Goal: Task Accomplishment & Management: Manage account settings

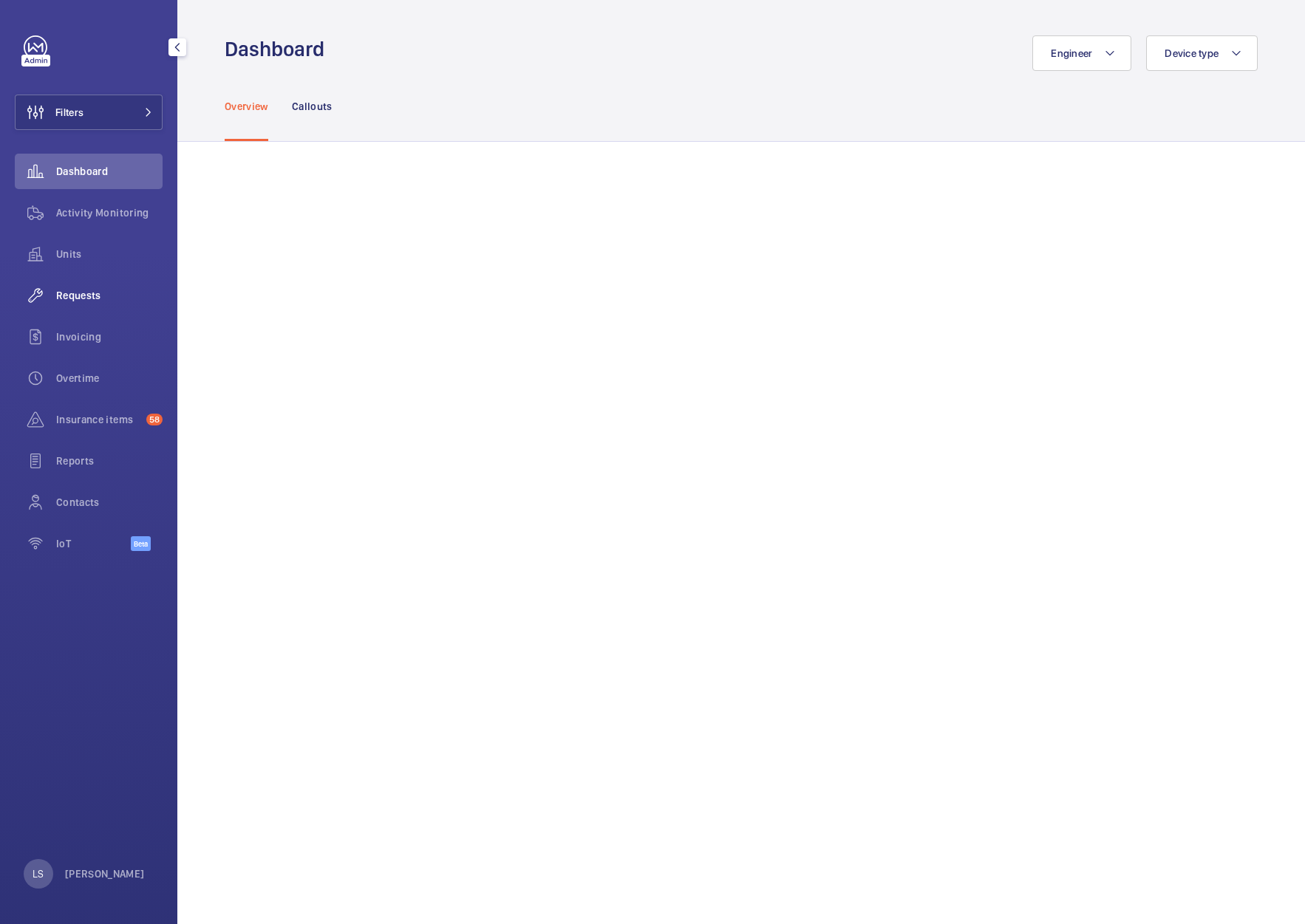
click at [80, 304] on div "Requests" at bounding box center [89, 295] width 148 height 36
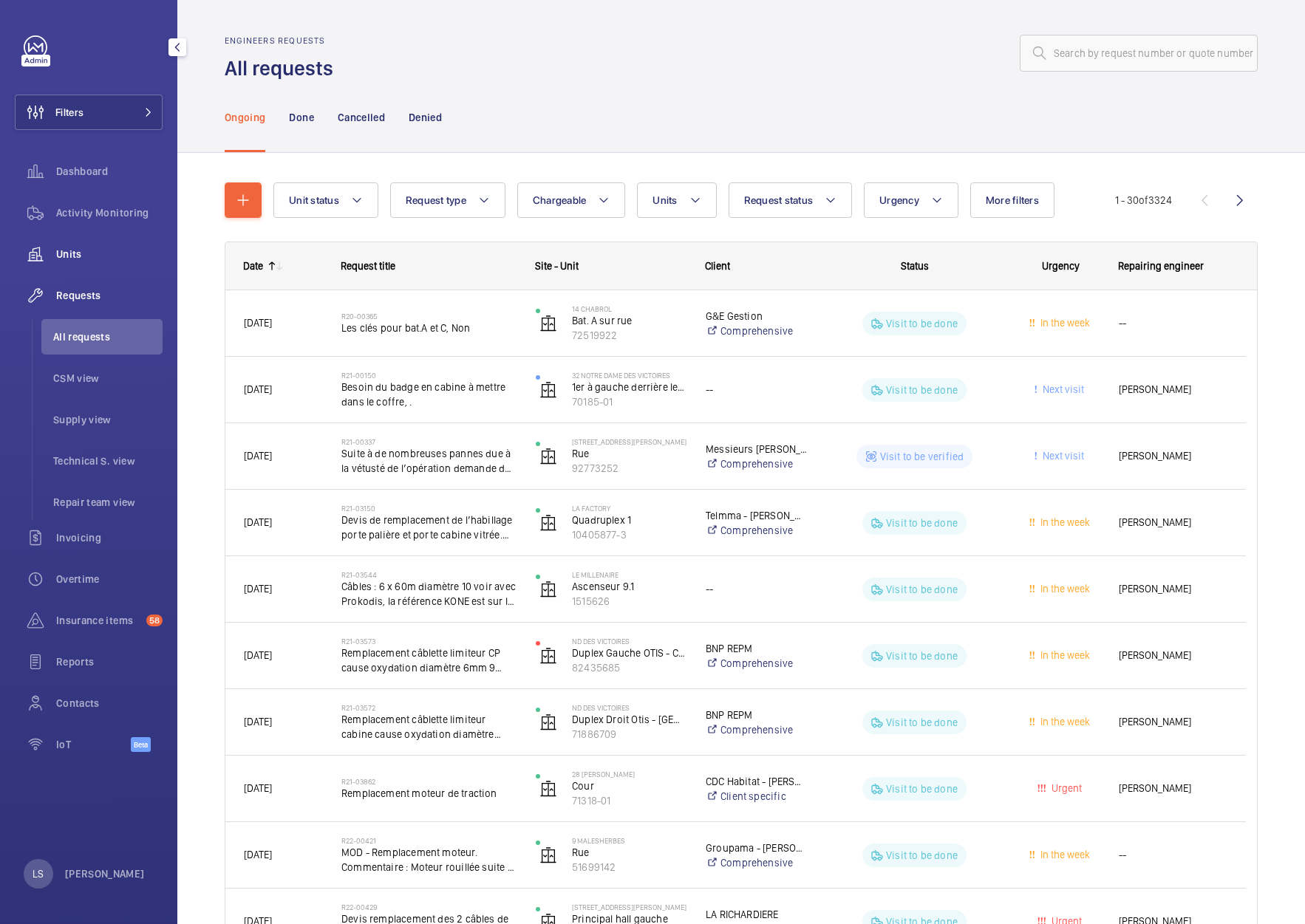
click at [57, 250] on span "Units" at bounding box center [110, 254] width 107 height 15
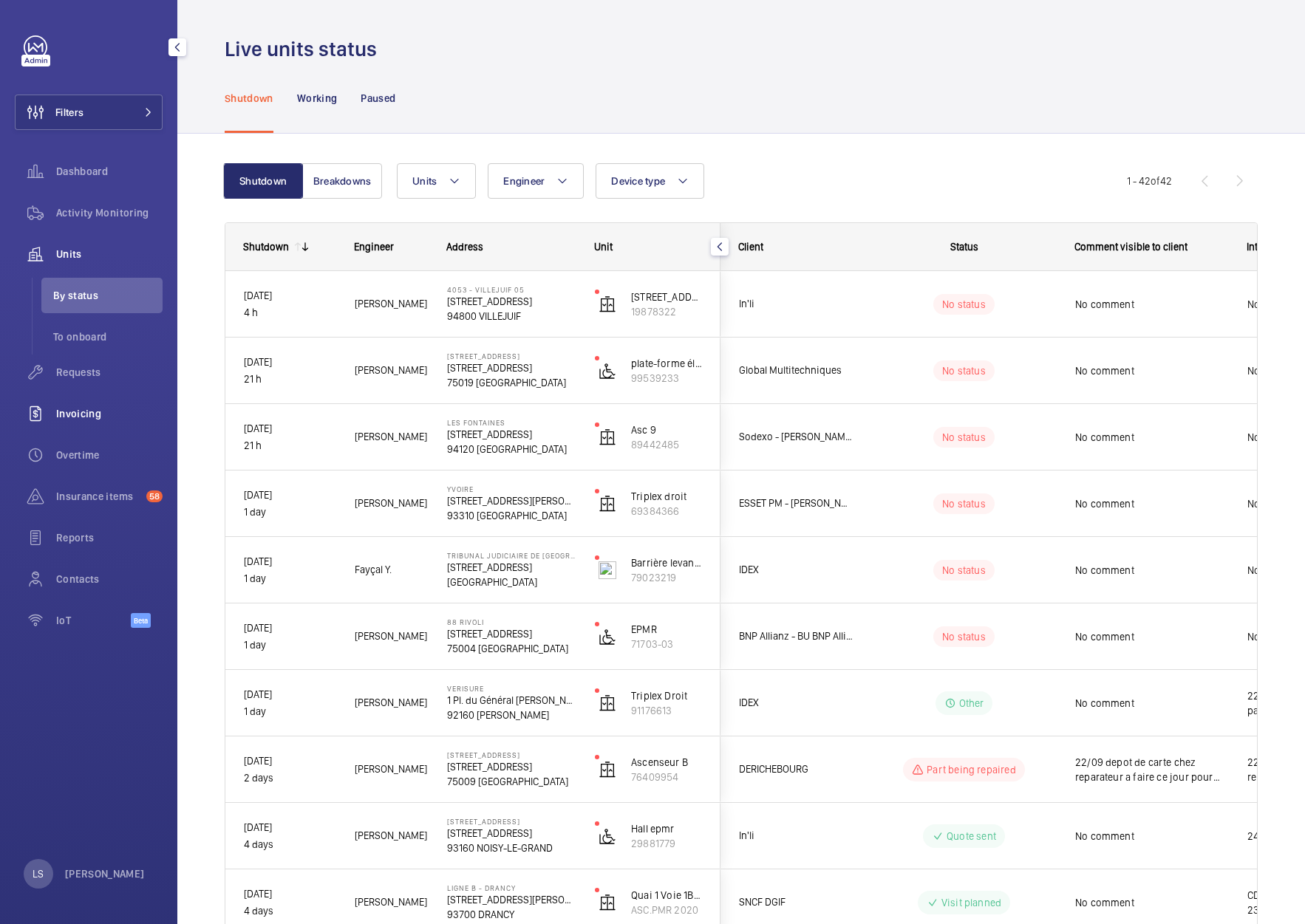
click at [75, 421] on div "Invoicing" at bounding box center [89, 413] width 148 height 36
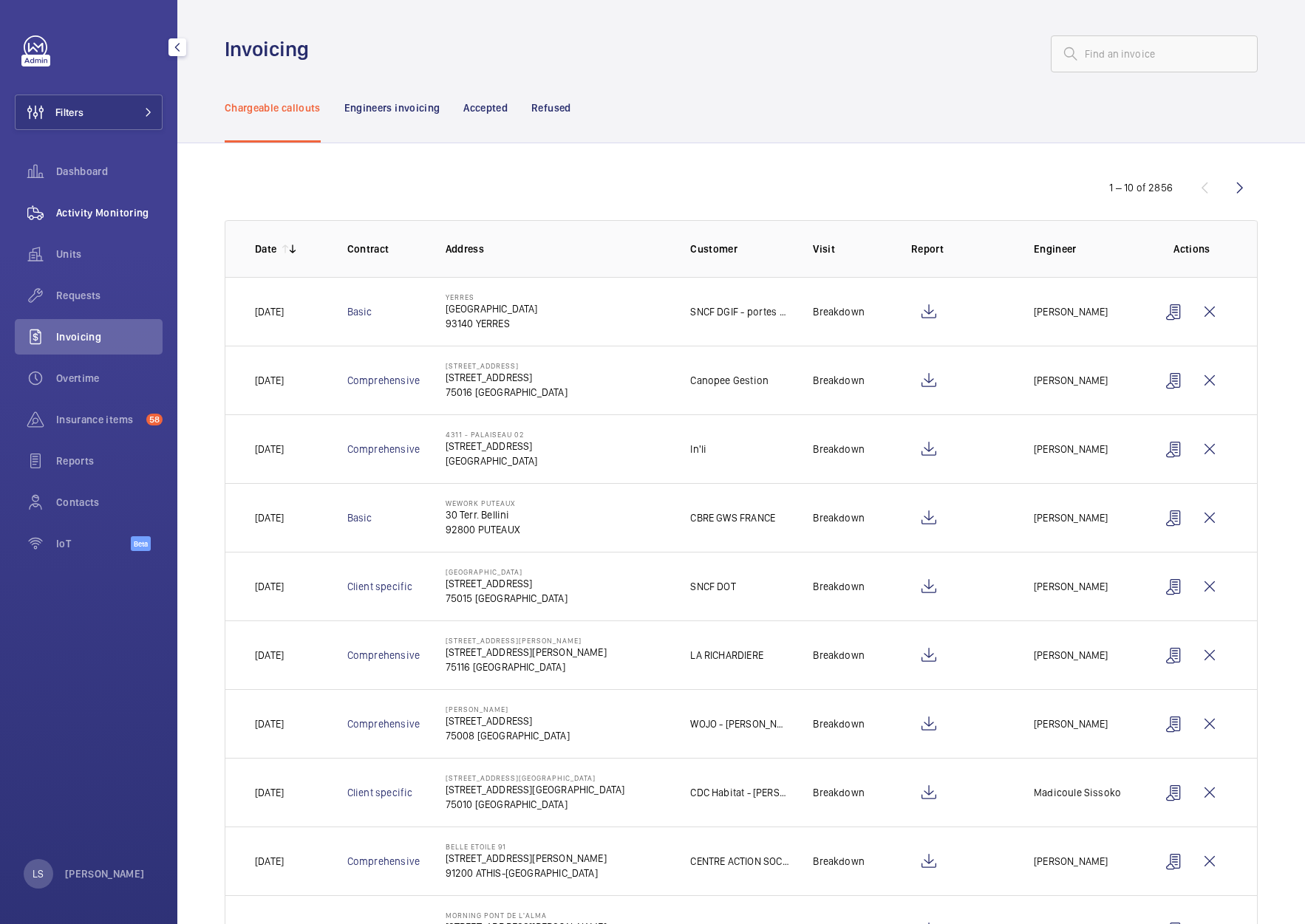
click at [105, 215] on span "Activity Monitoring" at bounding box center [110, 212] width 107 height 15
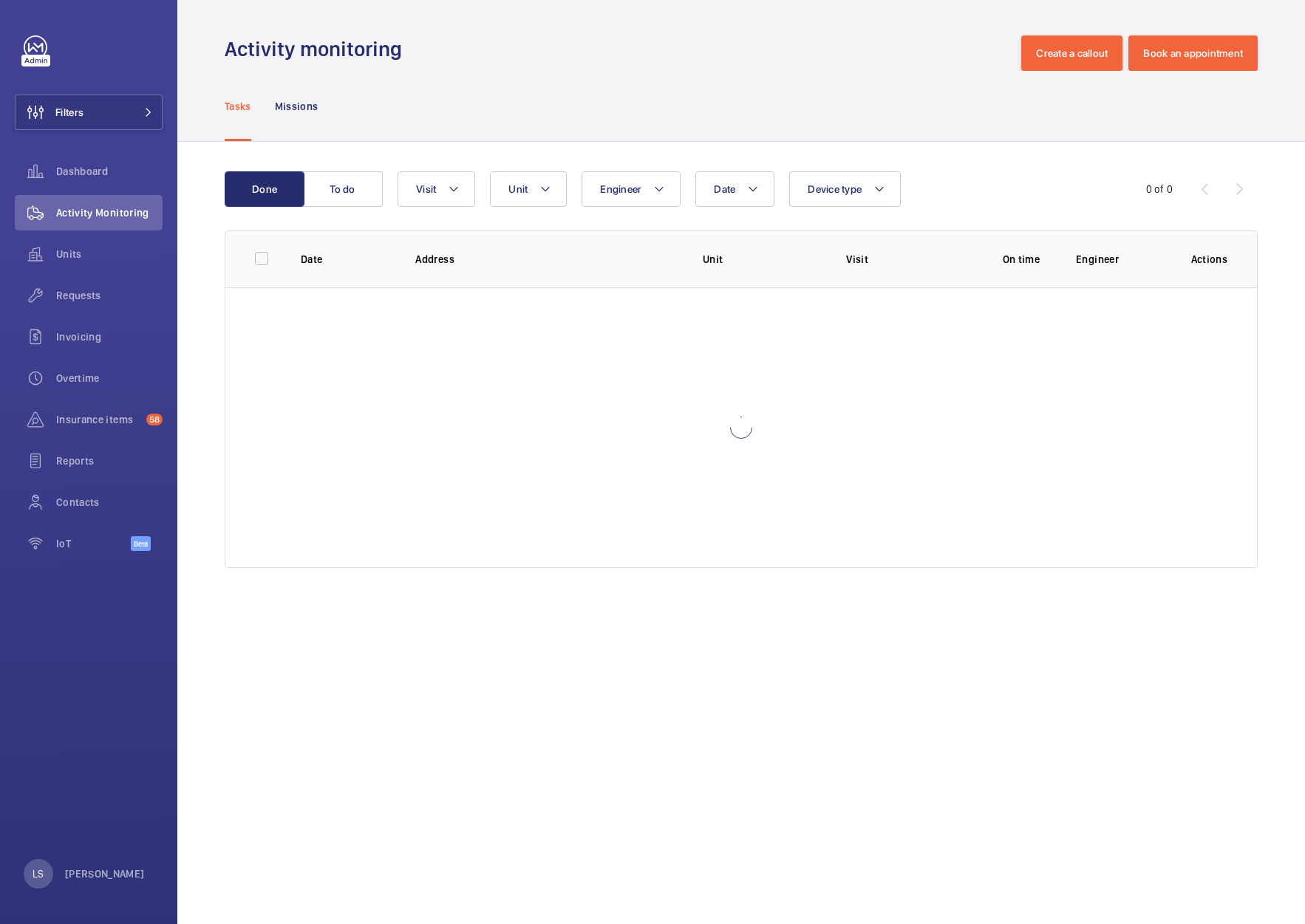
click at [840, 453] on div at bounding box center [740, 427] width 1031 height 281
drag, startPoint x: 1011, startPoint y: 637, endPoint x: 992, endPoint y: 637, distance: 19.0
click at [1008, 637] on wm-front-admin-operations-monitoring "Activity monitoring Create a callout Book an appointment Tasks Missions Done To…" at bounding box center [741, 462] width 1128 height 924
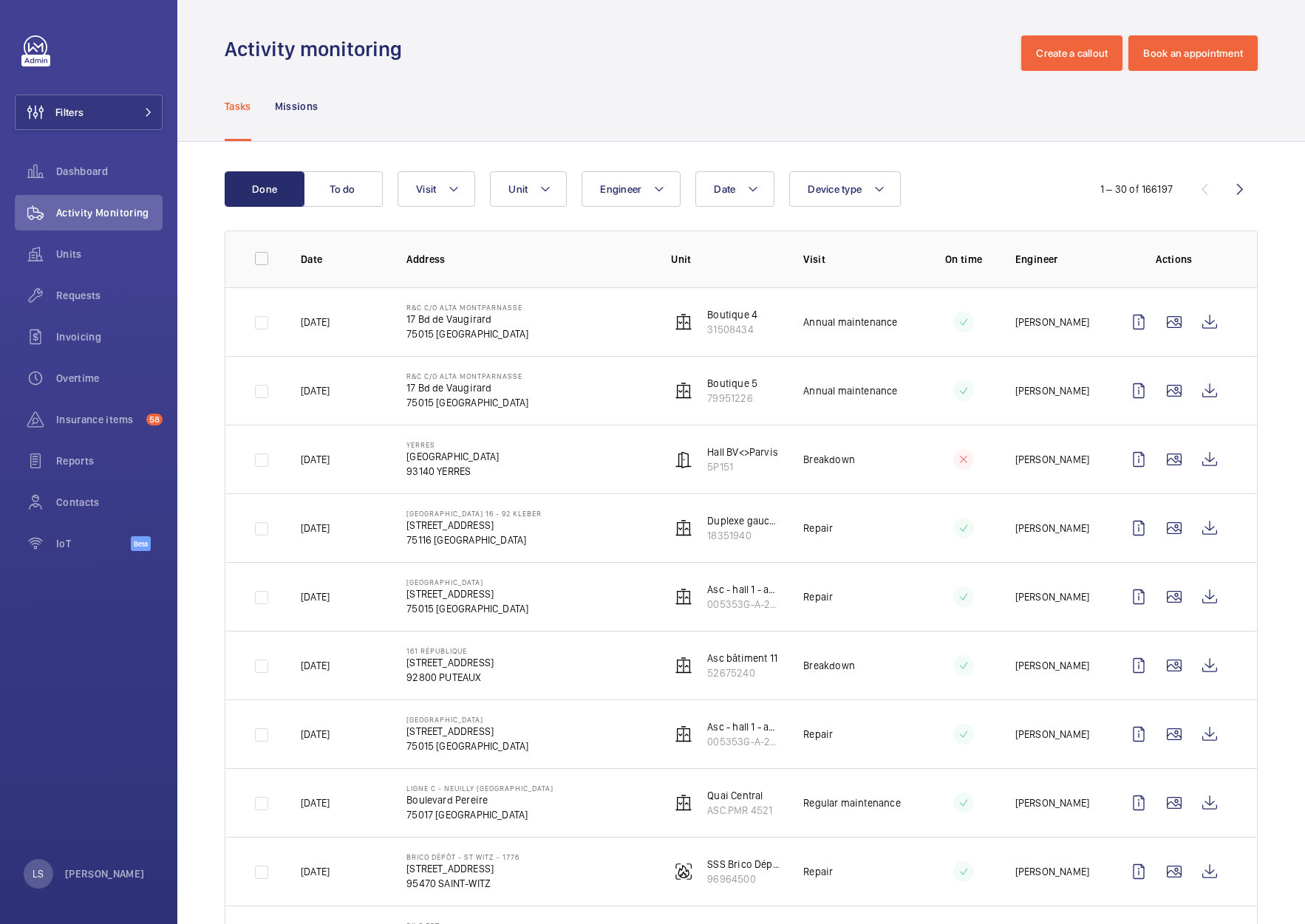
drag, startPoint x: 744, startPoint y: 427, endPoint x: 402, endPoint y: 112, distance: 465.0
click at [402, 112] on div "Tasks Missions" at bounding box center [740, 106] width 1033 height 70
click at [344, 189] on button "To do" at bounding box center [343, 189] width 80 height 36
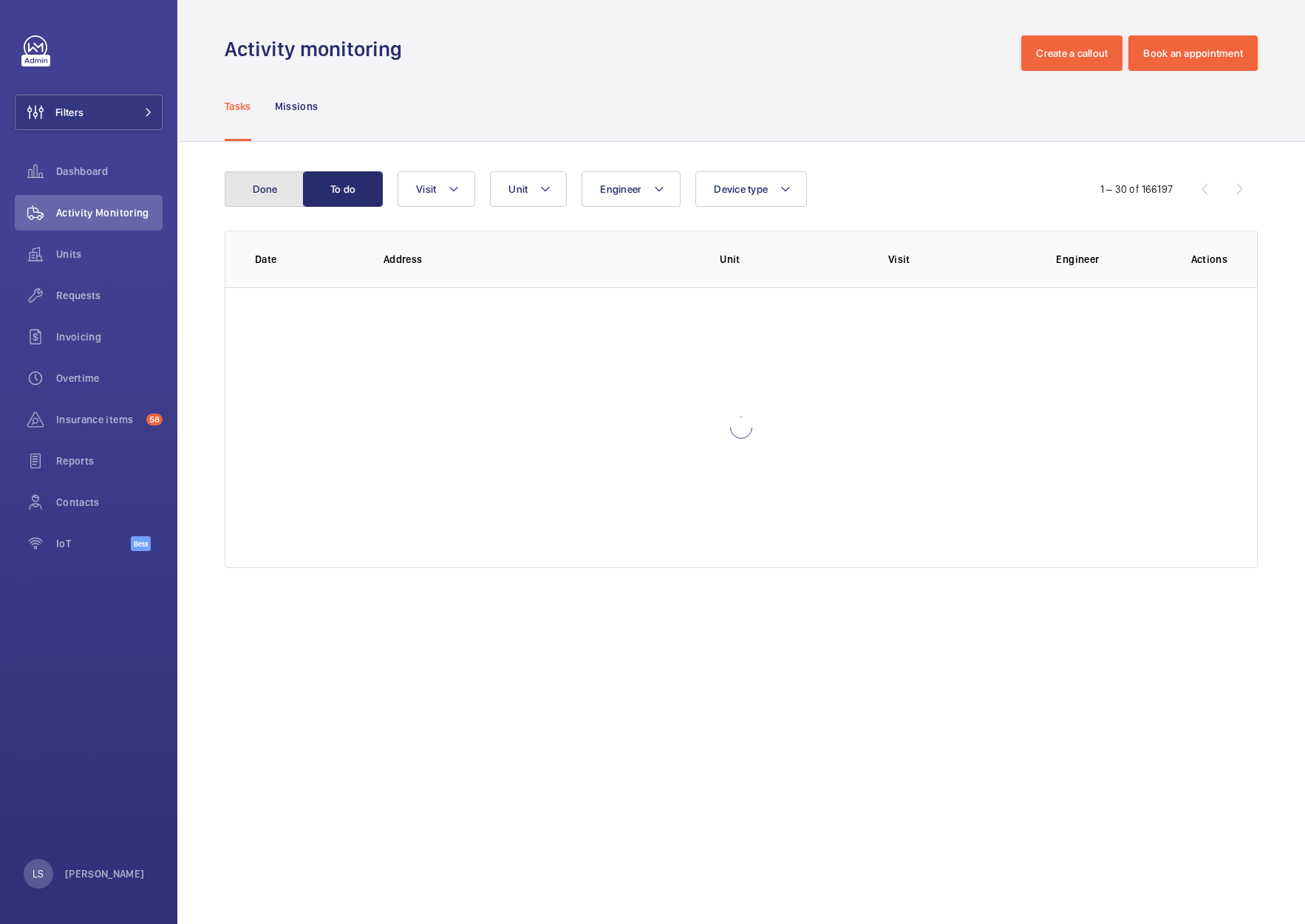
click at [266, 189] on button "Done" at bounding box center [264, 189] width 80 height 36
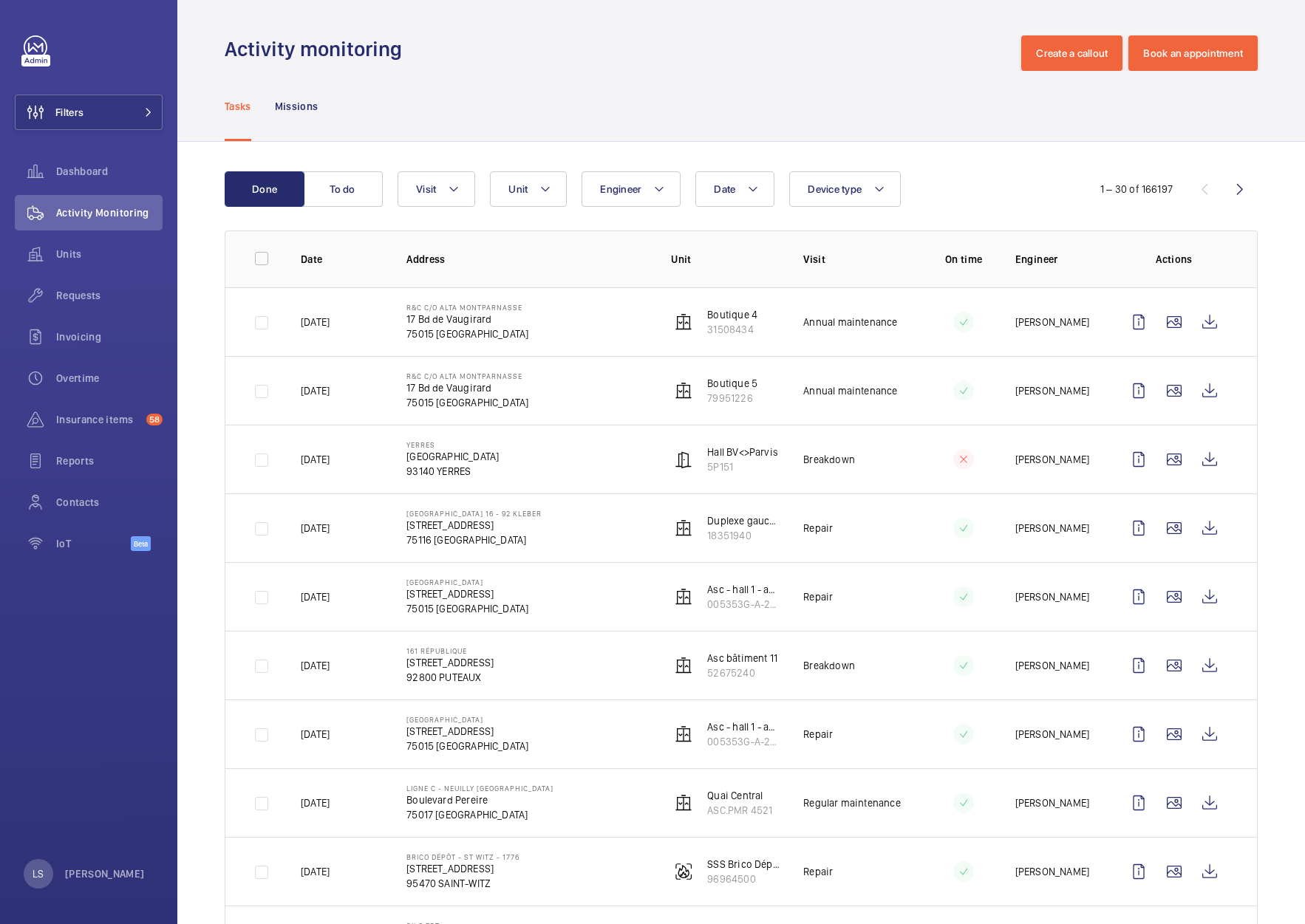
click at [705, 90] on div "Tasks Missions" at bounding box center [740, 106] width 1033 height 70
drag, startPoint x: 827, startPoint y: 134, endPoint x: 565, endPoint y: 112, distance: 262.9
click at [824, 133] on div "Tasks Missions" at bounding box center [740, 106] width 1033 height 70
click at [326, 184] on button "To do" at bounding box center [343, 189] width 80 height 36
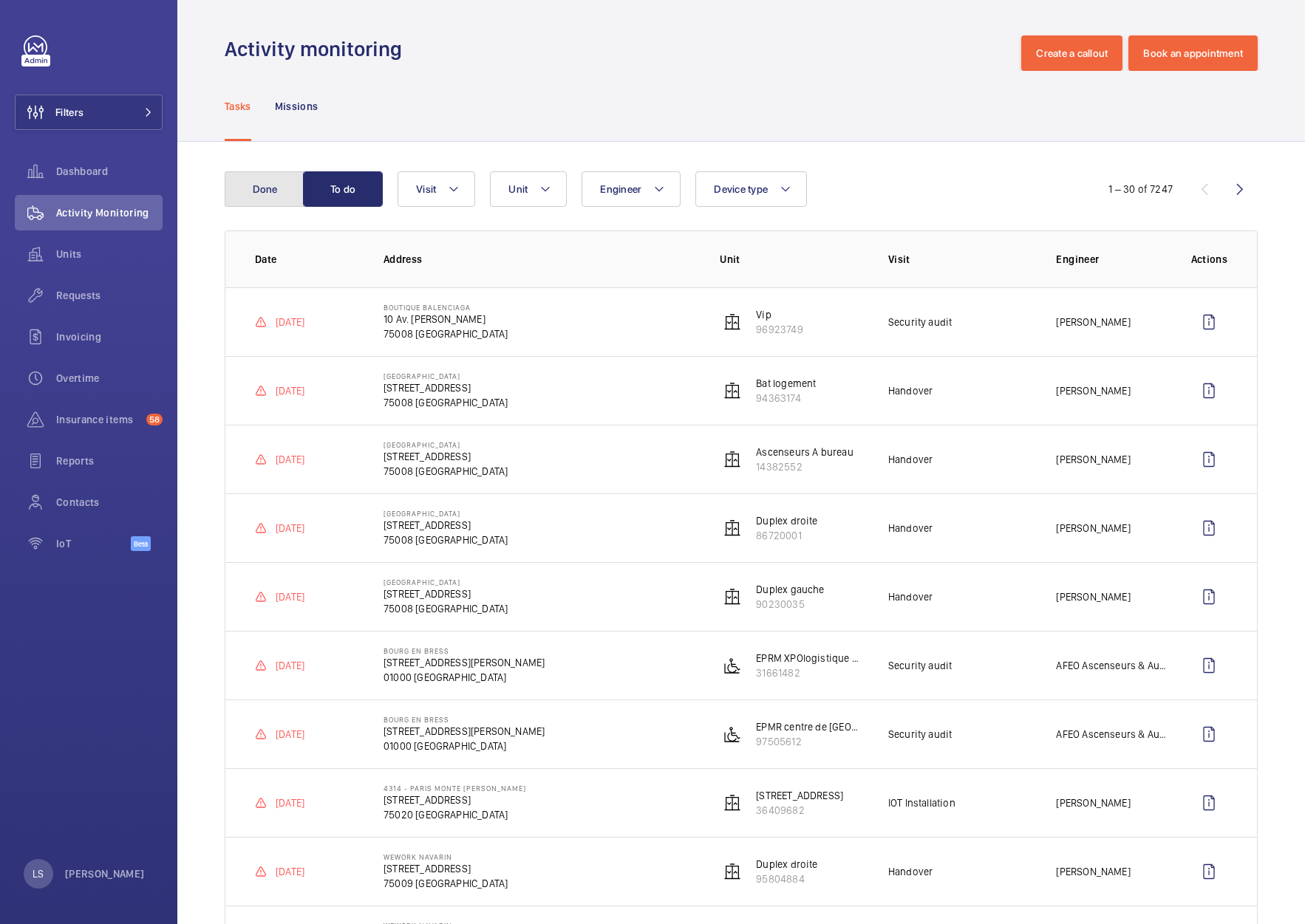
click at [246, 181] on button "Done" at bounding box center [264, 189] width 80 height 36
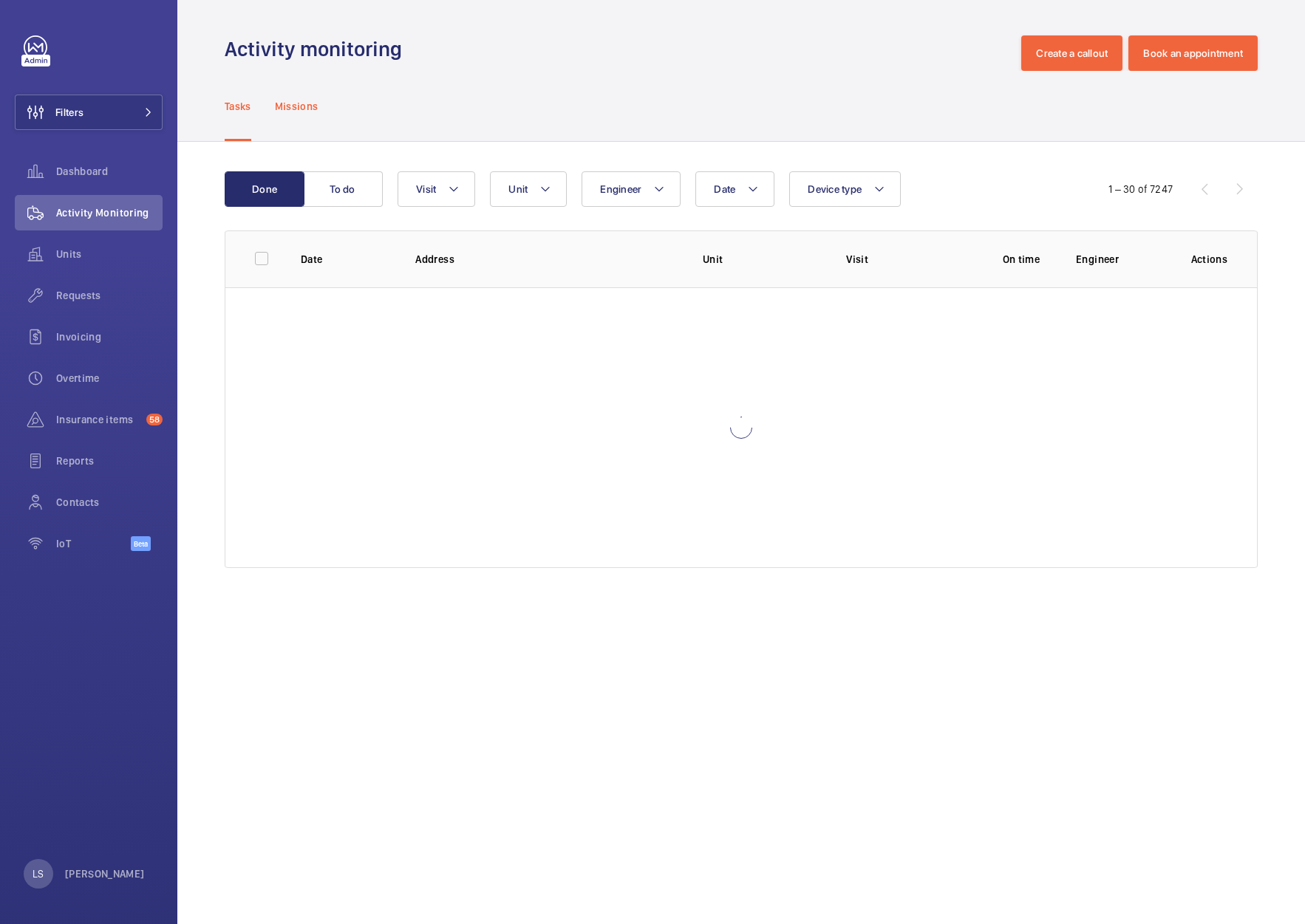
click at [280, 103] on p "Missions" at bounding box center [297, 106] width 44 height 15
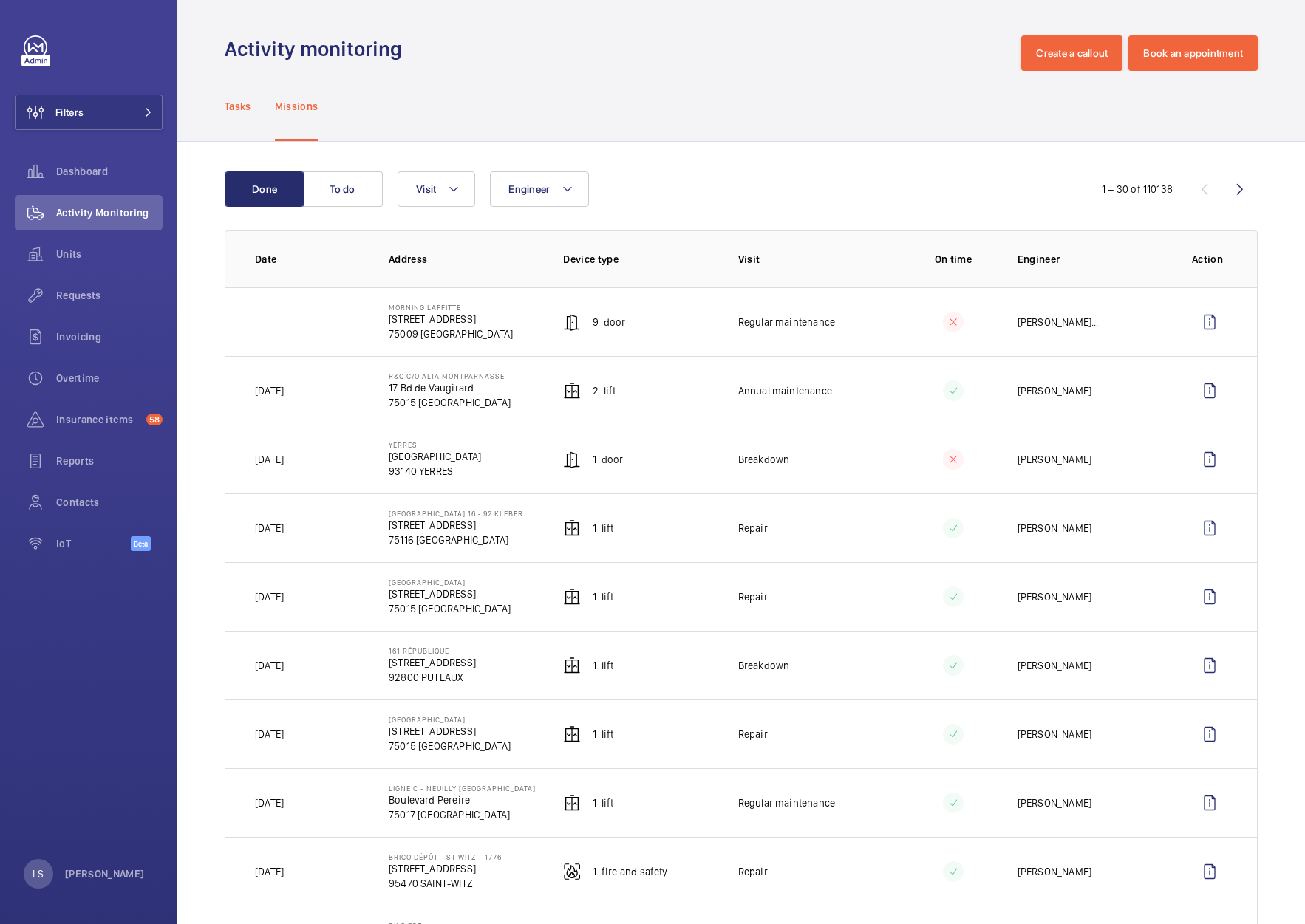
click at [231, 111] on p "Tasks" at bounding box center [237, 106] width 26 height 15
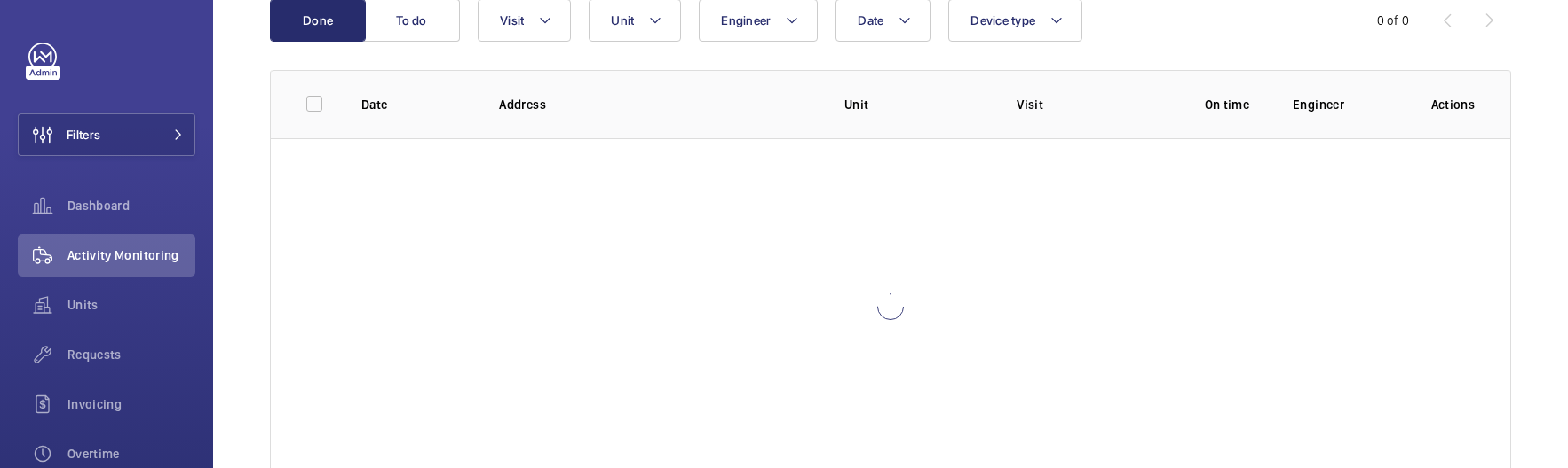
scroll to position [256, 0]
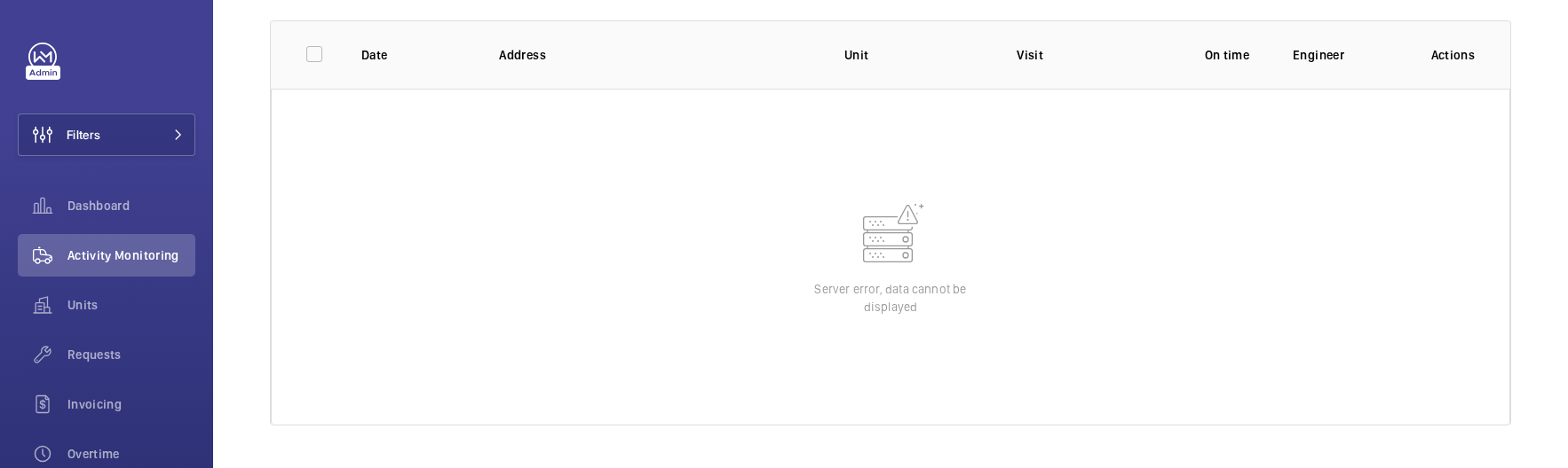
click at [956, 425] on wm-front-table-error "Server error, data cannot be displayed" at bounding box center [890, 257] width 1239 height 337
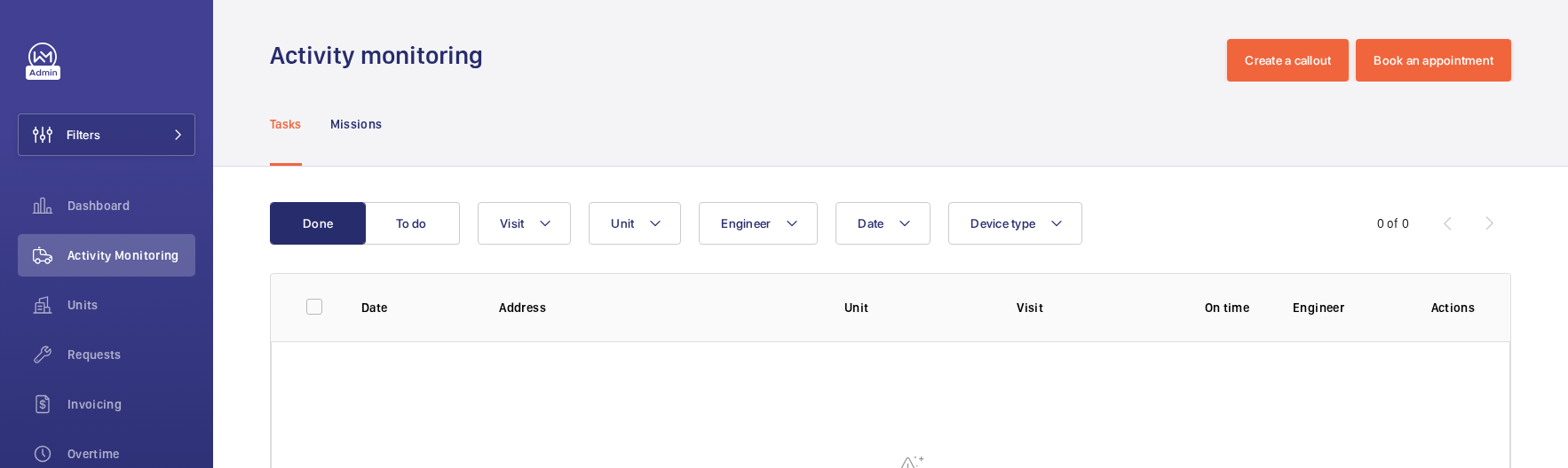
scroll to position [0, 0]
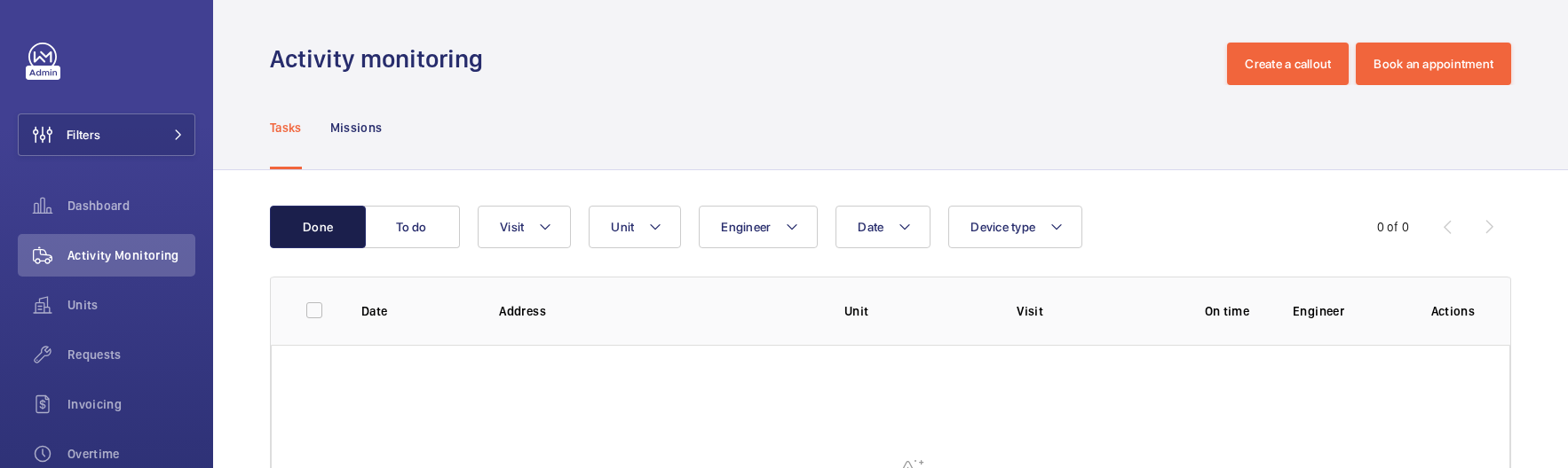
click at [365, 209] on button "Done" at bounding box center [317, 227] width 96 height 43
click at [373, 217] on button "To do" at bounding box center [412, 227] width 96 height 43
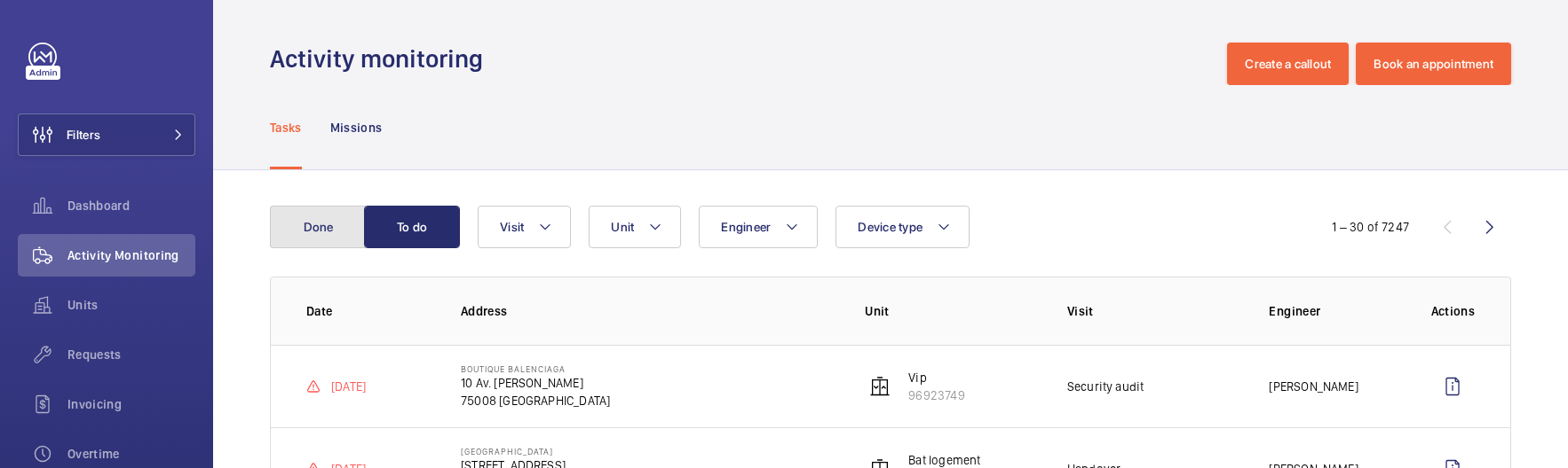
click at [298, 223] on button "Done" at bounding box center [317, 227] width 96 height 43
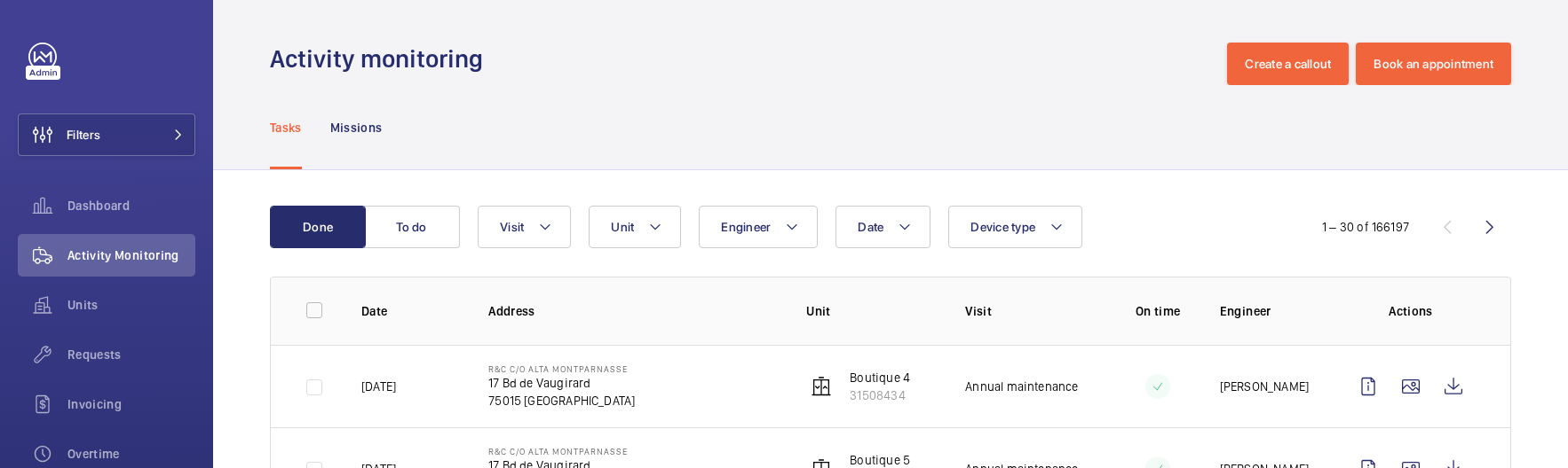
scroll to position [178, 0]
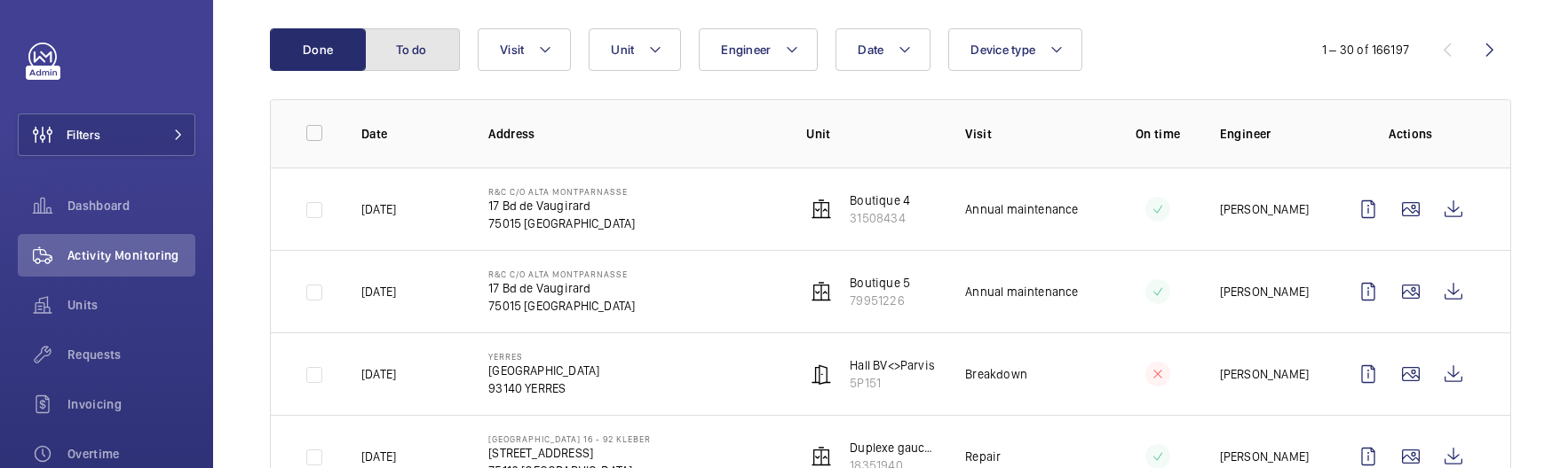
click at [419, 55] on button "To do" at bounding box center [412, 50] width 96 height 43
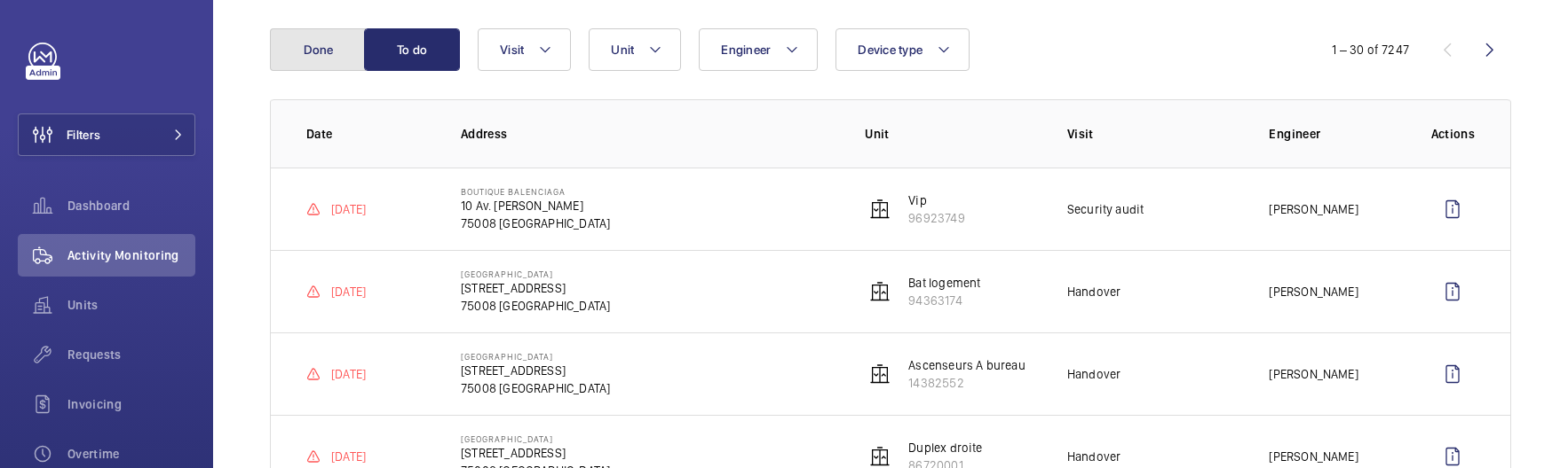
click at [299, 54] on button "Done" at bounding box center [317, 50] width 96 height 43
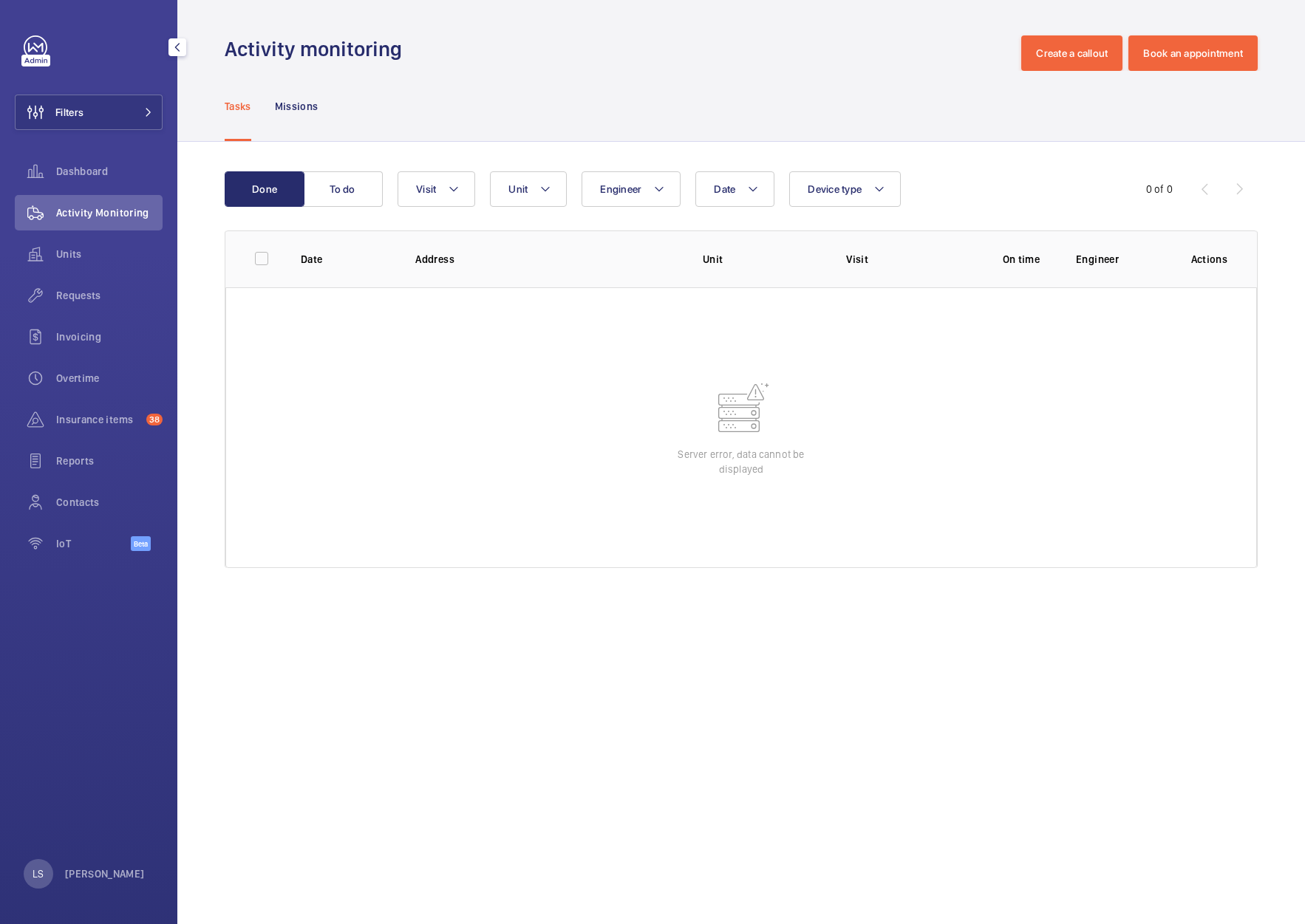
click at [67, 222] on div "Activity Monitoring" at bounding box center [89, 212] width 148 height 36
click at [280, 196] on button "Done" at bounding box center [264, 189] width 80 height 36
click at [352, 192] on button "To do" at bounding box center [343, 189] width 80 height 36
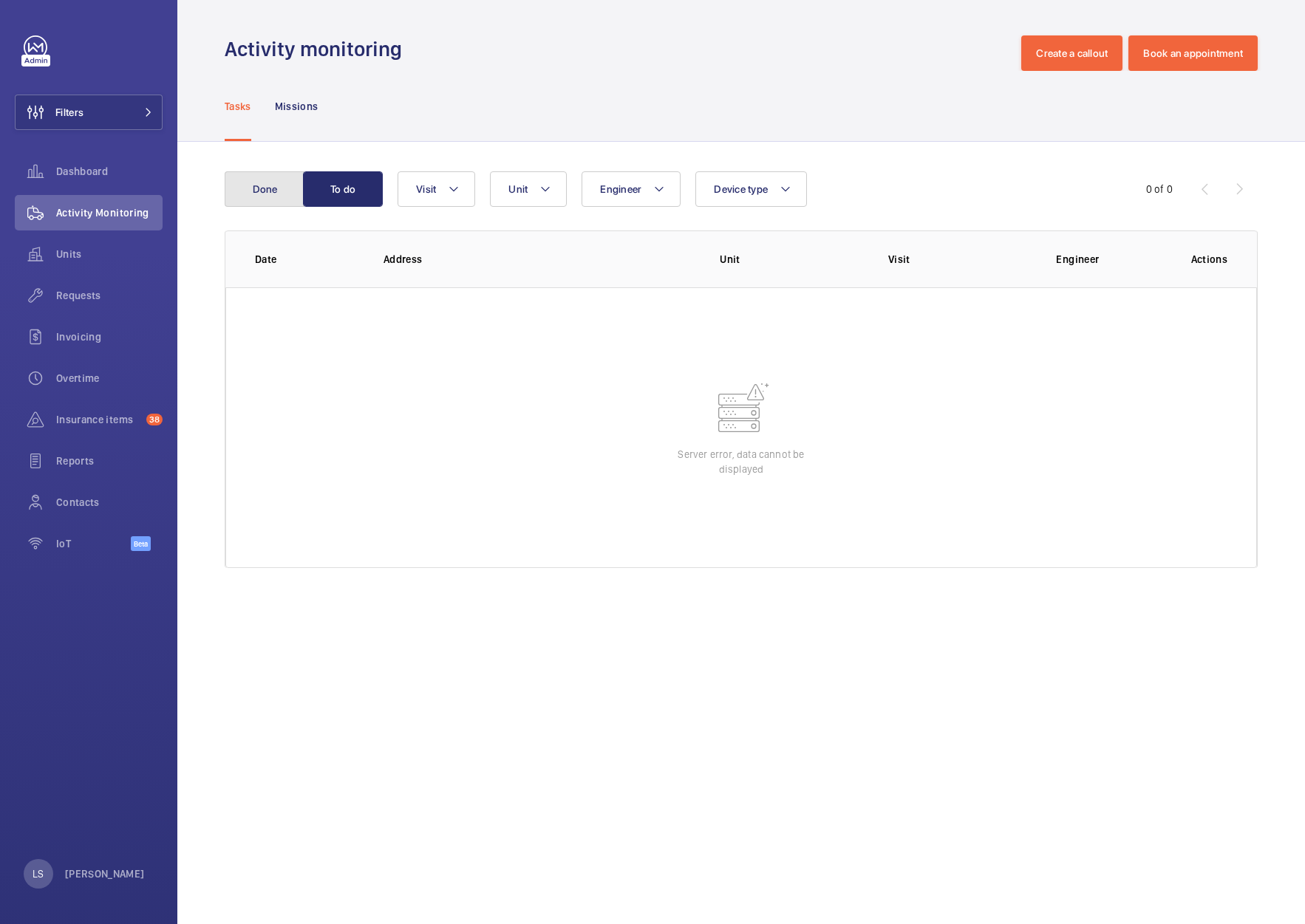
click at [258, 196] on button "Done" at bounding box center [264, 189] width 80 height 36
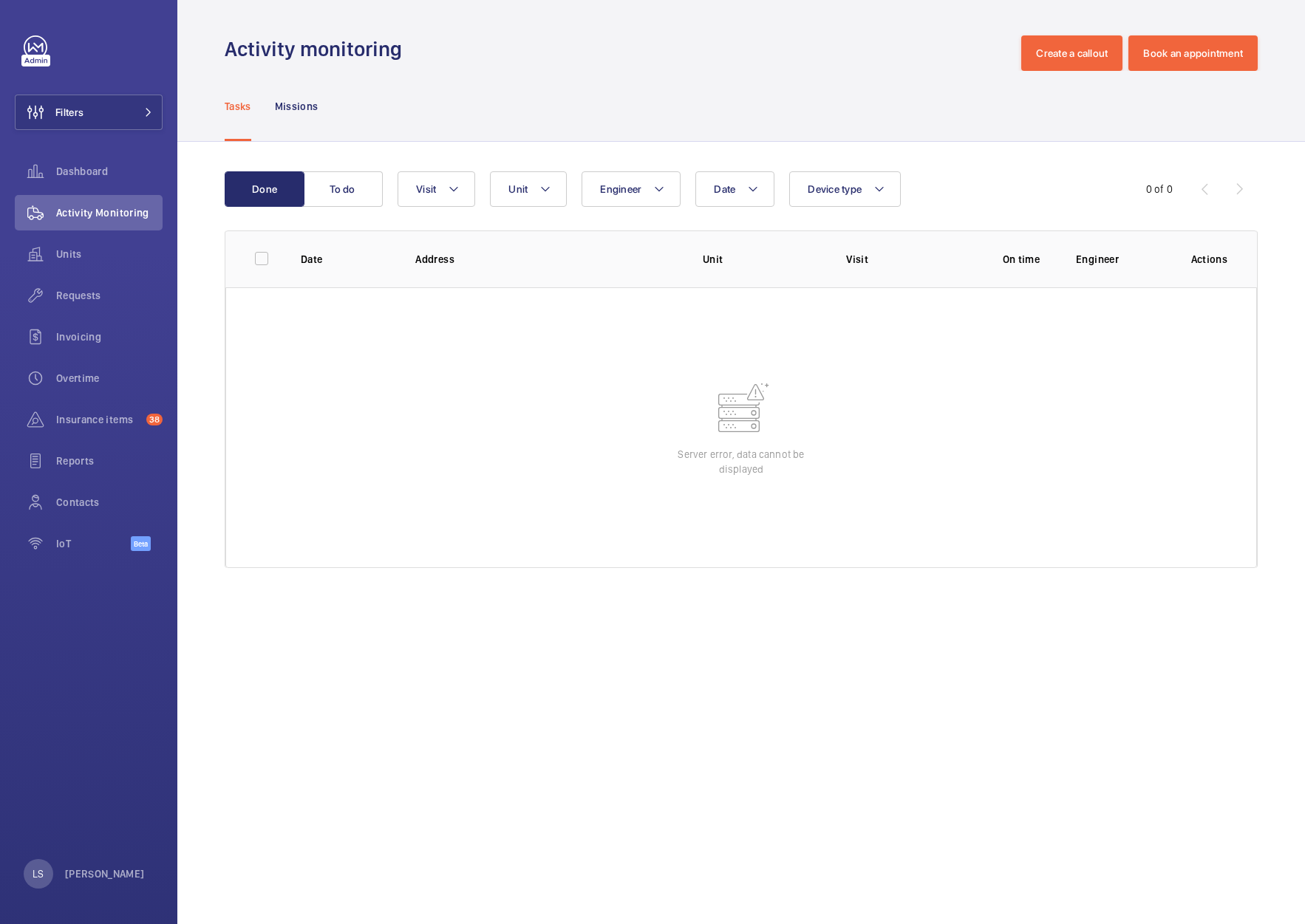
click at [865, 423] on wm-front-table-error "Server error, data cannot be displayed" at bounding box center [740, 427] width 1031 height 281
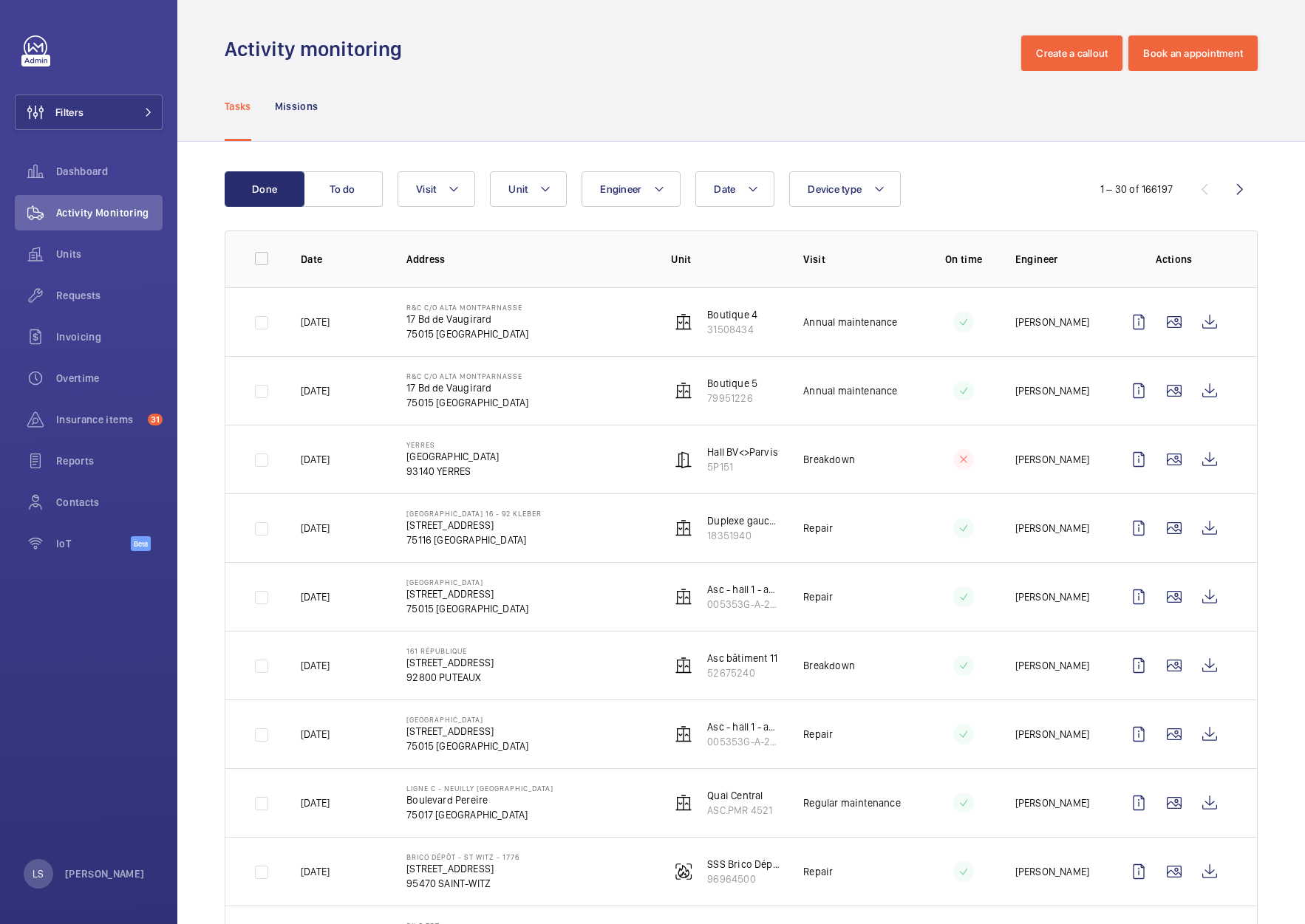
click at [790, 96] on div "Tasks Missions" at bounding box center [740, 106] width 1033 height 70
click at [74, 227] on div "Activity Monitoring" at bounding box center [89, 212] width 148 height 36
click at [313, 181] on button "To do" at bounding box center [343, 189] width 80 height 36
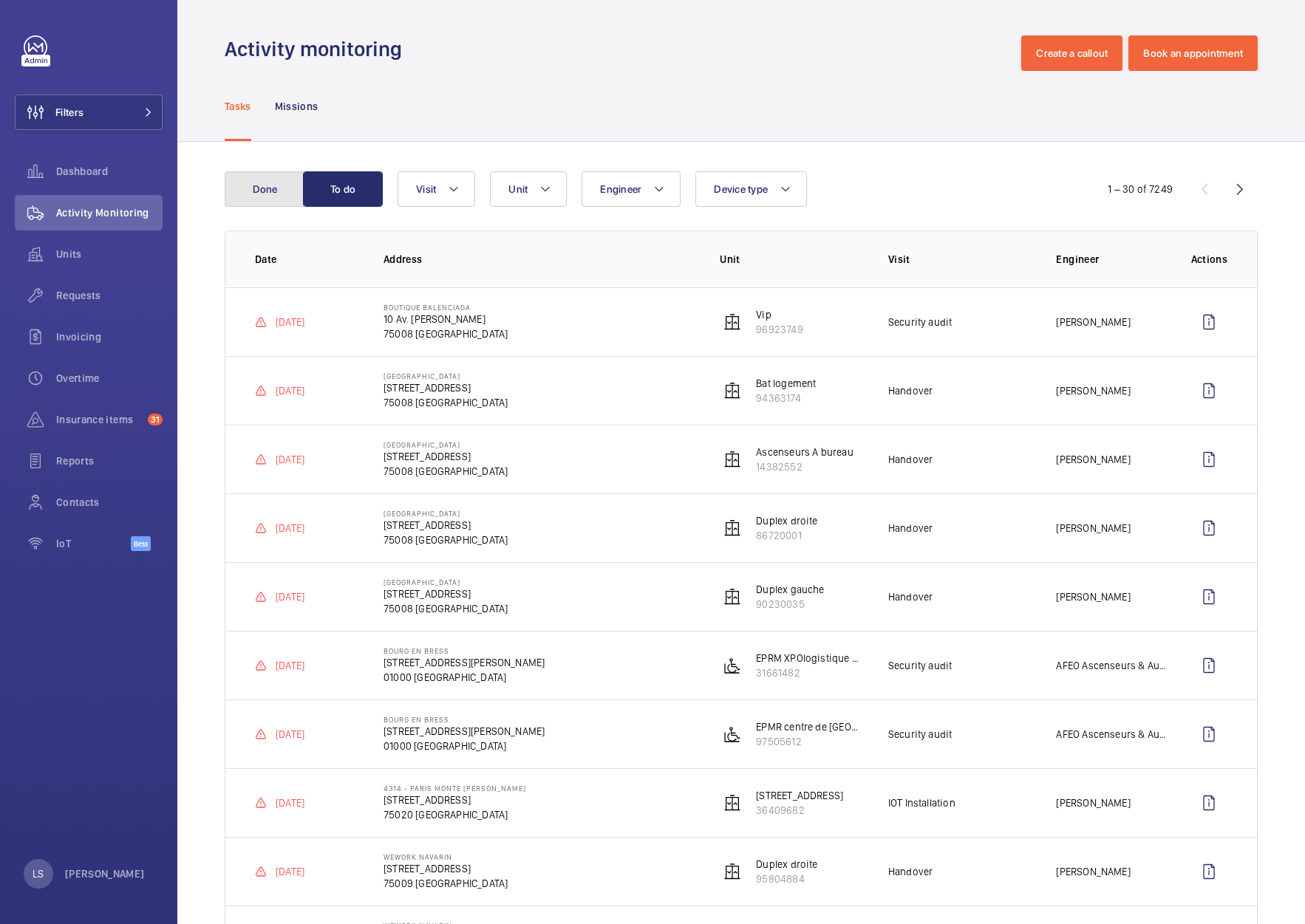
click at [265, 191] on button "Done" at bounding box center [264, 189] width 80 height 36
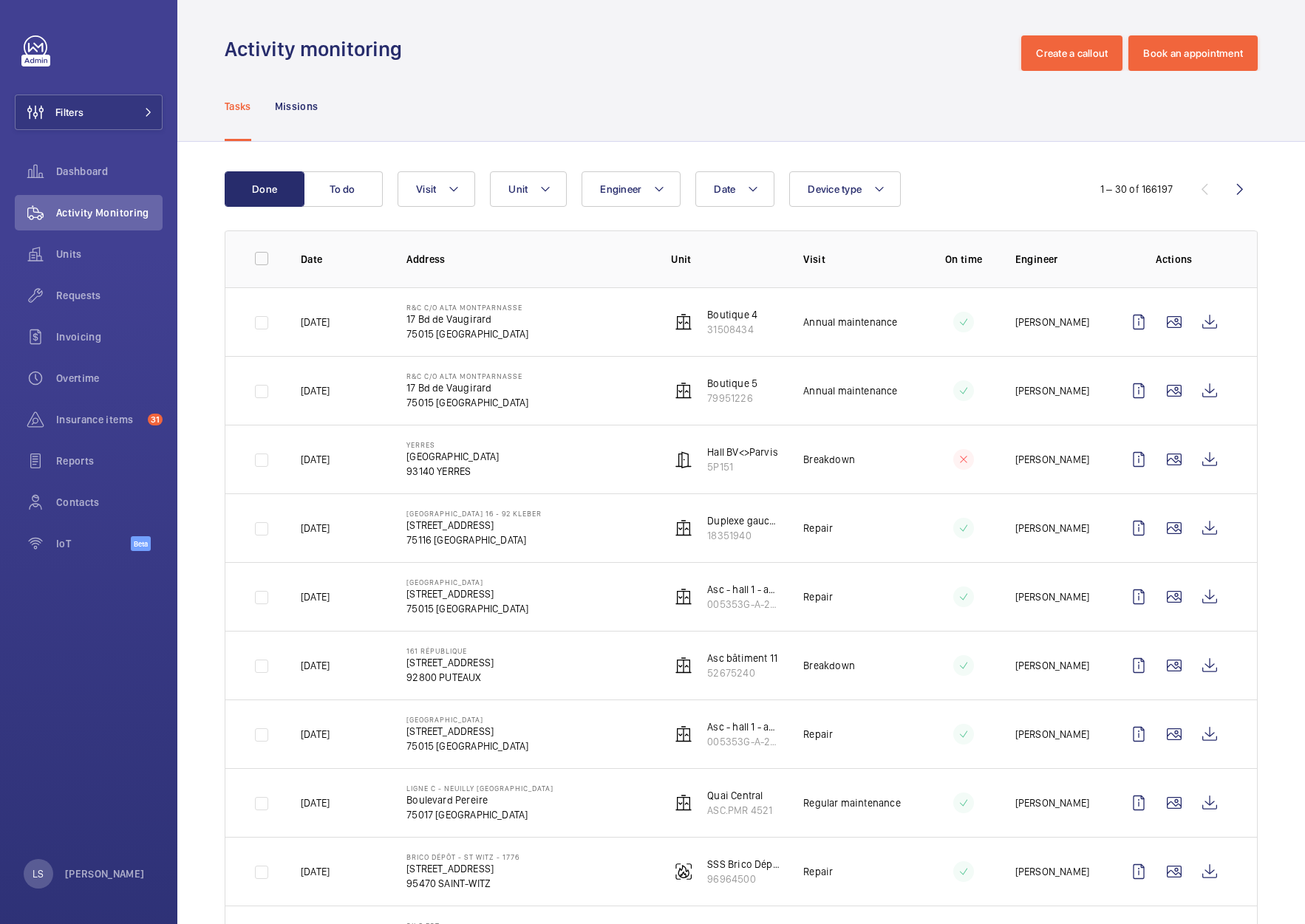
click at [91, 254] on span "Units" at bounding box center [110, 254] width 107 height 15
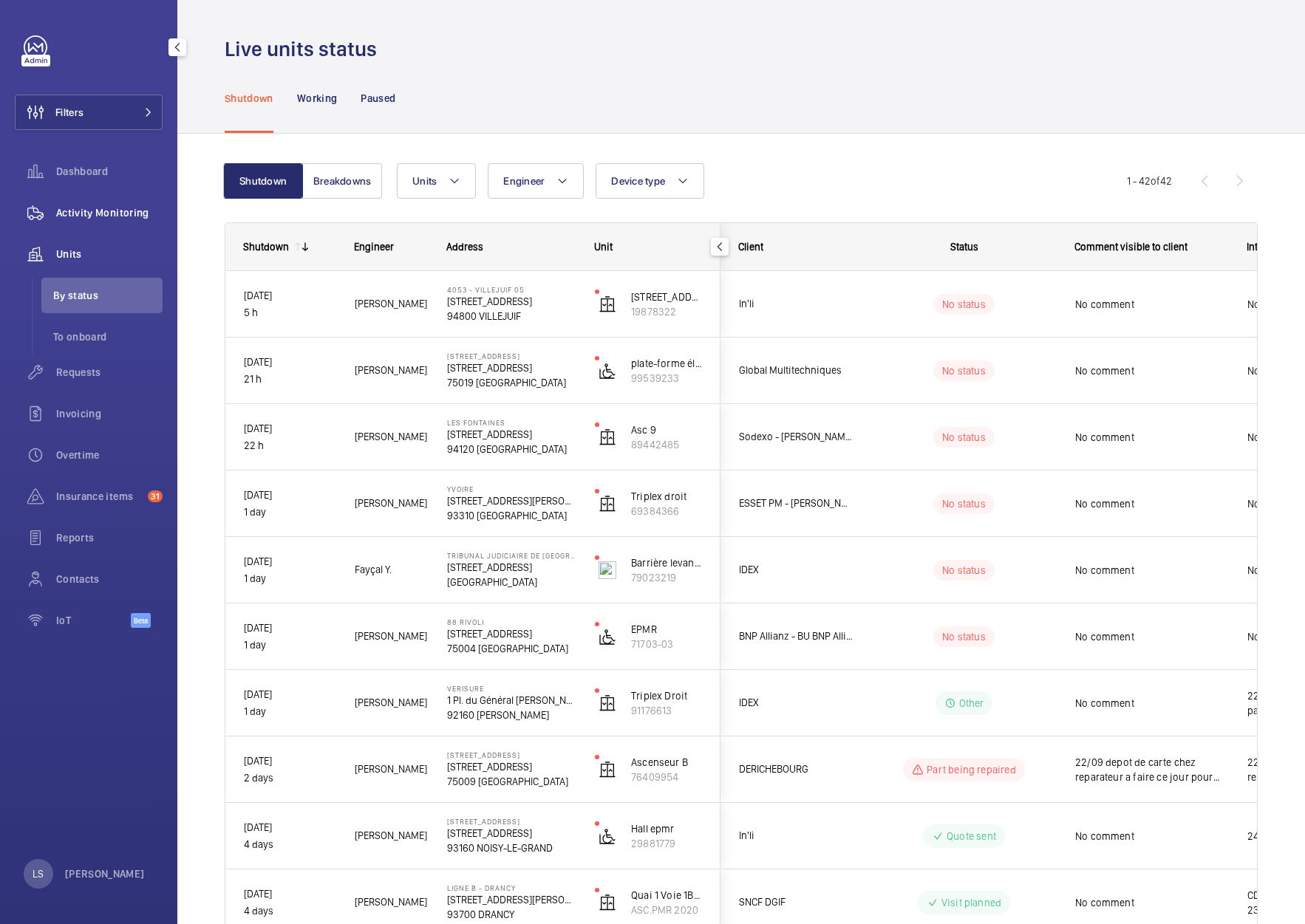
click at [98, 202] on div "Activity Monitoring" at bounding box center [89, 212] width 148 height 36
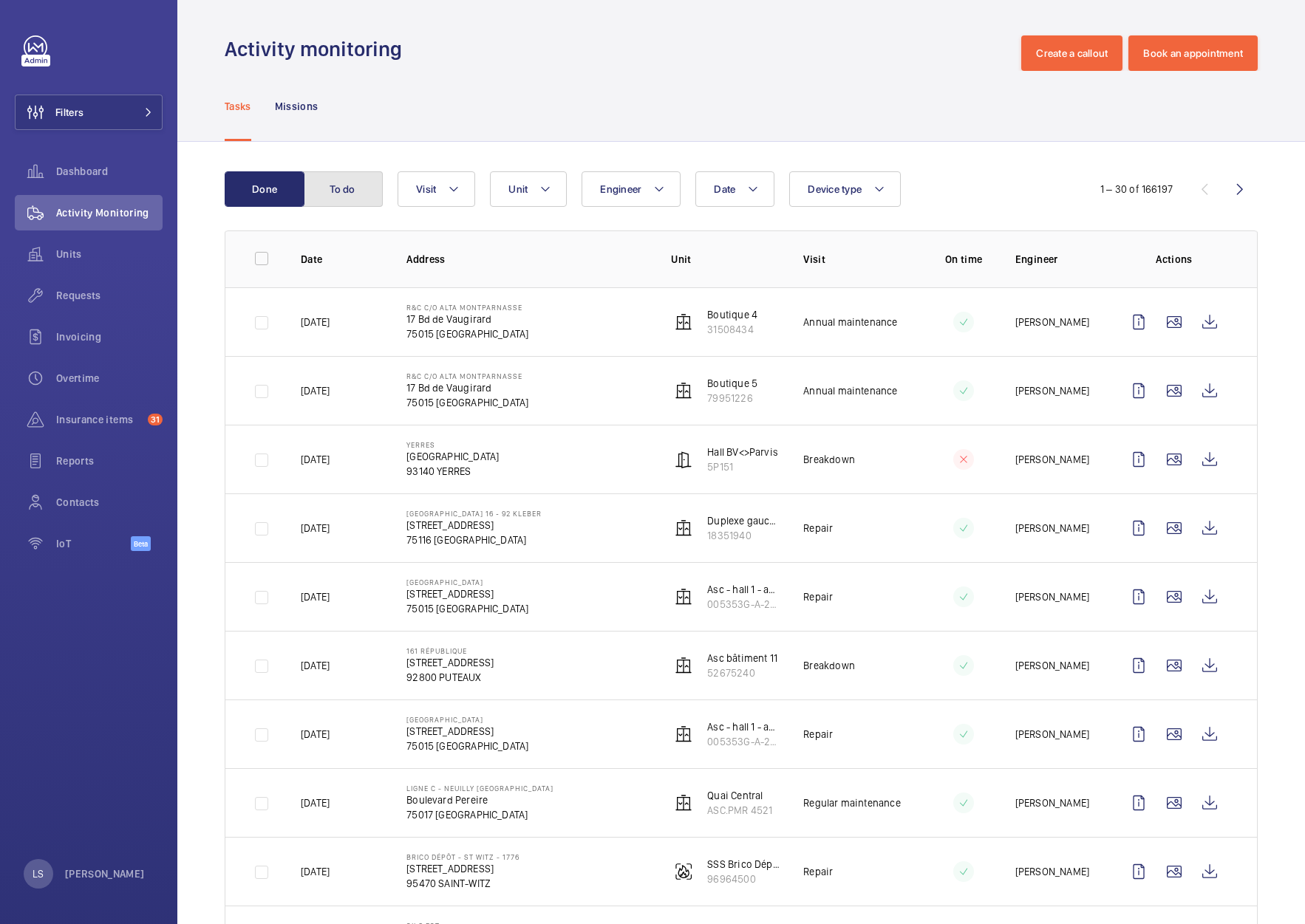
click at [363, 199] on button "To do" at bounding box center [343, 189] width 80 height 36
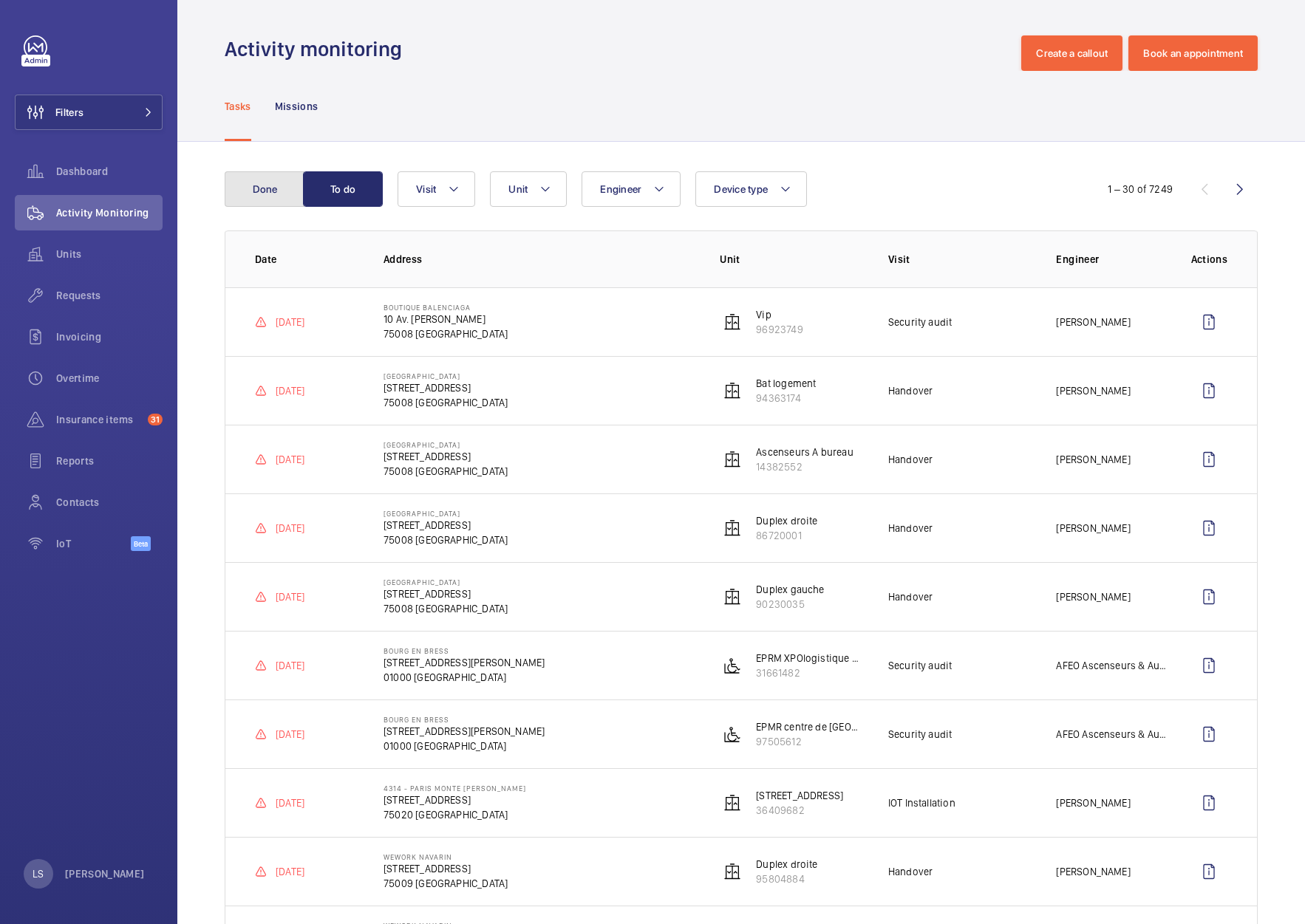
click at [265, 201] on button "Done" at bounding box center [264, 189] width 80 height 36
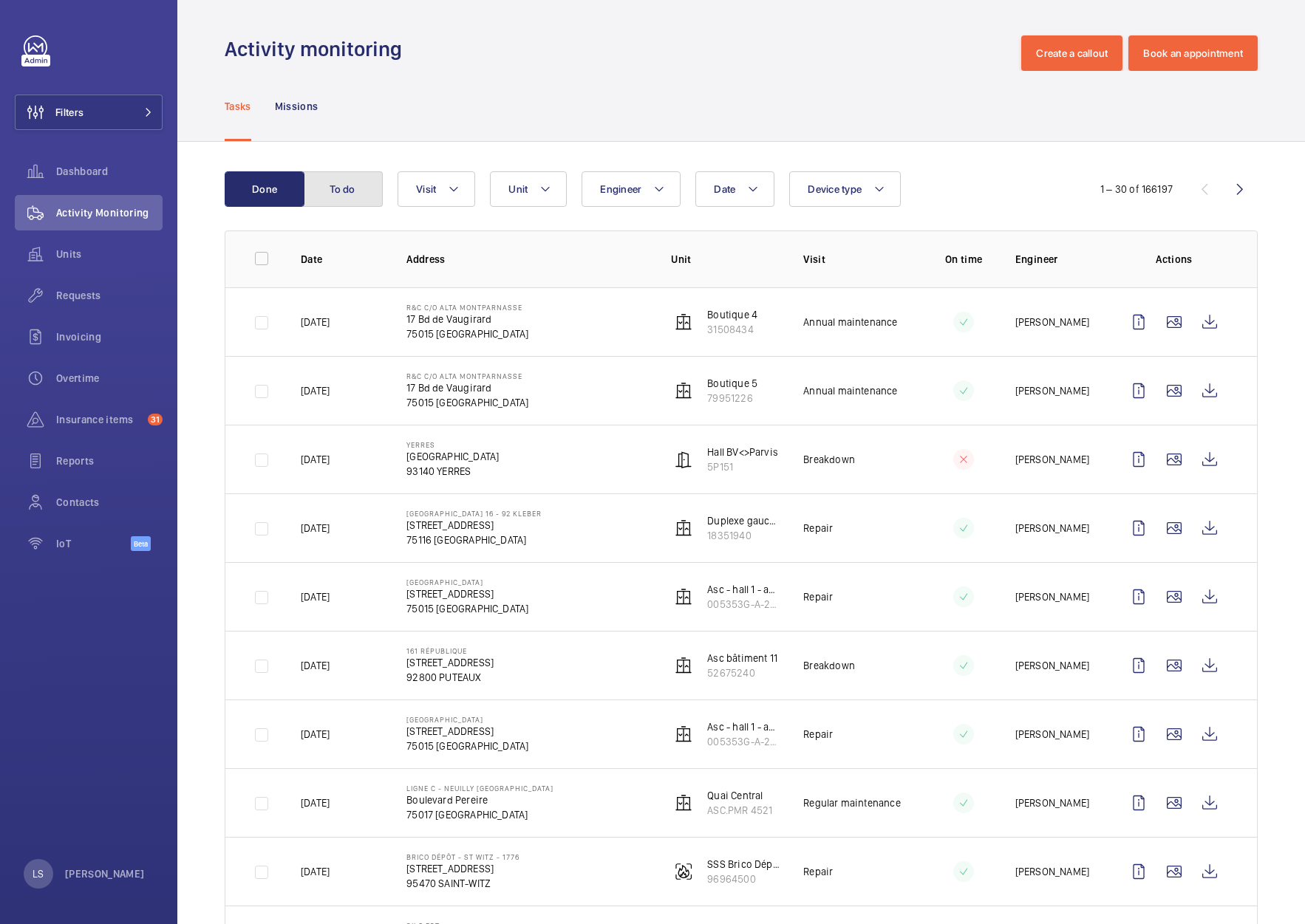
click at [320, 196] on button "To do" at bounding box center [343, 189] width 80 height 36
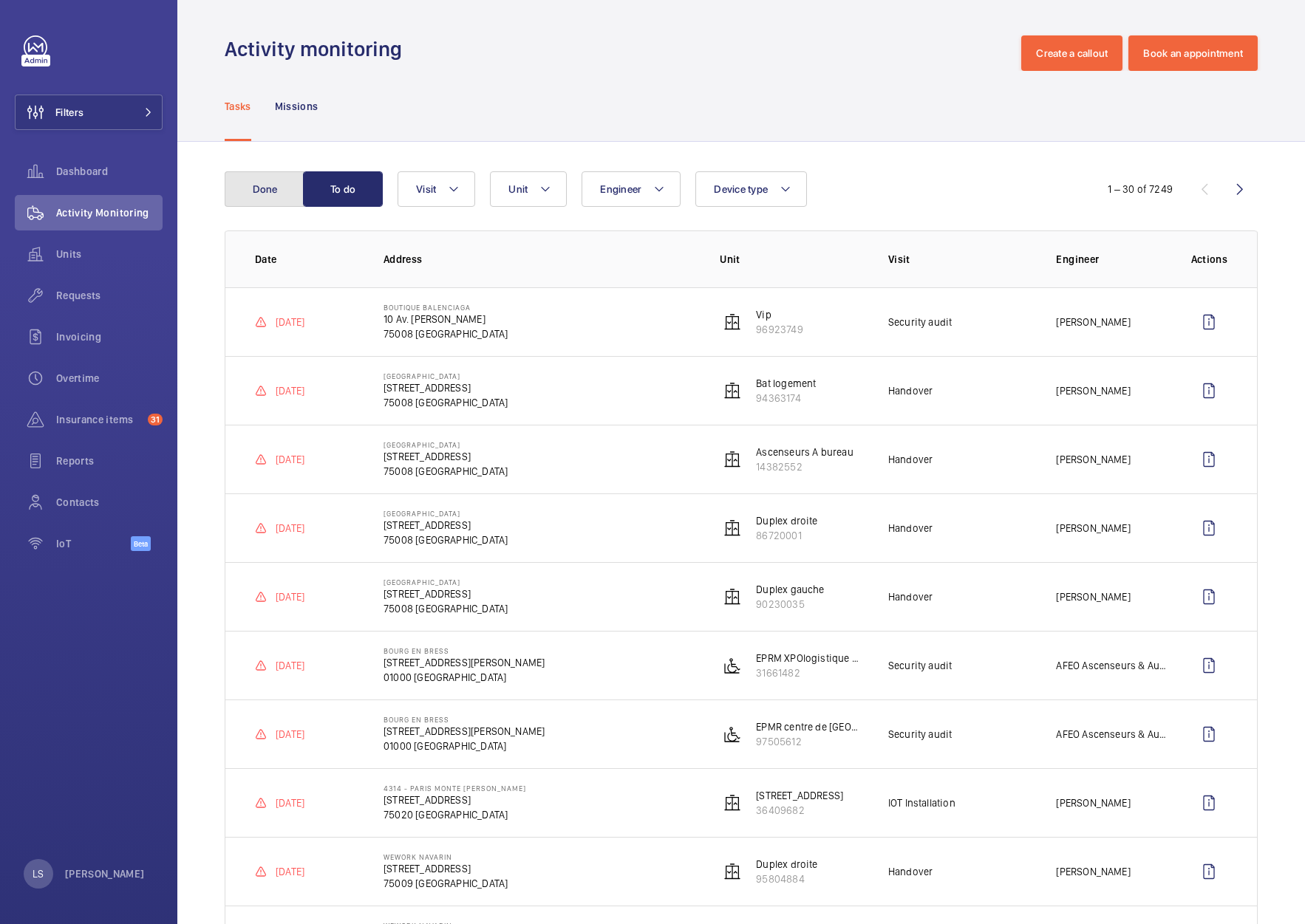
click at [262, 199] on button "Done" at bounding box center [264, 189] width 80 height 36
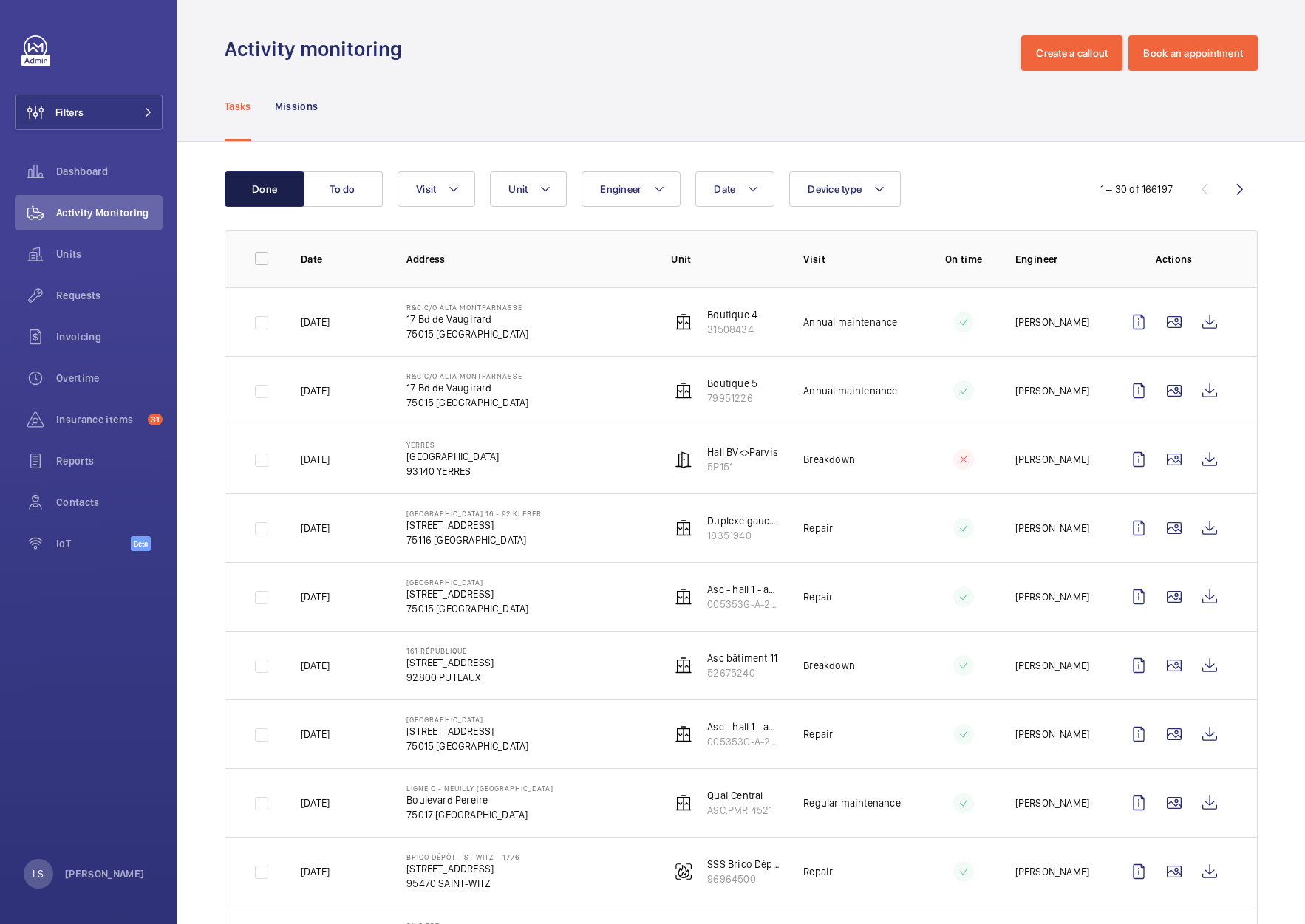
click at [304, 195] on button "Done" at bounding box center [264, 189] width 80 height 36
click at [317, 195] on button "To do" at bounding box center [343, 189] width 80 height 36
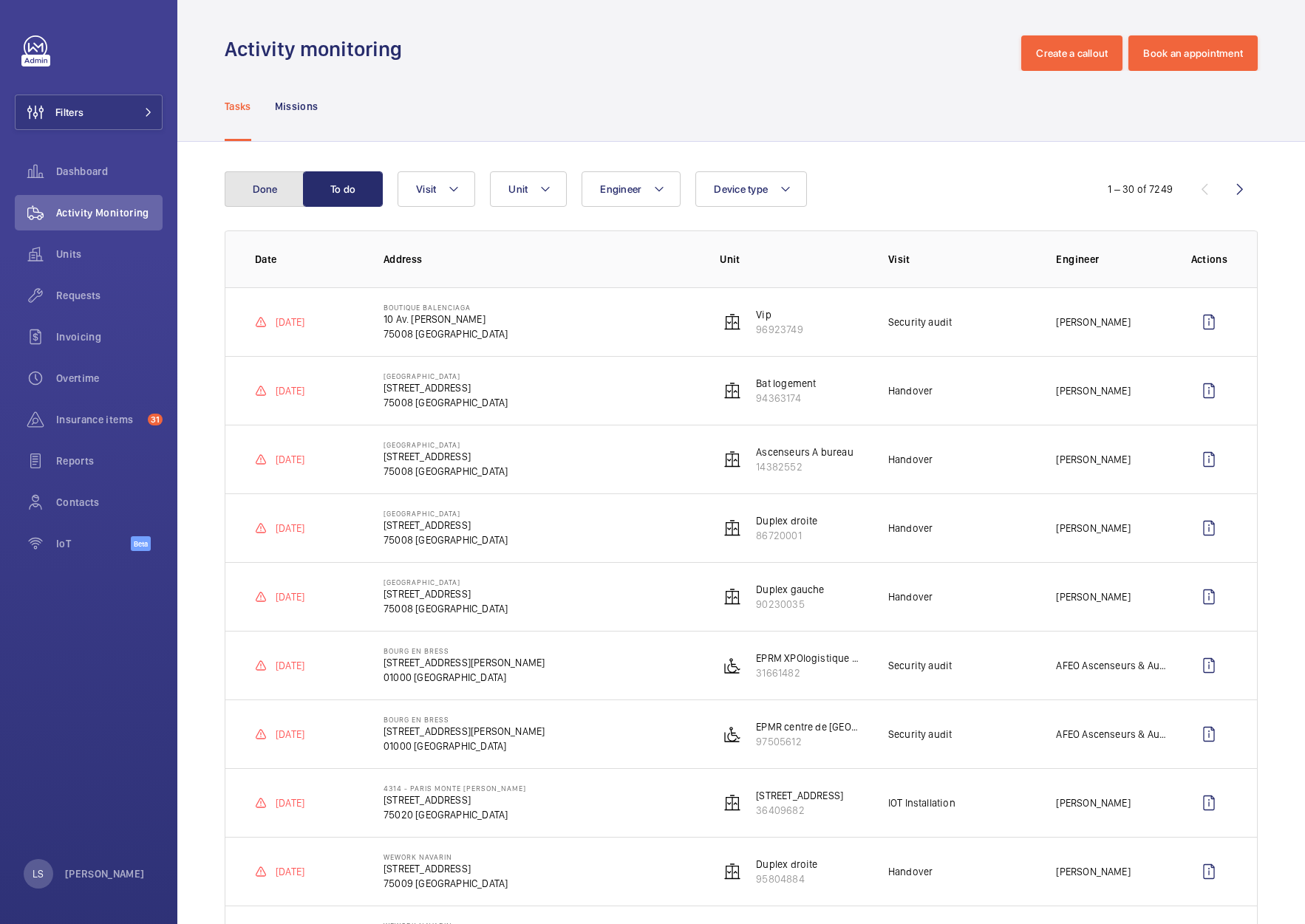
click at [270, 198] on button "Done" at bounding box center [264, 189] width 80 height 36
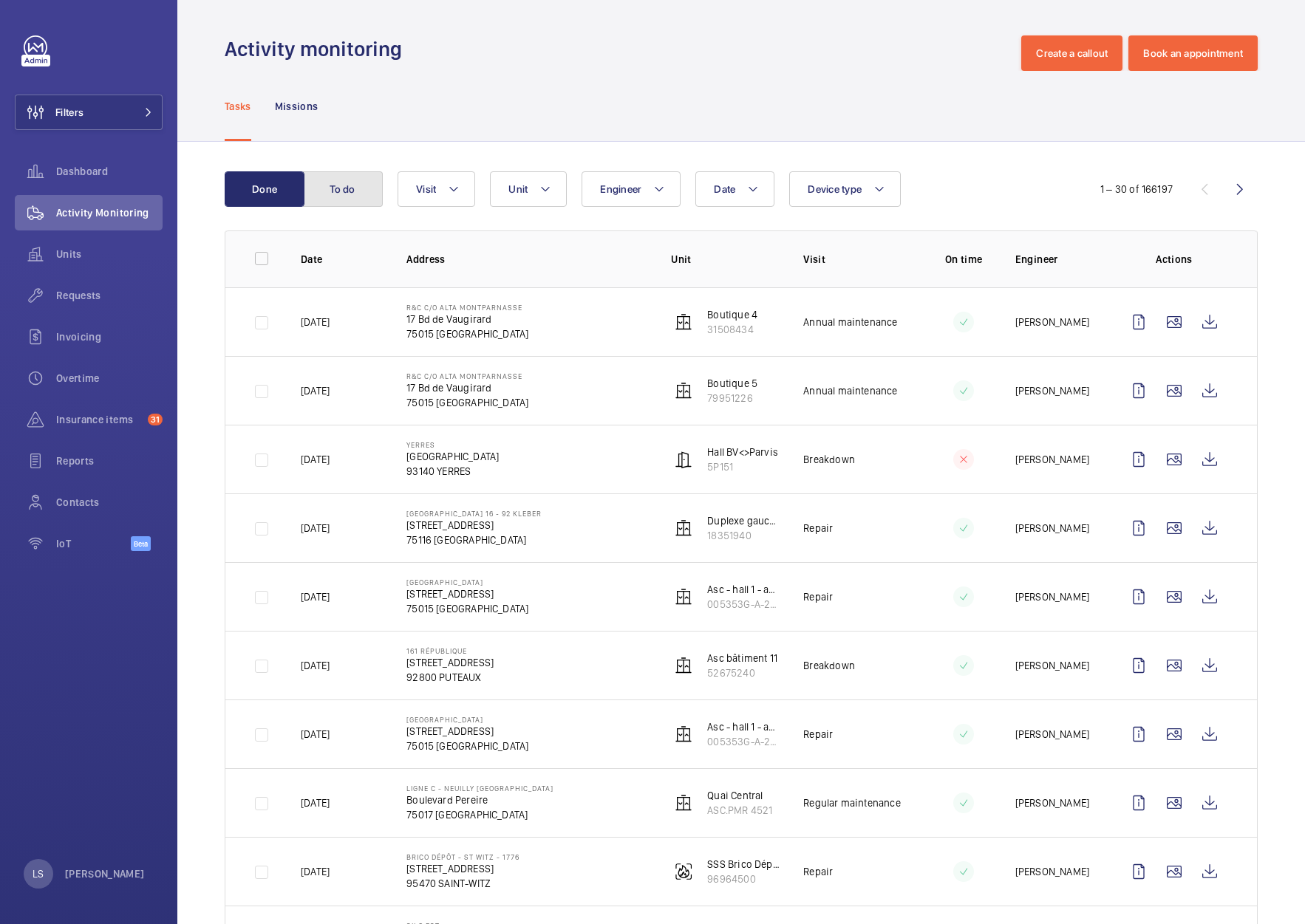
click at [328, 196] on button "To do" at bounding box center [343, 189] width 80 height 36
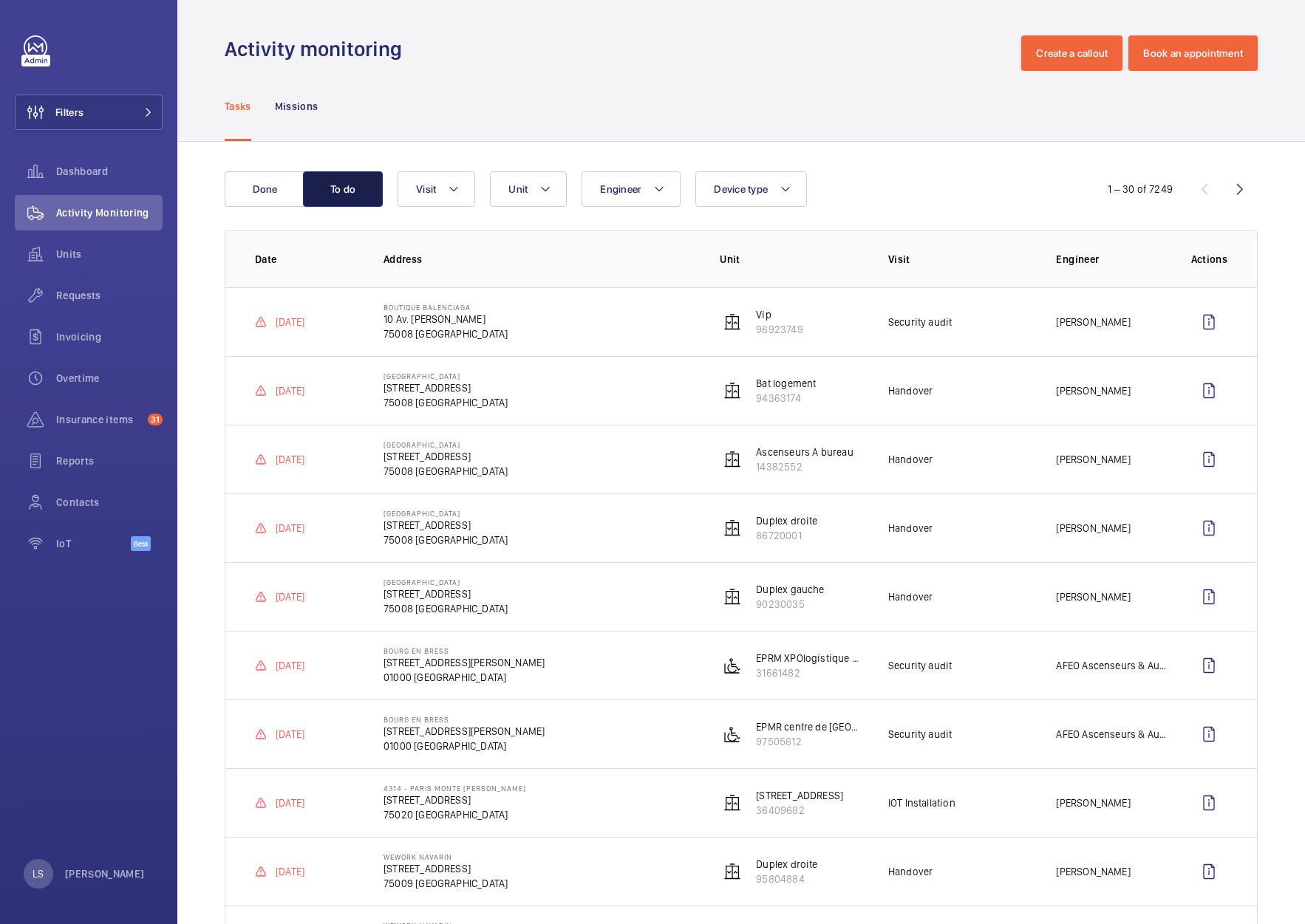
click at [328, 196] on button "To do" at bounding box center [343, 189] width 80 height 36
click at [270, 203] on button "Done" at bounding box center [264, 189] width 80 height 36
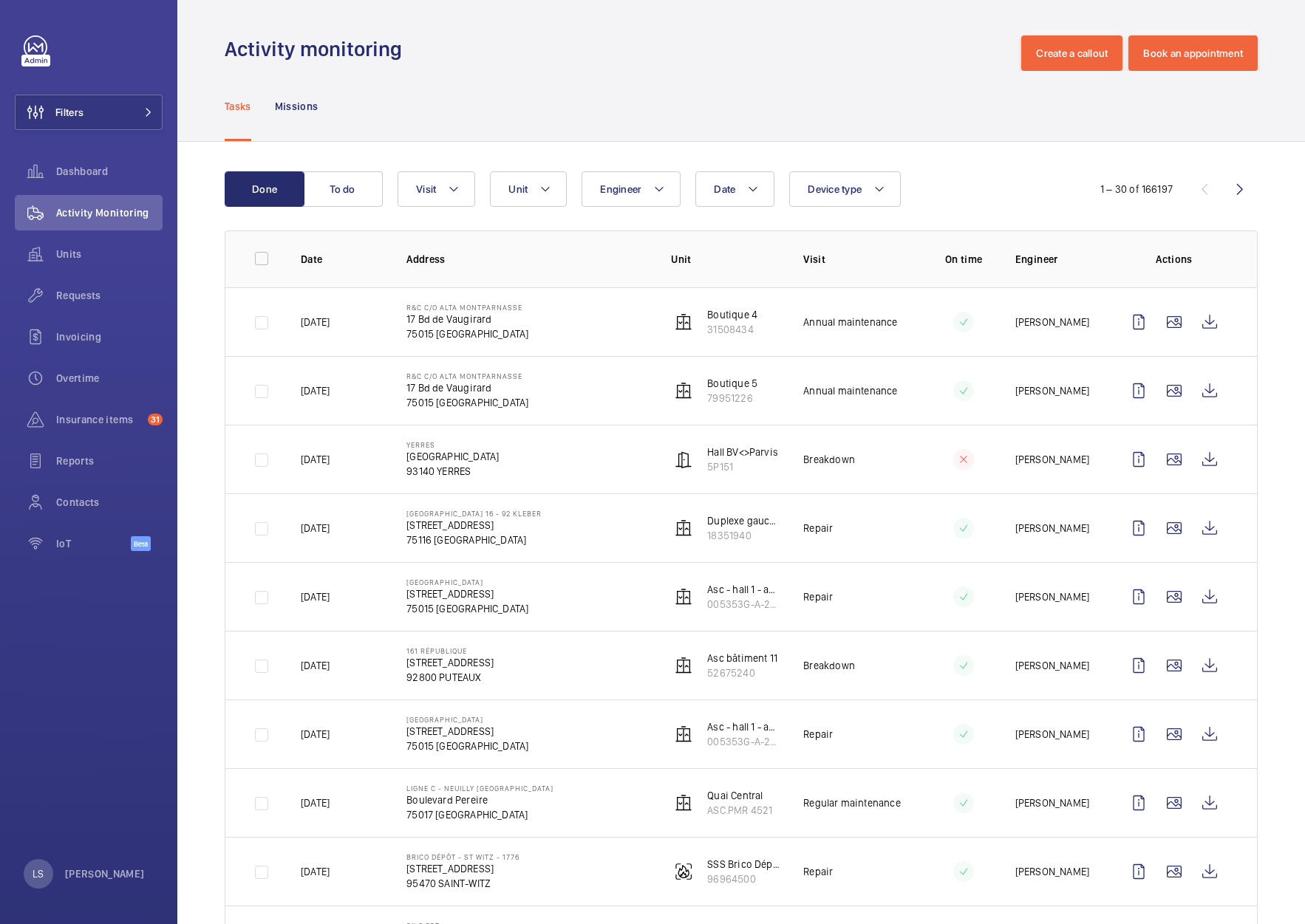
drag, startPoint x: 1070, startPoint y: 139, endPoint x: 945, endPoint y: 155, distance: 126.0
click at [1070, 139] on div "Tasks Missions" at bounding box center [740, 106] width 1033 height 70
click at [290, 104] on p "Missions" at bounding box center [297, 106] width 44 height 15
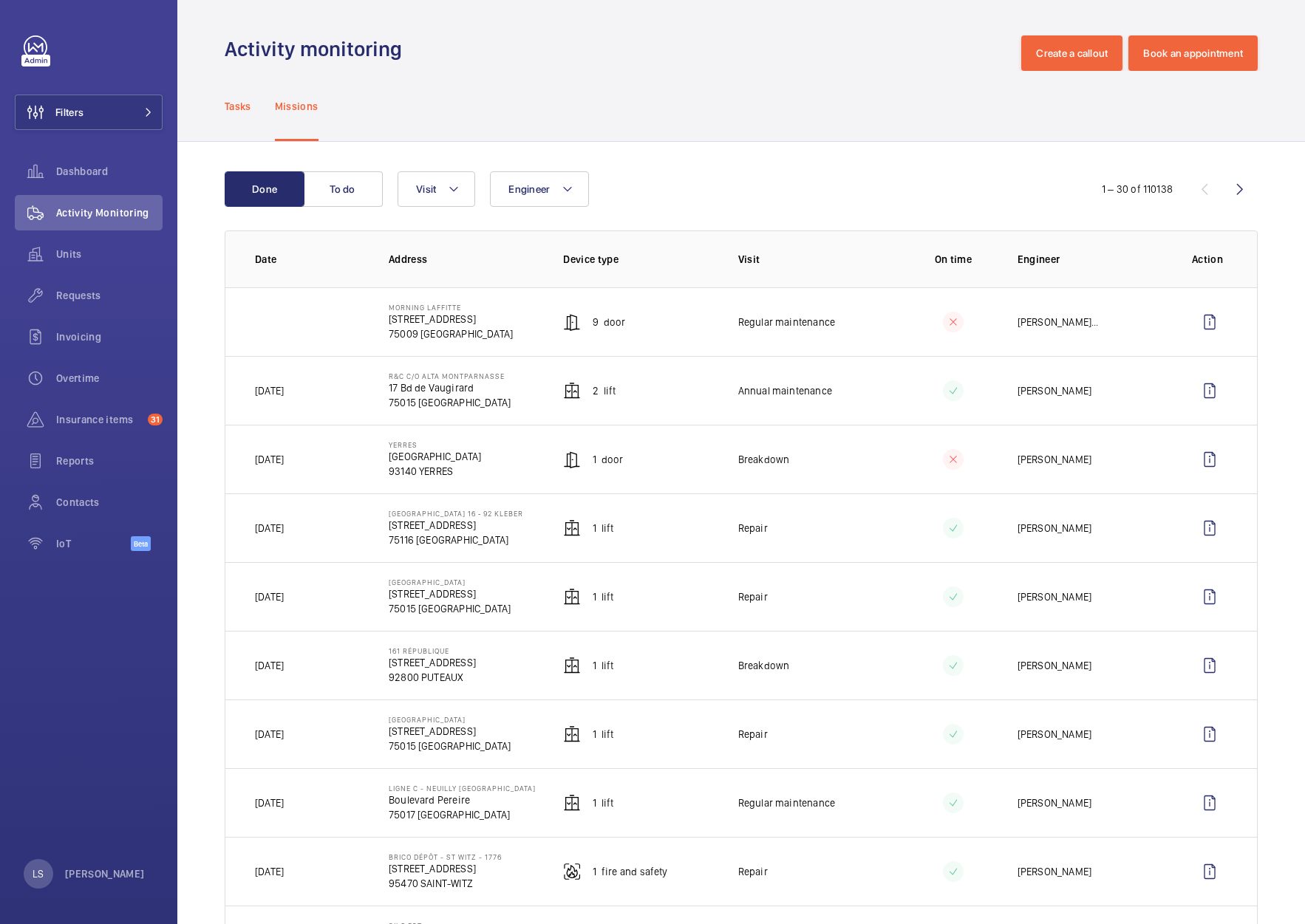
click at [248, 114] on div "Tasks" at bounding box center [237, 106] width 26 height 70
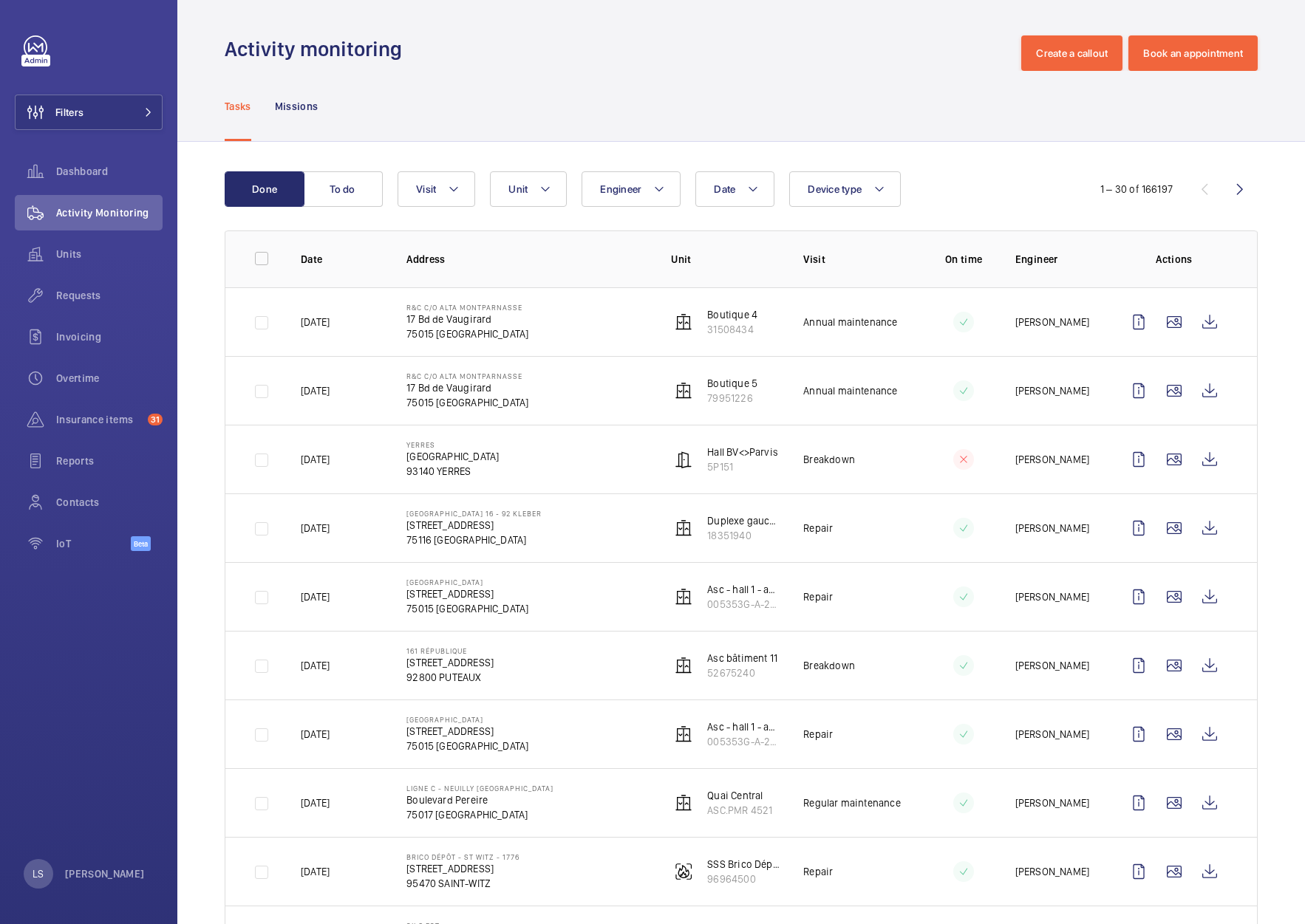
click at [885, 86] on div "Tasks Missions" at bounding box center [740, 106] width 1033 height 70
click at [330, 182] on button "To do" at bounding box center [343, 189] width 80 height 36
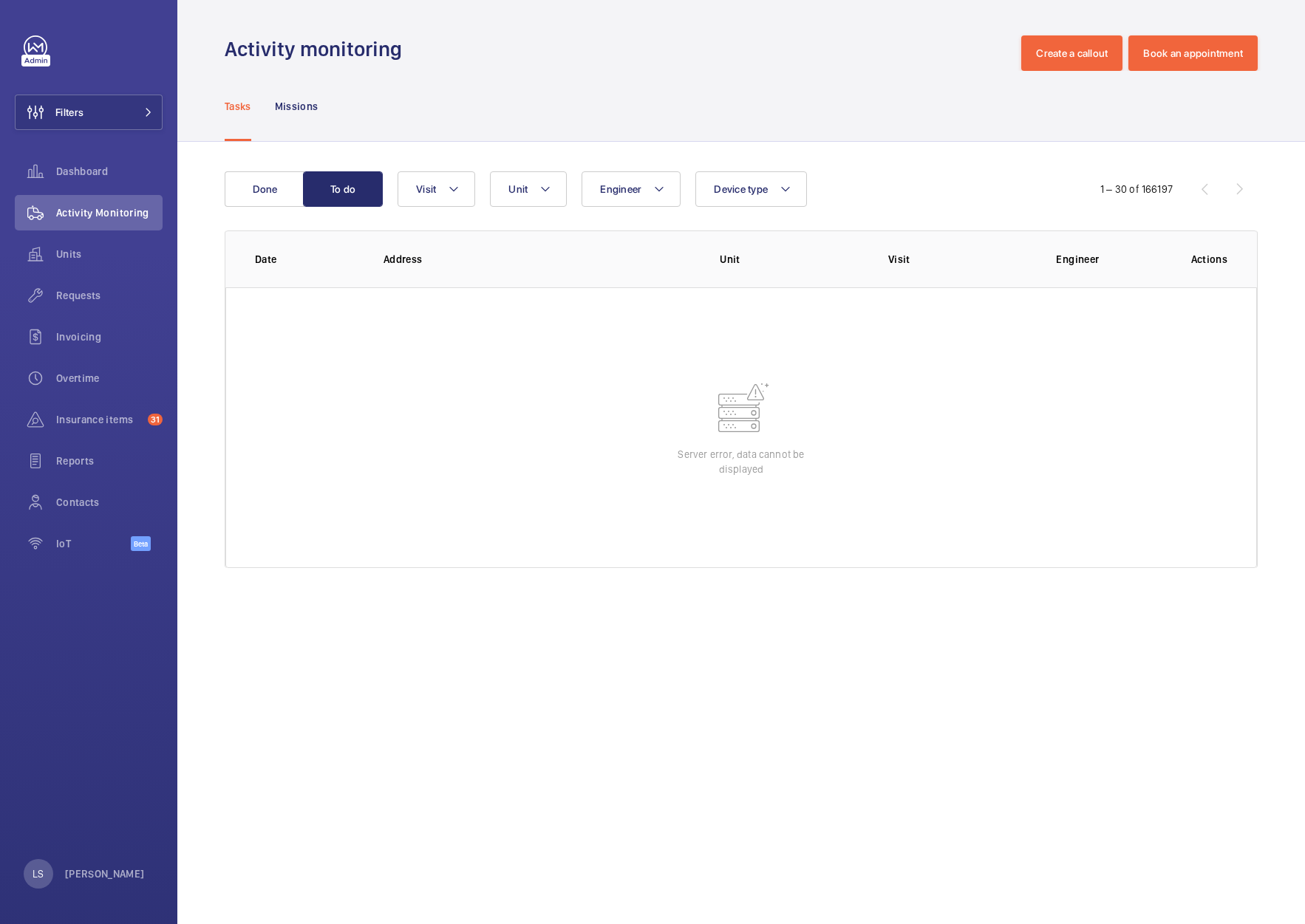
click at [1042, 592] on div "Done To do Engineer Unit Device type Visit 1 – 30 of 166197 Date Address Unit V…" at bounding box center [741, 372] width 1128 height 462
click at [258, 196] on button "Done" at bounding box center [264, 189] width 80 height 36
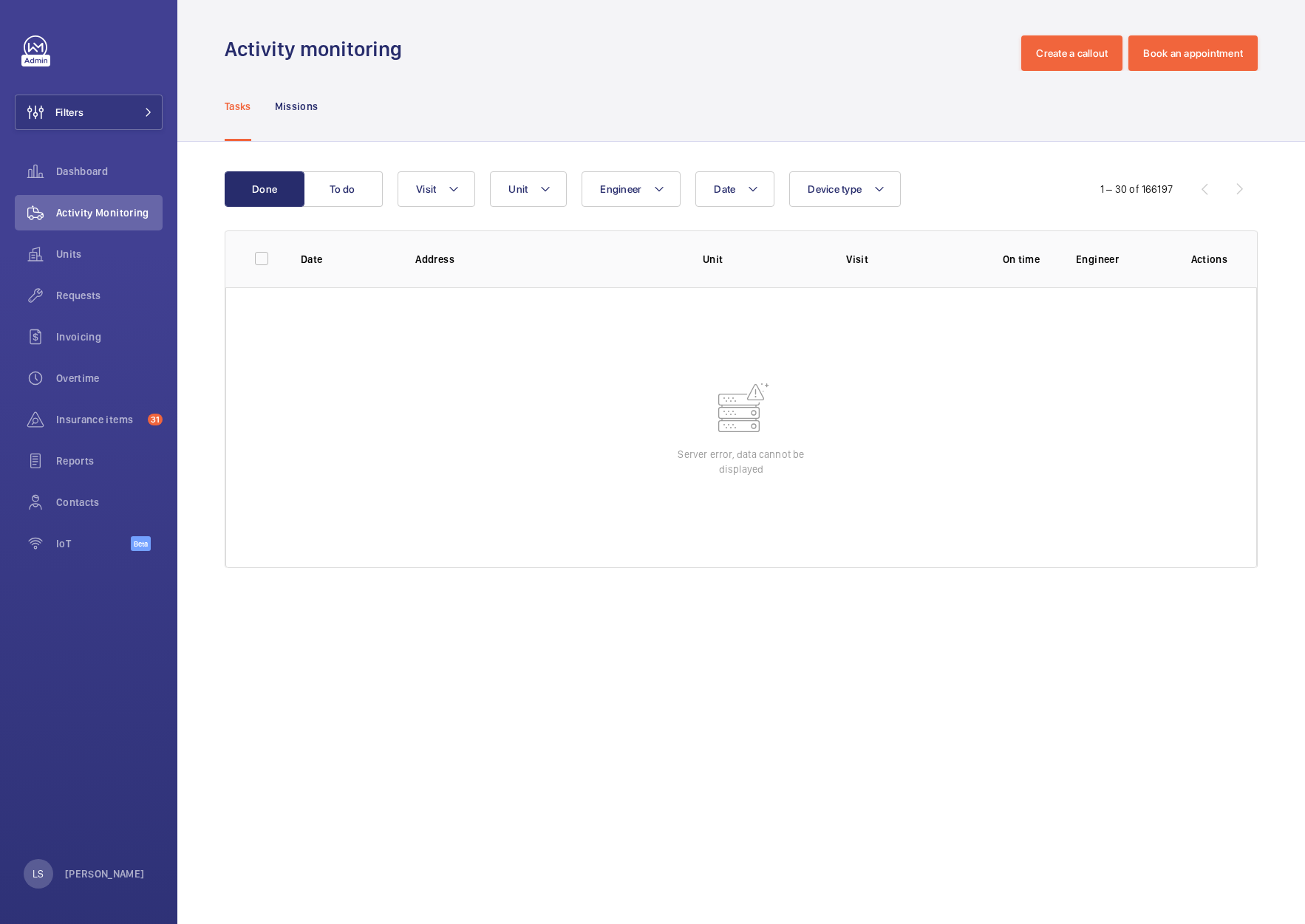
click at [918, 637] on wm-front-admin-operations-monitoring "Activity monitoring Create a callout Book an appointment Tasks Missions Done To…" at bounding box center [741, 462] width 1128 height 924
click at [937, 638] on wm-front-admin-operations-monitoring "Activity monitoring Create a callout Book an appointment Tasks Missions Done To…" at bounding box center [741, 462] width 1128 height 924
click at [1020, 592] on div "Done To do Date Engineer Unit Device type Visit 0 of 0 Date Address Unit Visit …" at bounding box center [741, 372] width 1128 height 462
click at [332, 174] on button "To do" at bounding box center [343, 189] width 80 height 36
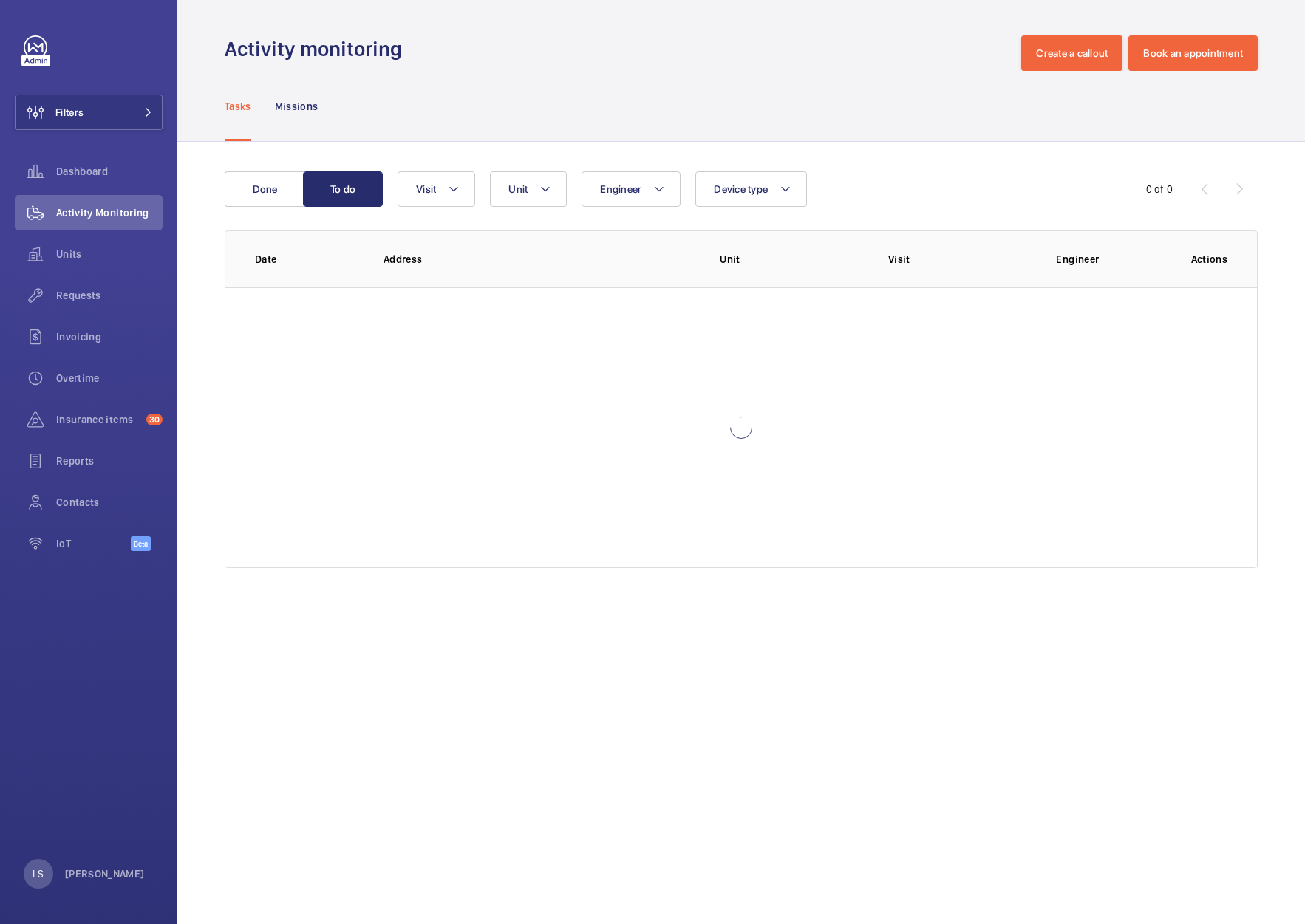
click at [1074, 598] on div "Done To do Engineer Unit Device type Visit 0 of 0 Date Address Unit Visit Engin…" at bounding box center [741, 372] width 1128 height 462
drag, startPoint x: 887, startPoint y: 807, endPoint x: 802, endPoint y: 742, distance: 107.0
click at [887, 807] on wm-front-admin-operations-monitoring "Activity monitoring Create a callout Book an appointment Tasks Missions Done To…" at bounding box center [741, 462] width 1128 height 924
click at [1159, 674] on wm-front-admin-operations-monitoring "Activity monitoring Create a callout Book an appointment Tasks Missions Done To…" at bounding box center [741, 462] width 1128 height 924
click at [289, 202] on button "Done" at bounding box center [264, 189] width 80 height 36
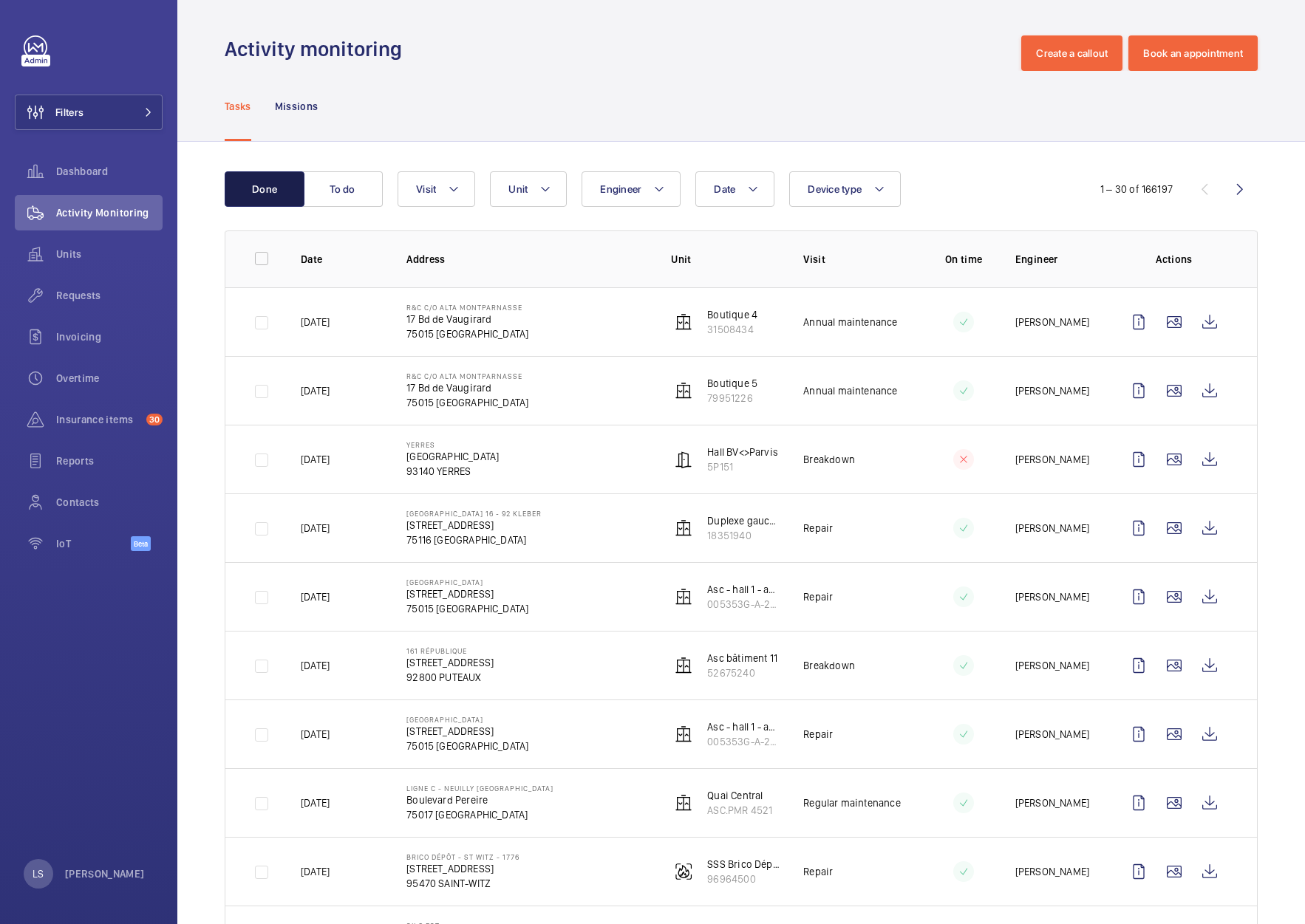
click at [287, 191] on button "Done" at bounding box center [264, 189] width 80 height 36
click at [324, 191] on button "To do" at bounding box center [343, 189] width 80 height 36
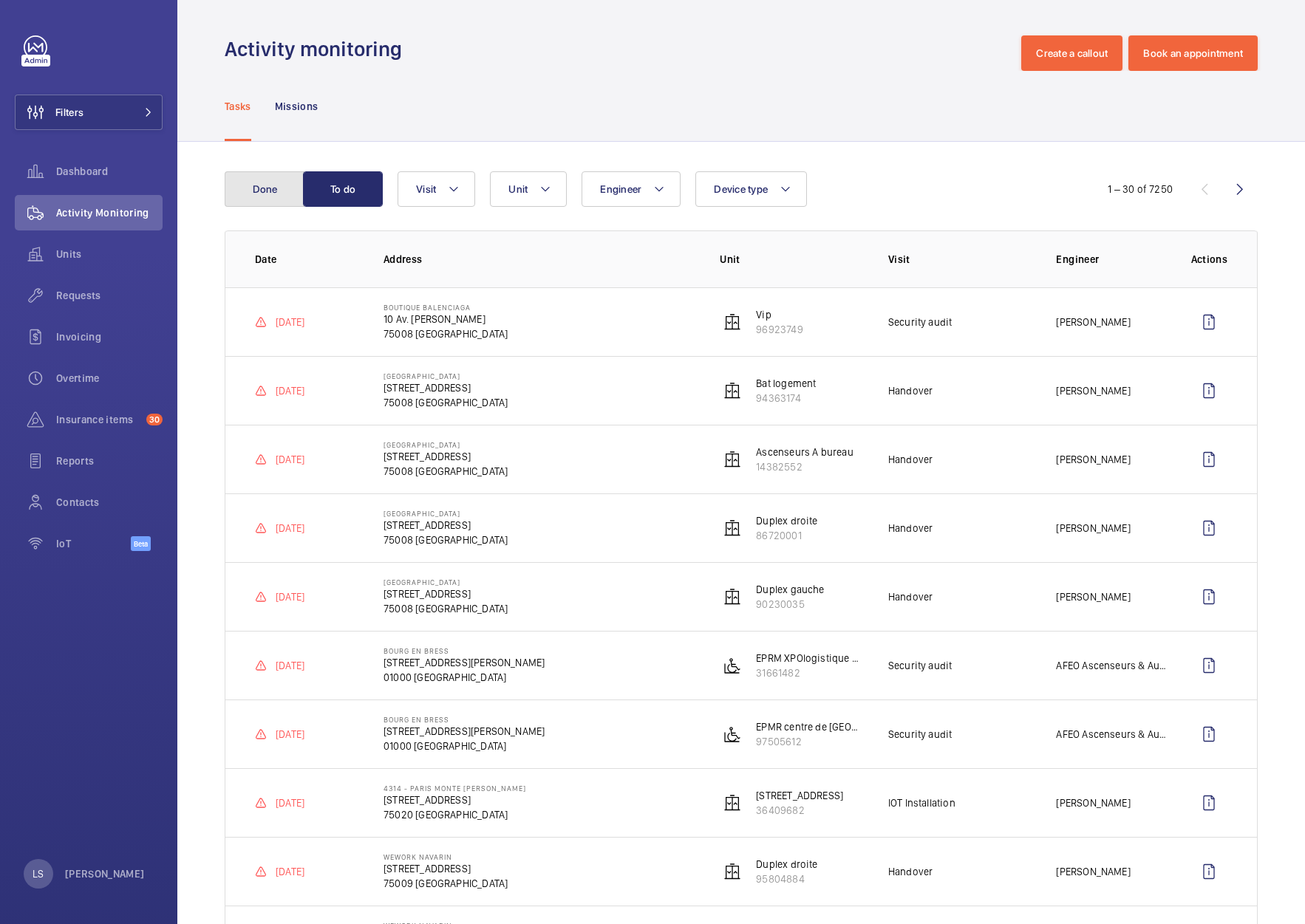
click at [239, 188] on button "Done" at bounding box center [264, 189] width 80 height 36
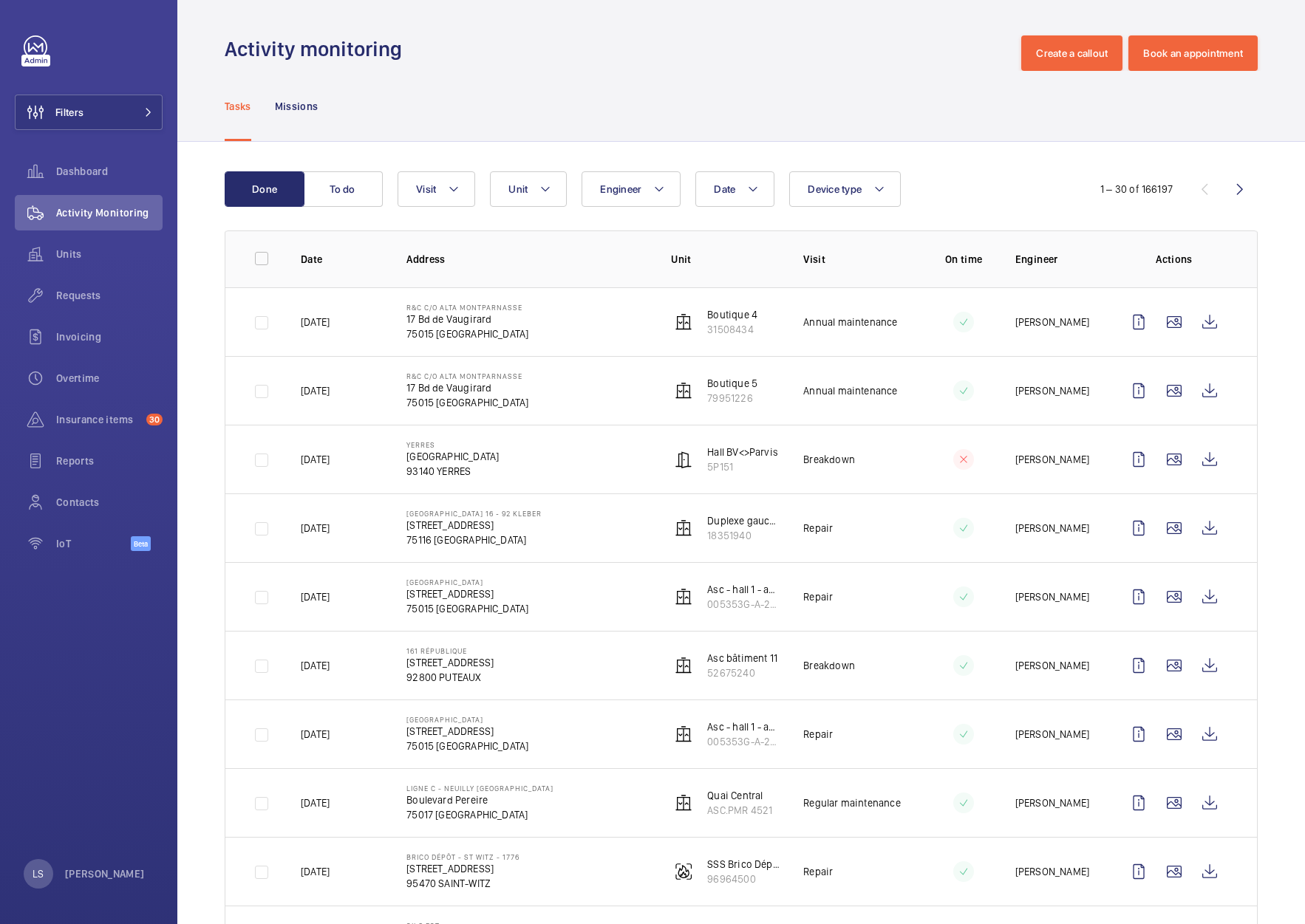
drag, startPoint x: 1005, startPoint y: 205, endPoint x: 975, endPoint y: 203, distance: 30.1
click at [1005, 205] on div "Date Engineer Unit Device type Visit" at bounding box center [737, 189] width 679 height 36
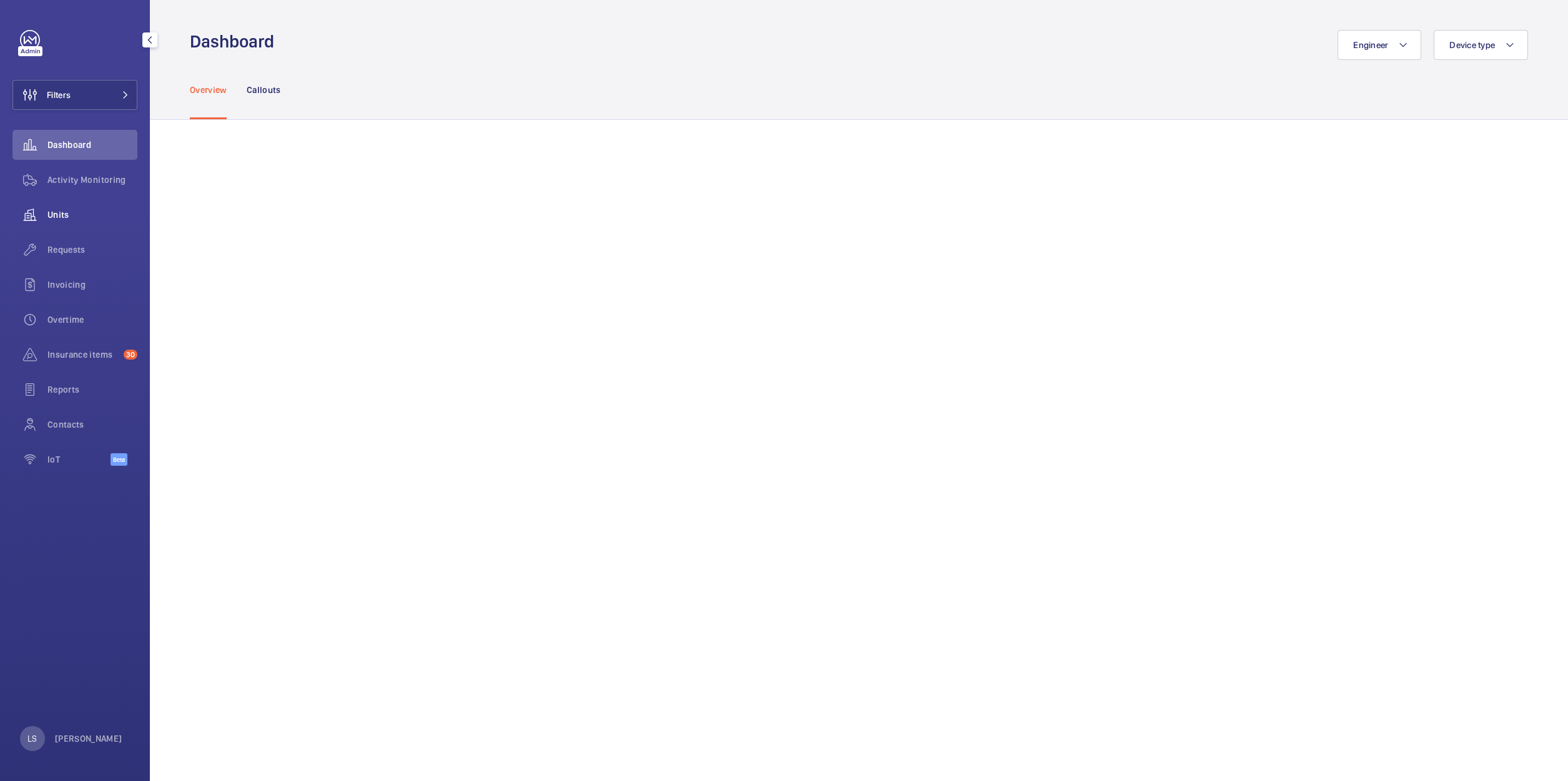
click at [64, 209] on span "Units" at bounding box center [93, 214] width 90 height 13
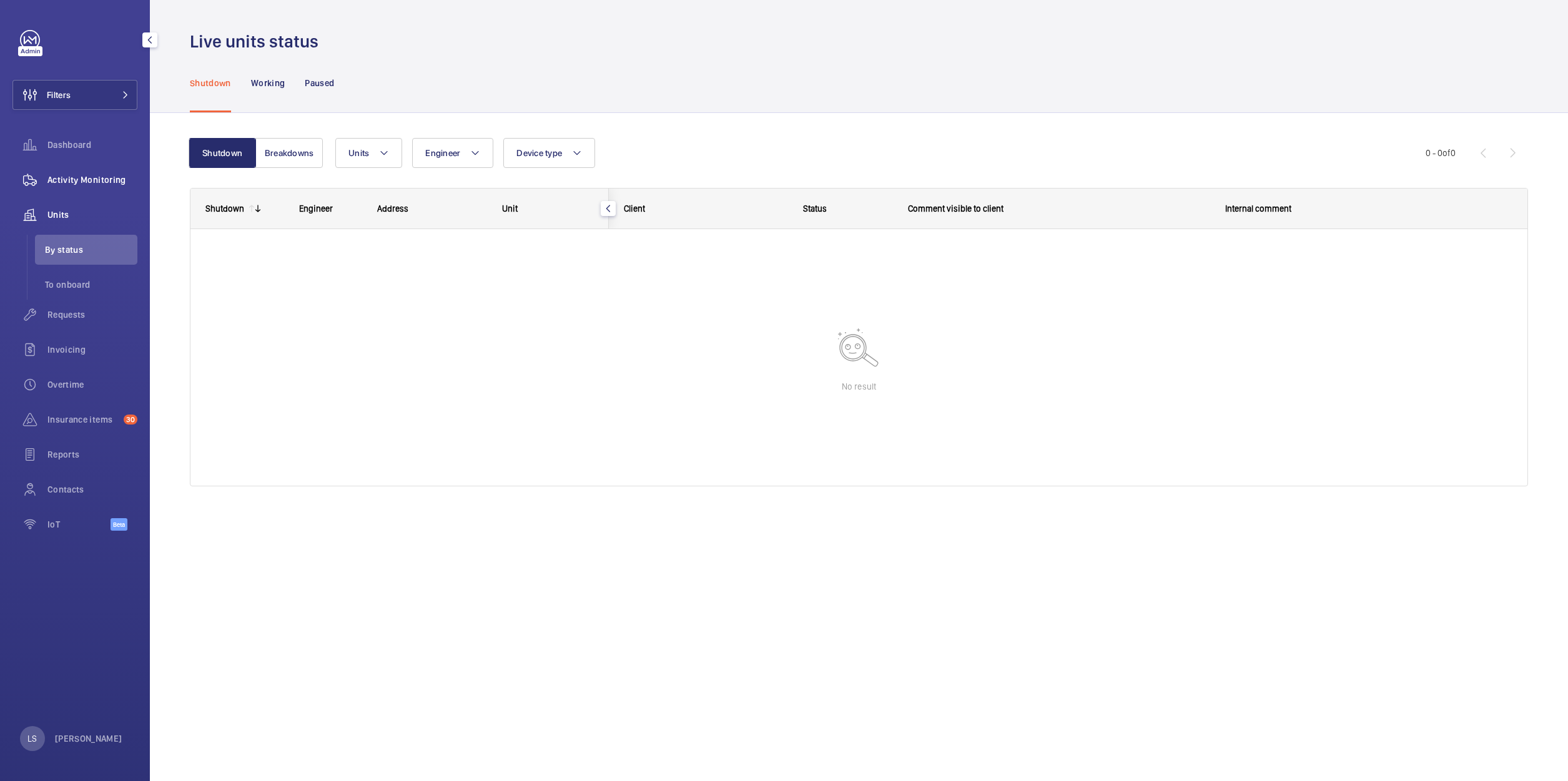
click at [61, 188] on div "Activity Monitoring" at bounding box center [75, 179] width 125 height 30
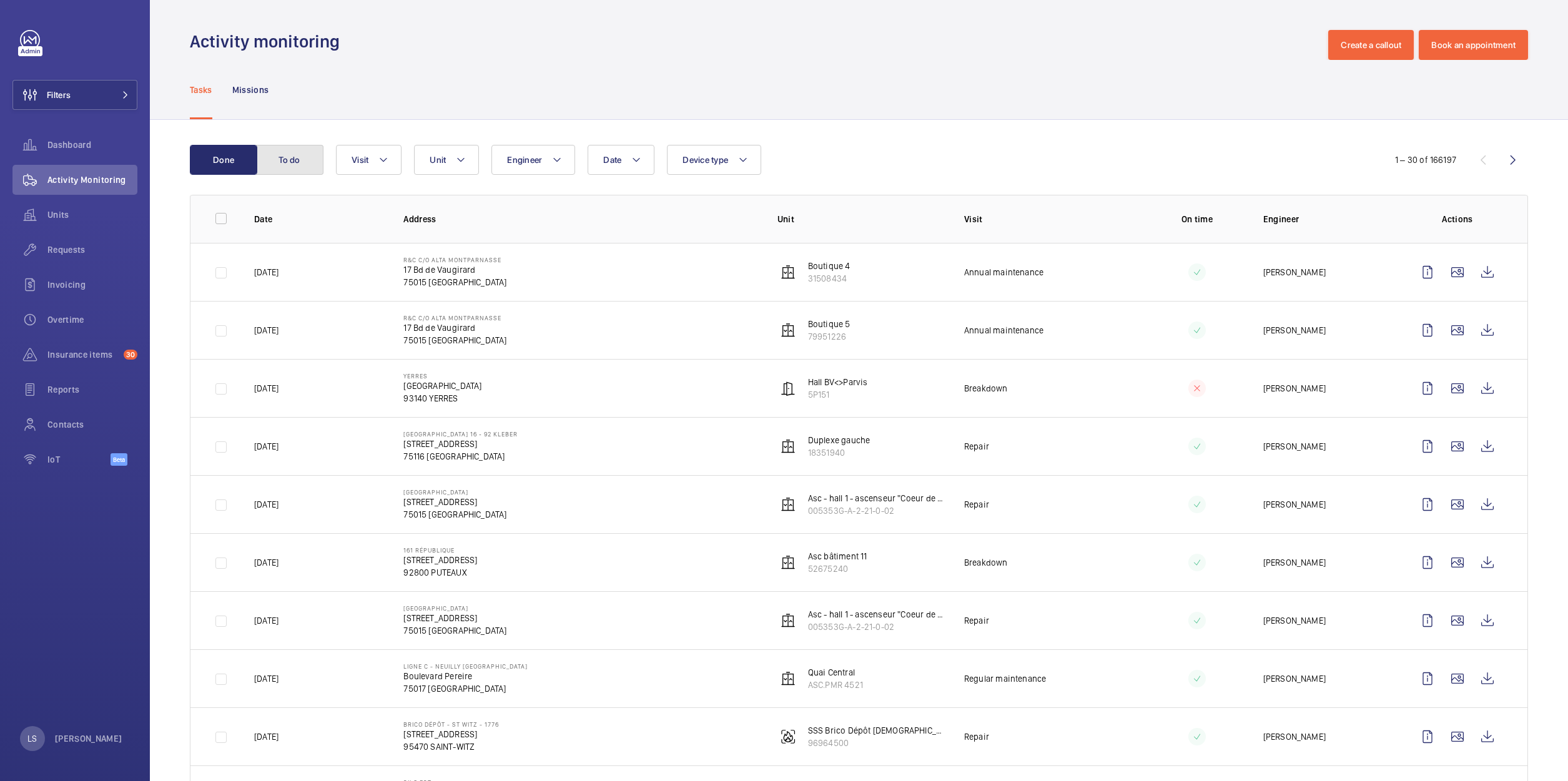
click at [290, 157] on button "To do" at bounding box center [290, 160] width 67 height 30
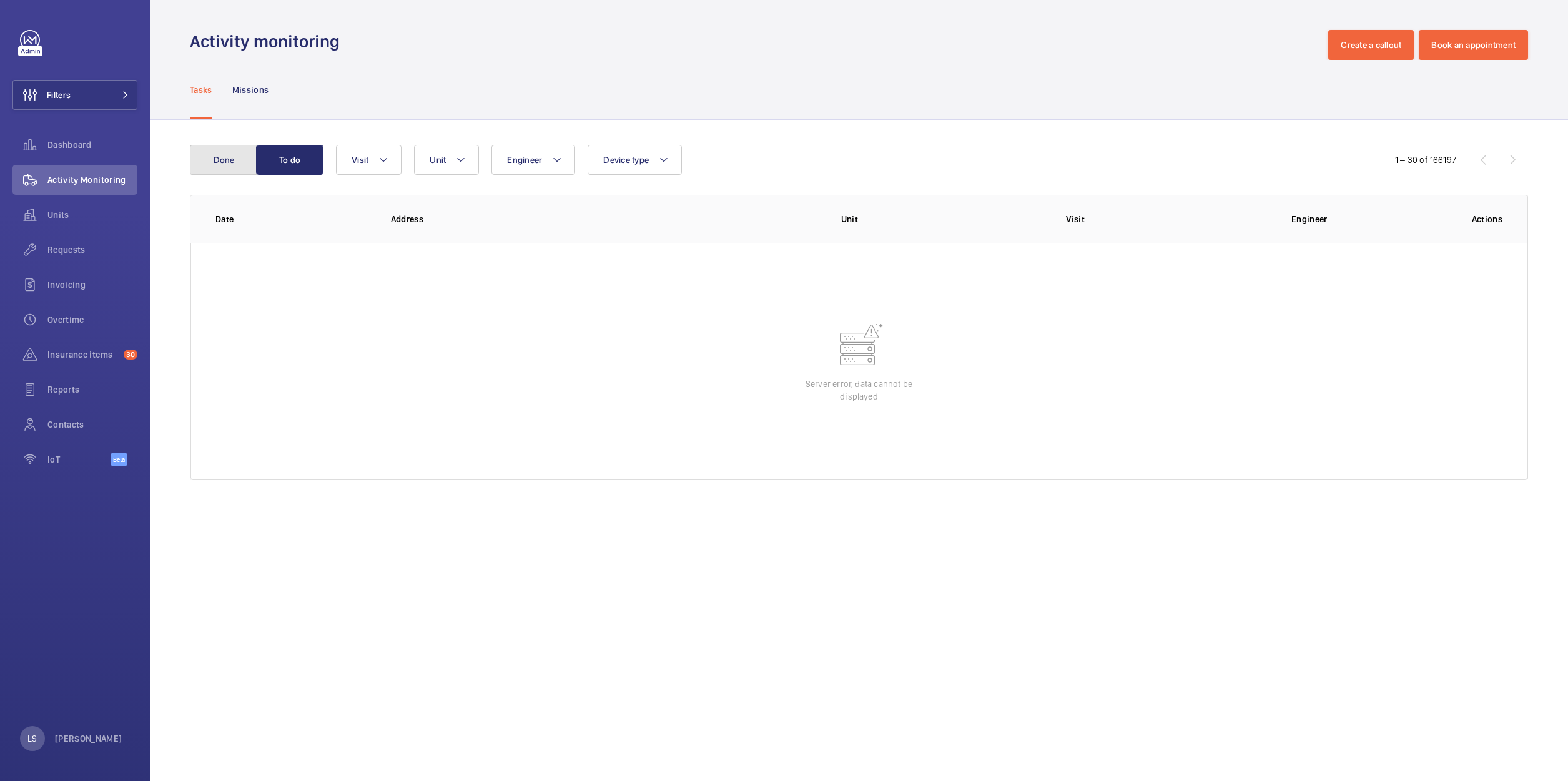
click at [226, 168] on button "Done" at bounding box center [223, 160] width 67 height 30
click at [293, 173] on button "To do" at bounding box center [290, 160] width 67 height 30
click at [1284, 342] on div at bounding box center [858, 361] width 1337 height 237
drag, startPoint x: 1346, startPoint y: 451, endPoint x: 1250, endPoint y: 393, distance: 112.2
click at [1346, 451] on div at bounding box center [858, 361] width 1337 height 237
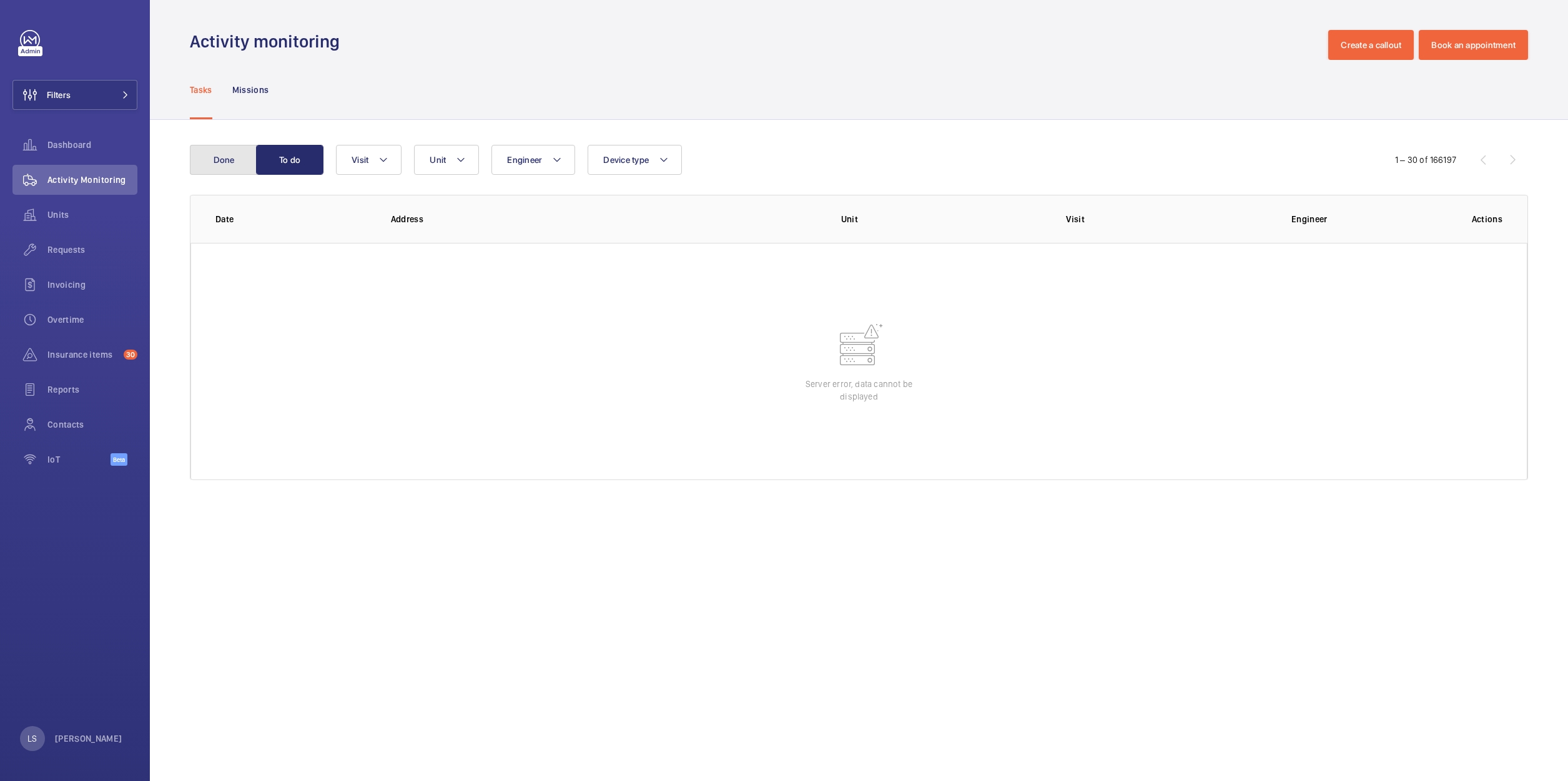
click at [249, 161] on button "Done" at bounding box center [223, 160] width 67 height 30
click at [1165, 538] on wm-front-admin-operations-monitoring "Activity monitoring Create a callout Book an appointment Tasks Missions Done To…" at bounding box center [859, 390] width 1418 height 781
click at [290, 158] on button "To do" at bounding box center [290, 160] width 67 height 30
click at [222, 170] on button "Done" at bounding box center [223, 160] width 67 height 30
click at [315, 159] on button "To do" at bounding box center [290, 160] width 67 height 30
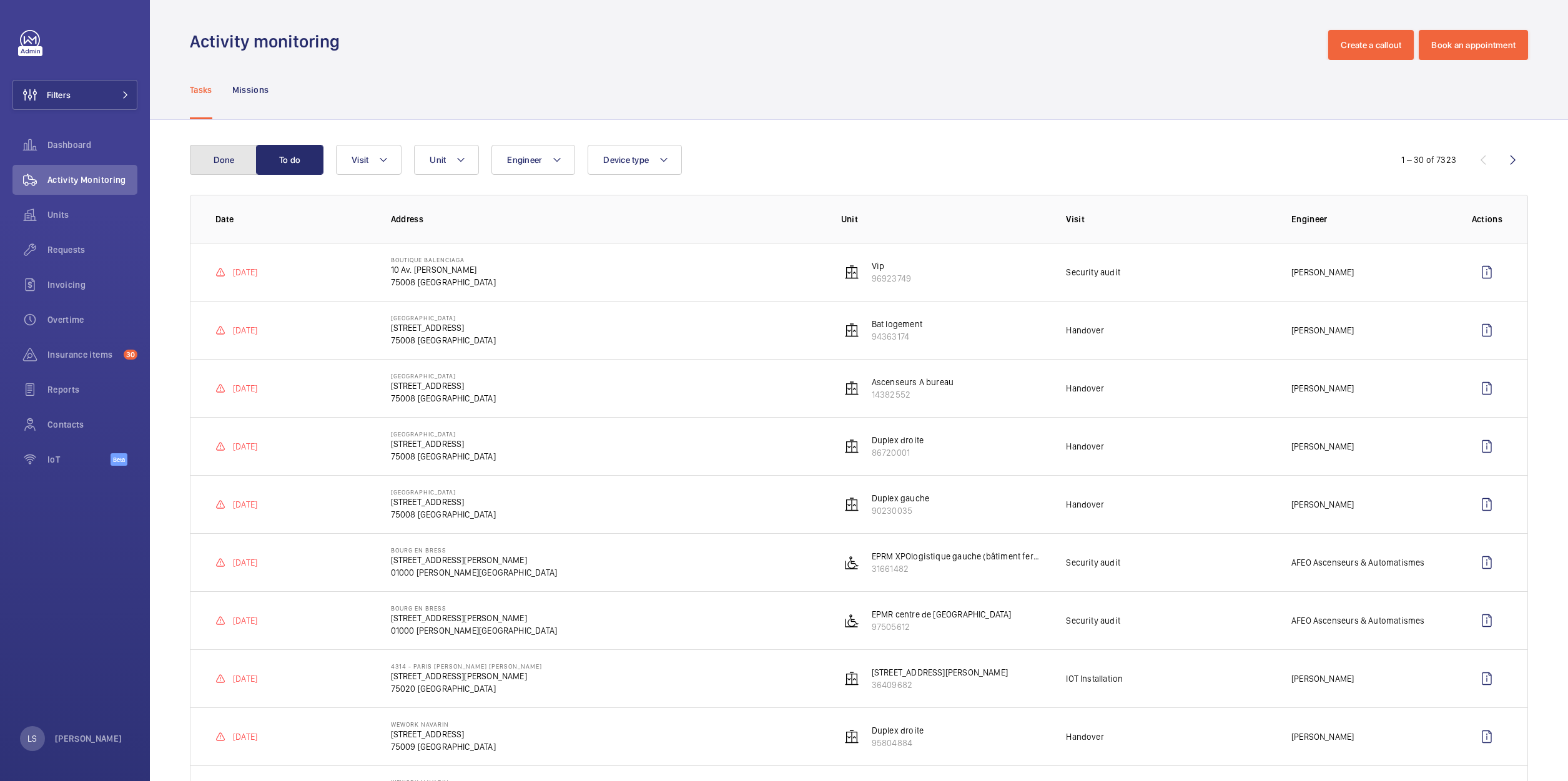
click at [222, 159] on button "Done" at bounding box center [223, 160] width 67 height 30
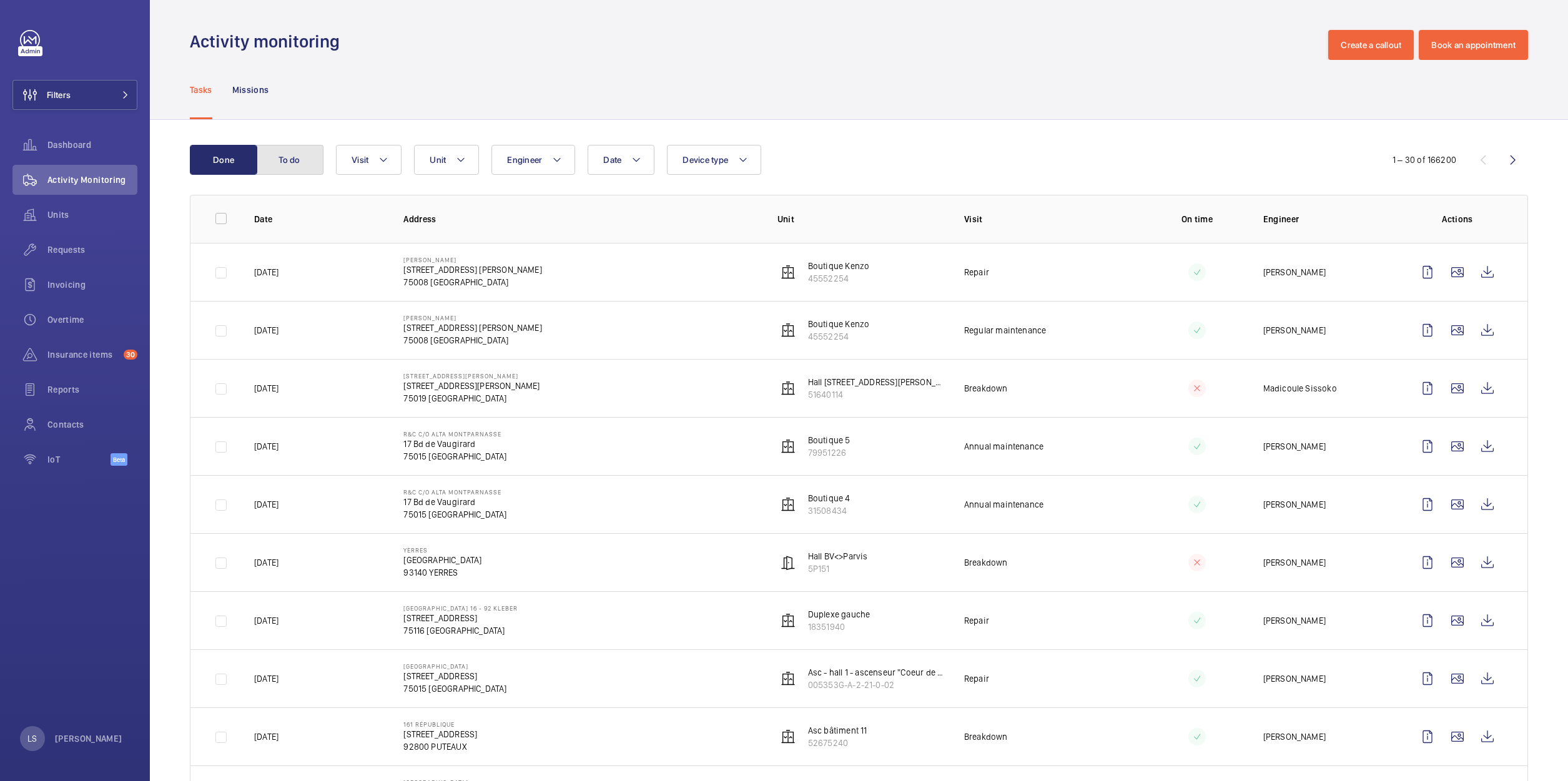
click at [286, 159] on button "To do" at bounding box center [290, 160] width 67 height 30
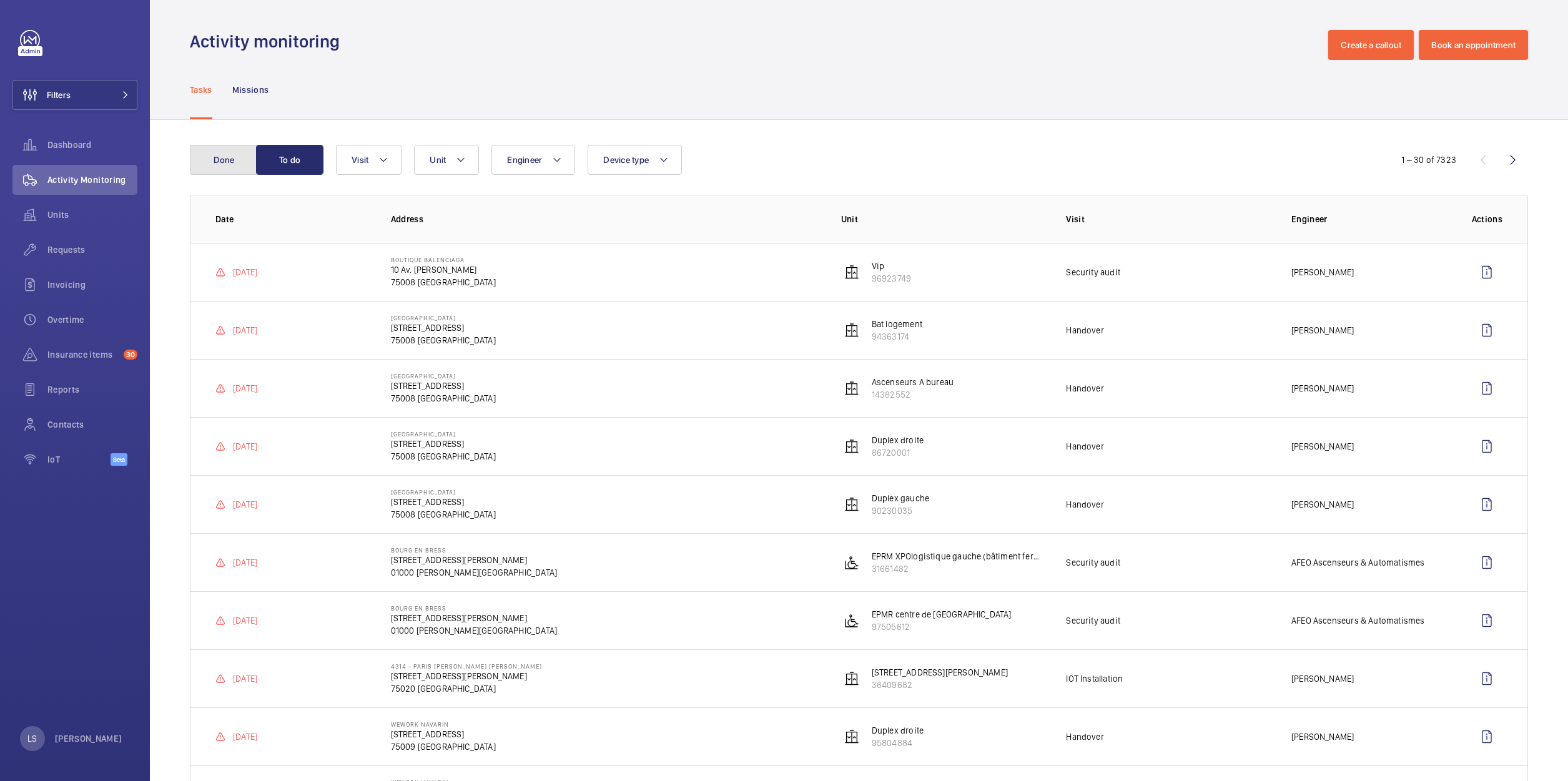
click at [200, 164] on button "Done" at bounding box center [223, 160] width 67 height 30
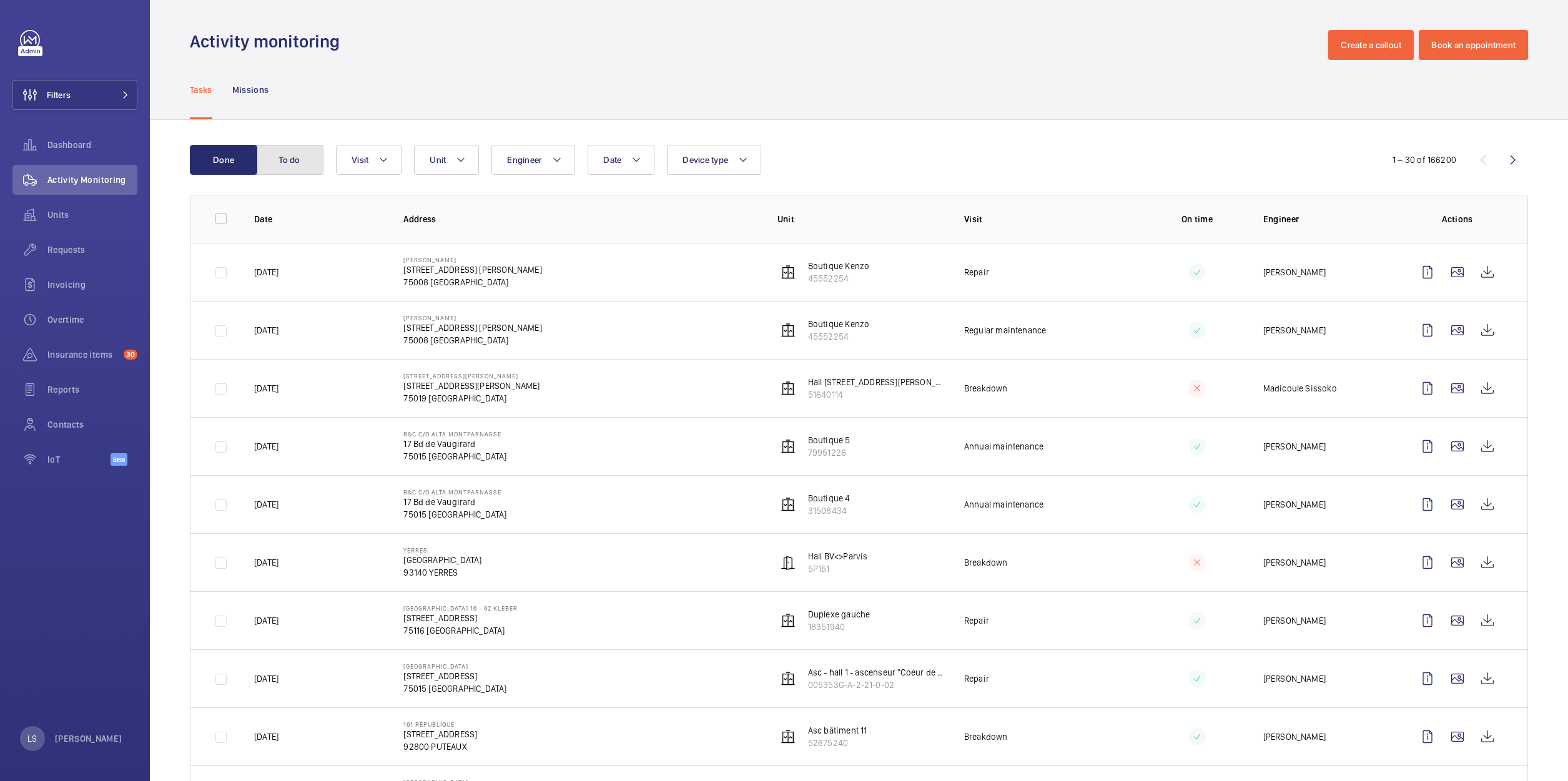
click at [268, 153] on button "To do" at bounding box center [290, 160] width 67 height 30
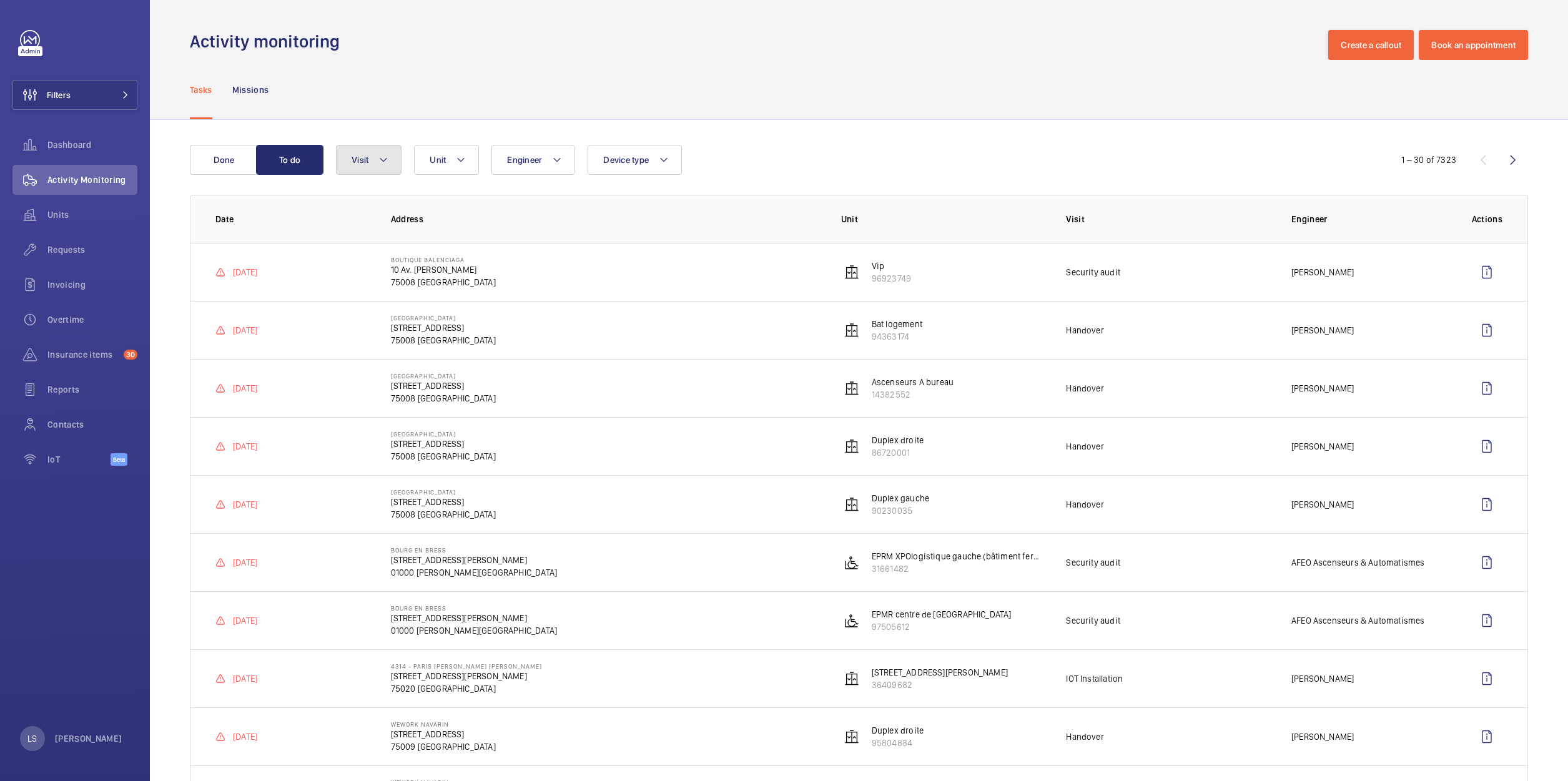
click at [370, 160] on button "Visit" at bounding box center [369, 160] width 66 height 30
click at [442, 112] on div "Tasks Missions" at bounding box center [858, 89] width 1338 height 59
click at [256, 97] on div "Missions" at bounding box center [251, 89] width 37 height 59
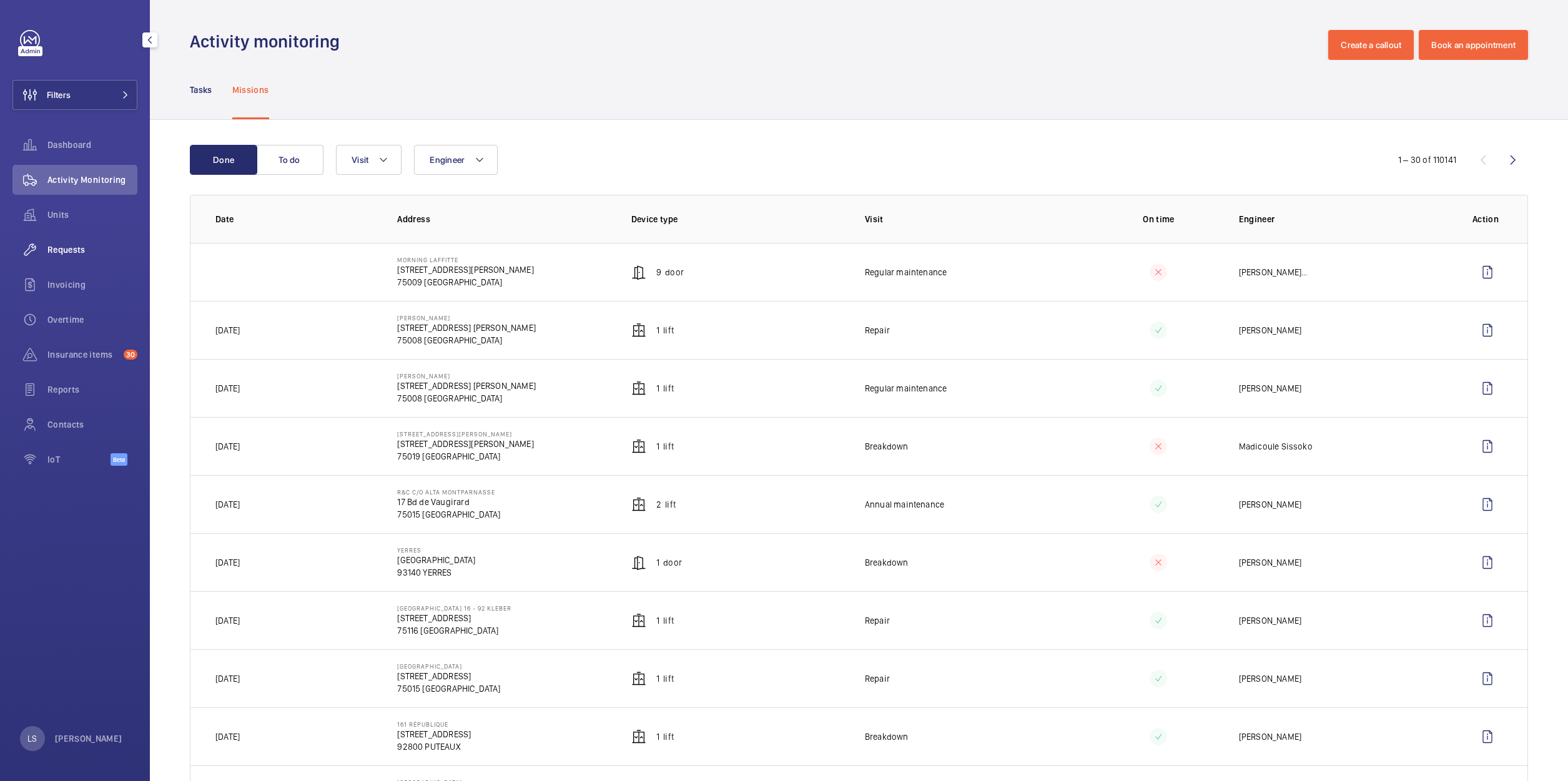
click at [78, 247] on span "Requests" at bounding box center [93, 249] width 90 height 13
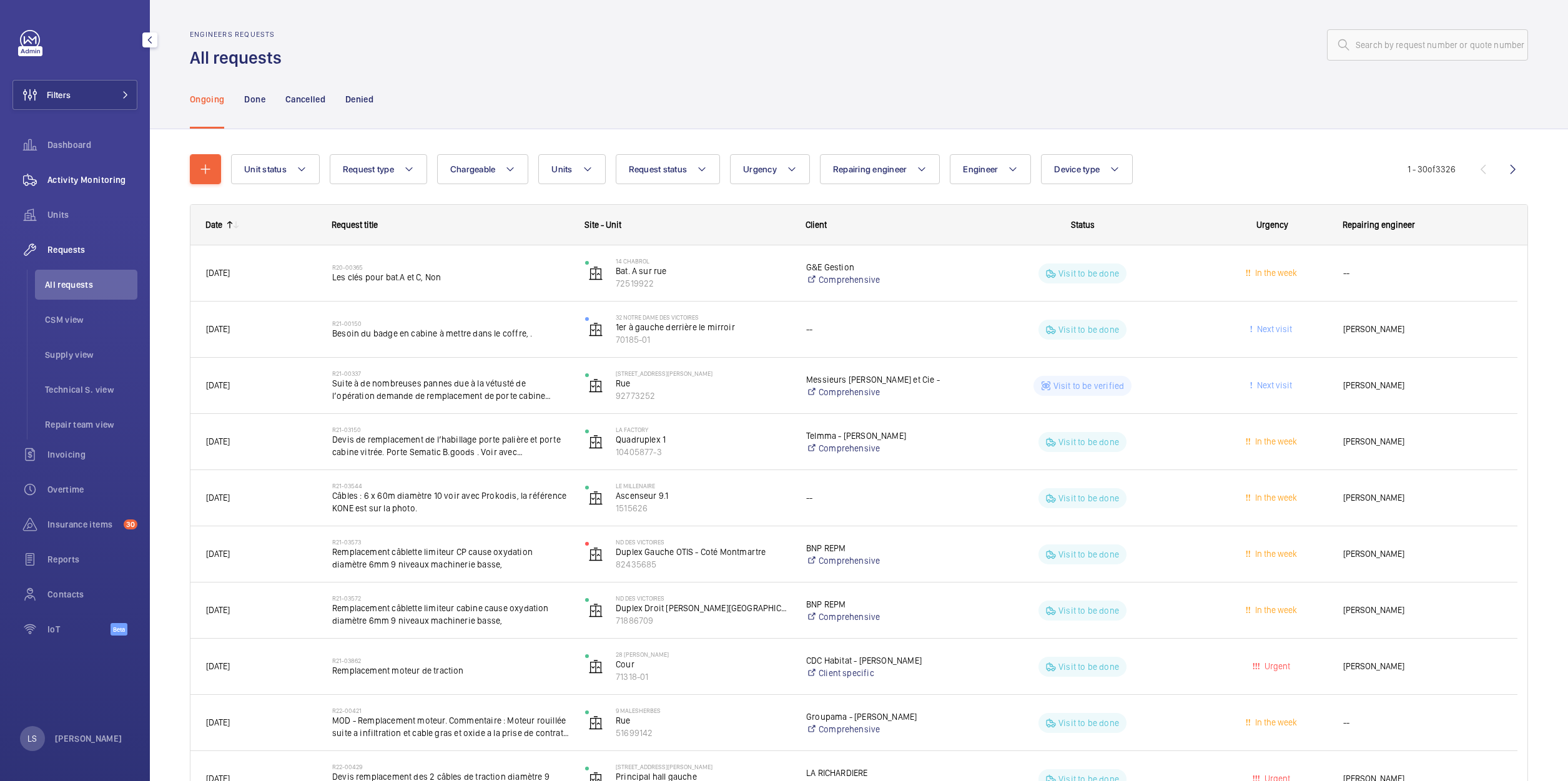
click at [66, 178] on span "Activity Monitoring" at bounding box center [93, 179] width 90 height 13
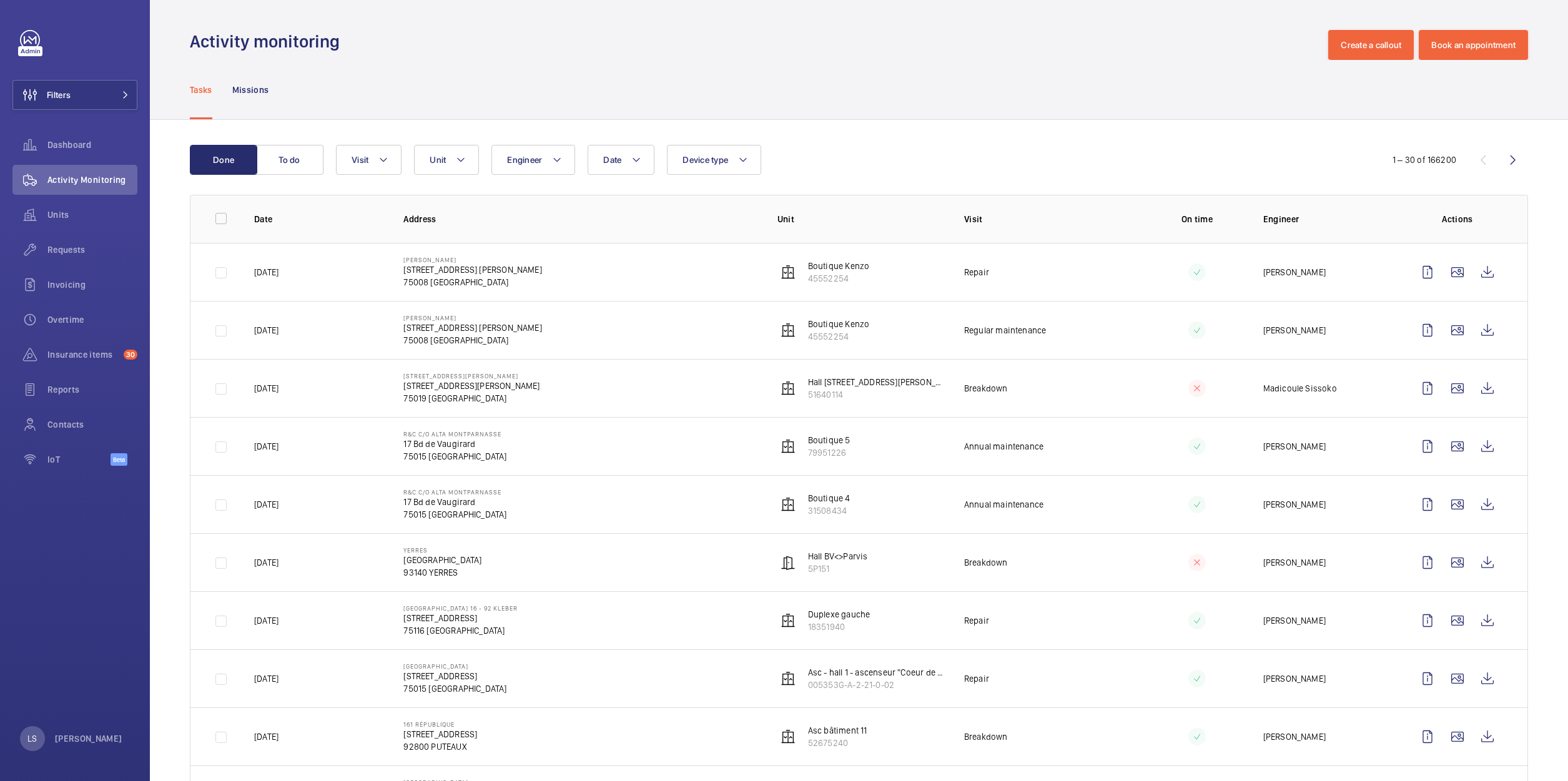
click at [283, 166] on button "To do" at bounding box center [290, 160] width 67 height 30
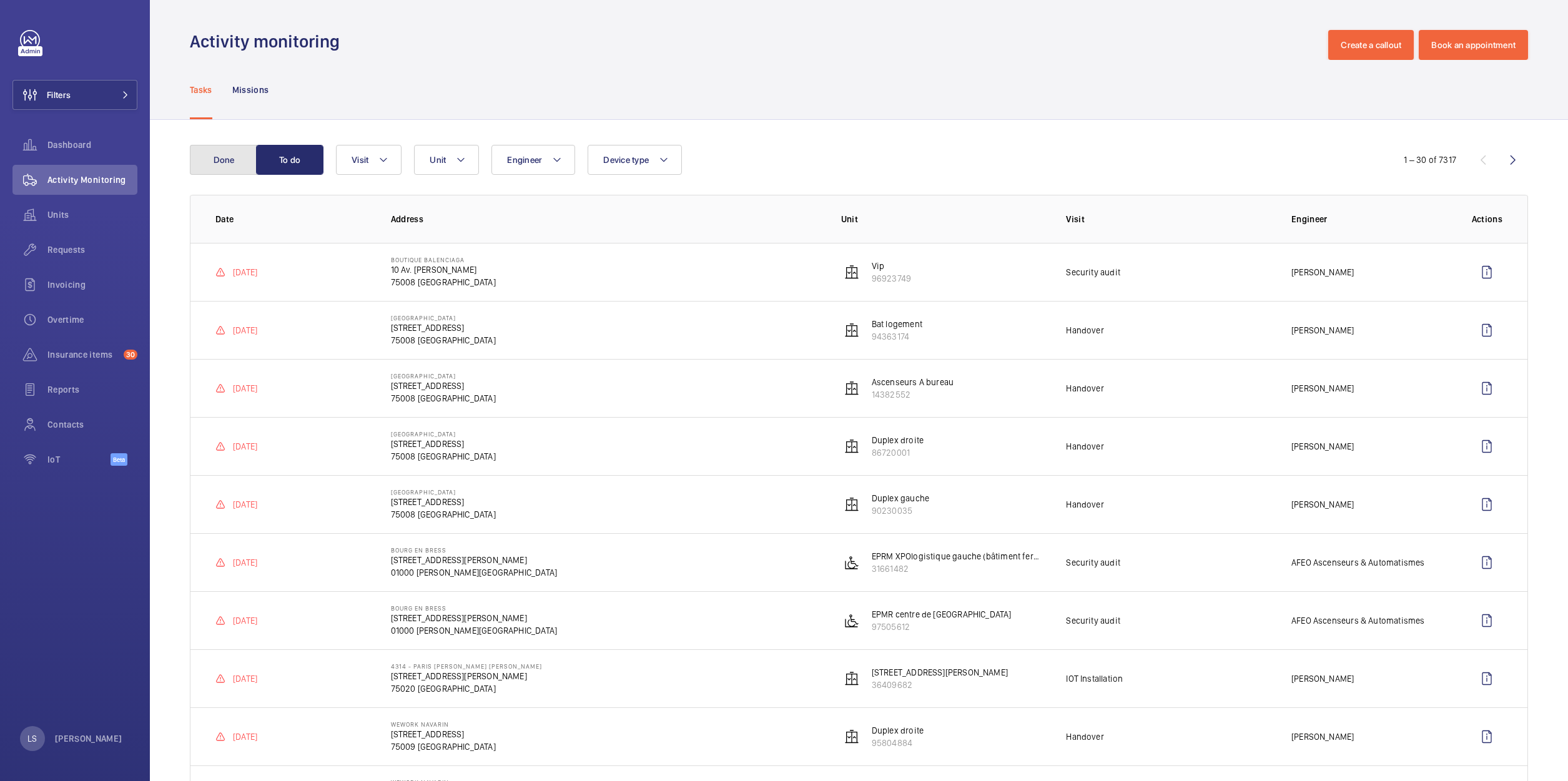
click at [231, 161] on button "Done" at bounding box center [223, 160] width 67 height 30
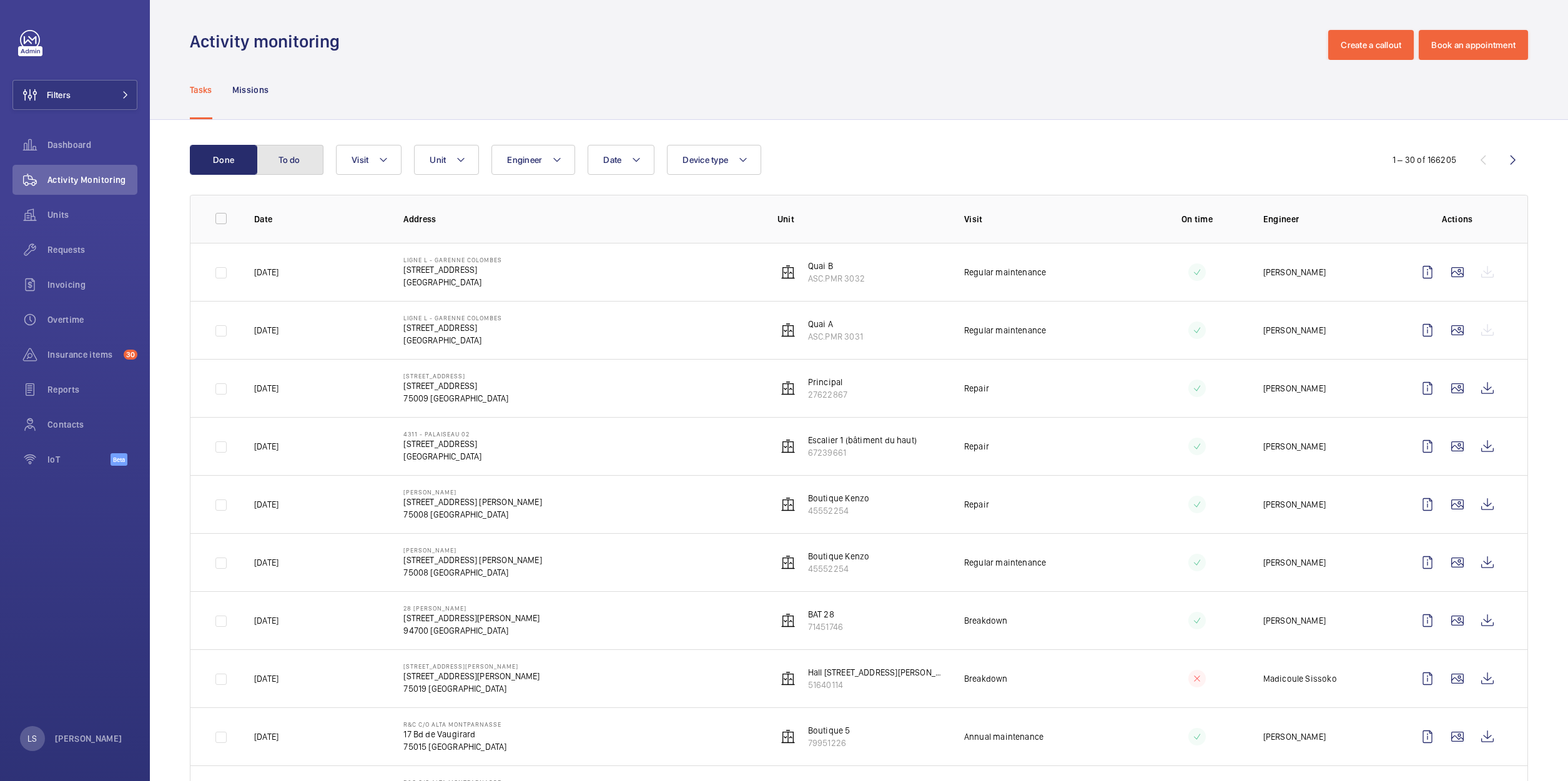
click at [286, 160] on button "To do" at bounding box center [290, 160] width 67 height 30
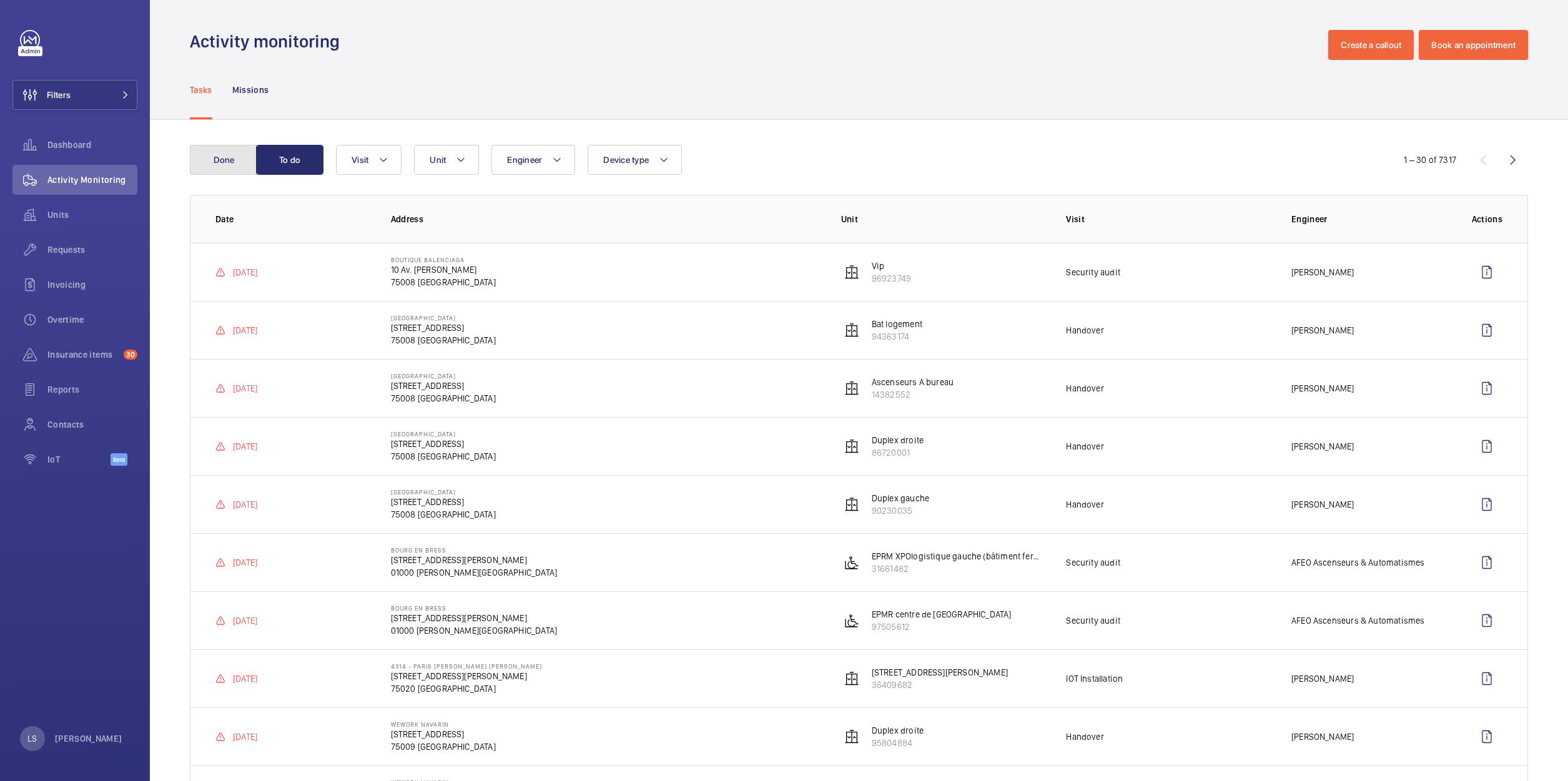
click at [236, 163] on button "Done" at bounding box center [223, 160] width 67 height 30
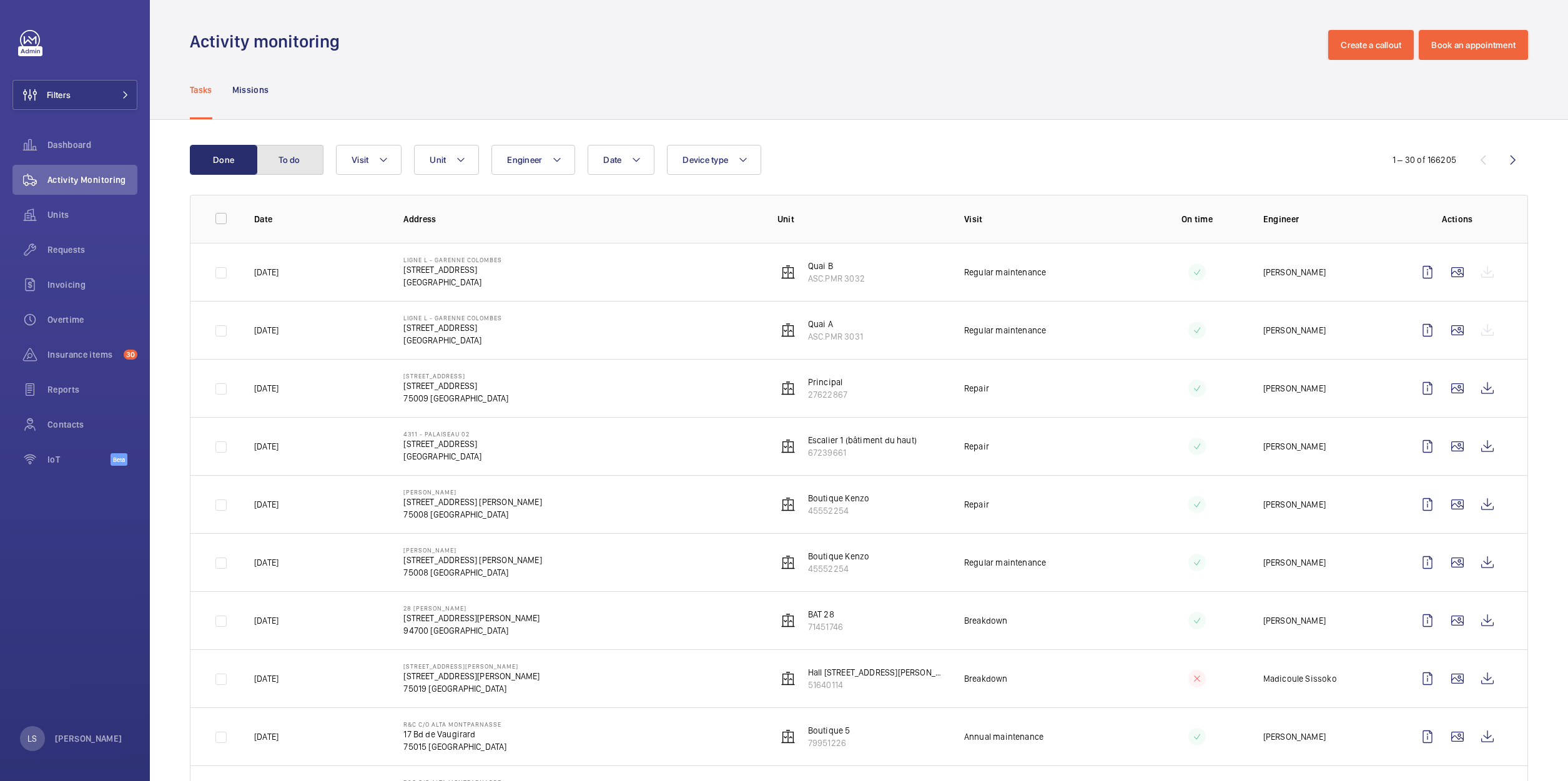
click at [288, 165] on button "To do" at bounding box center [290, 160] width 67 height 30
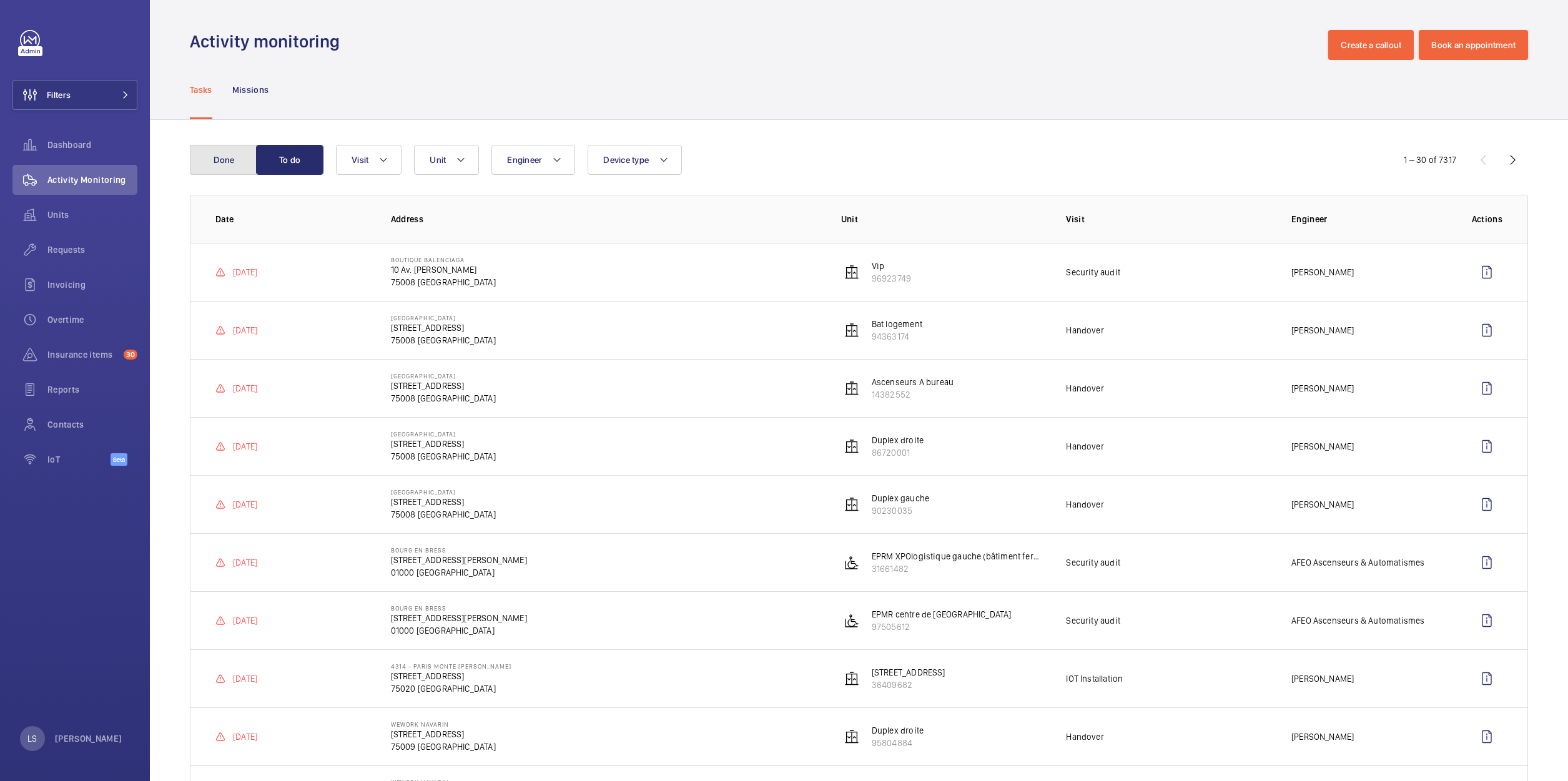
click at [233, 168] on button "Done" at bounding box center [223, 160] width 67 height 30
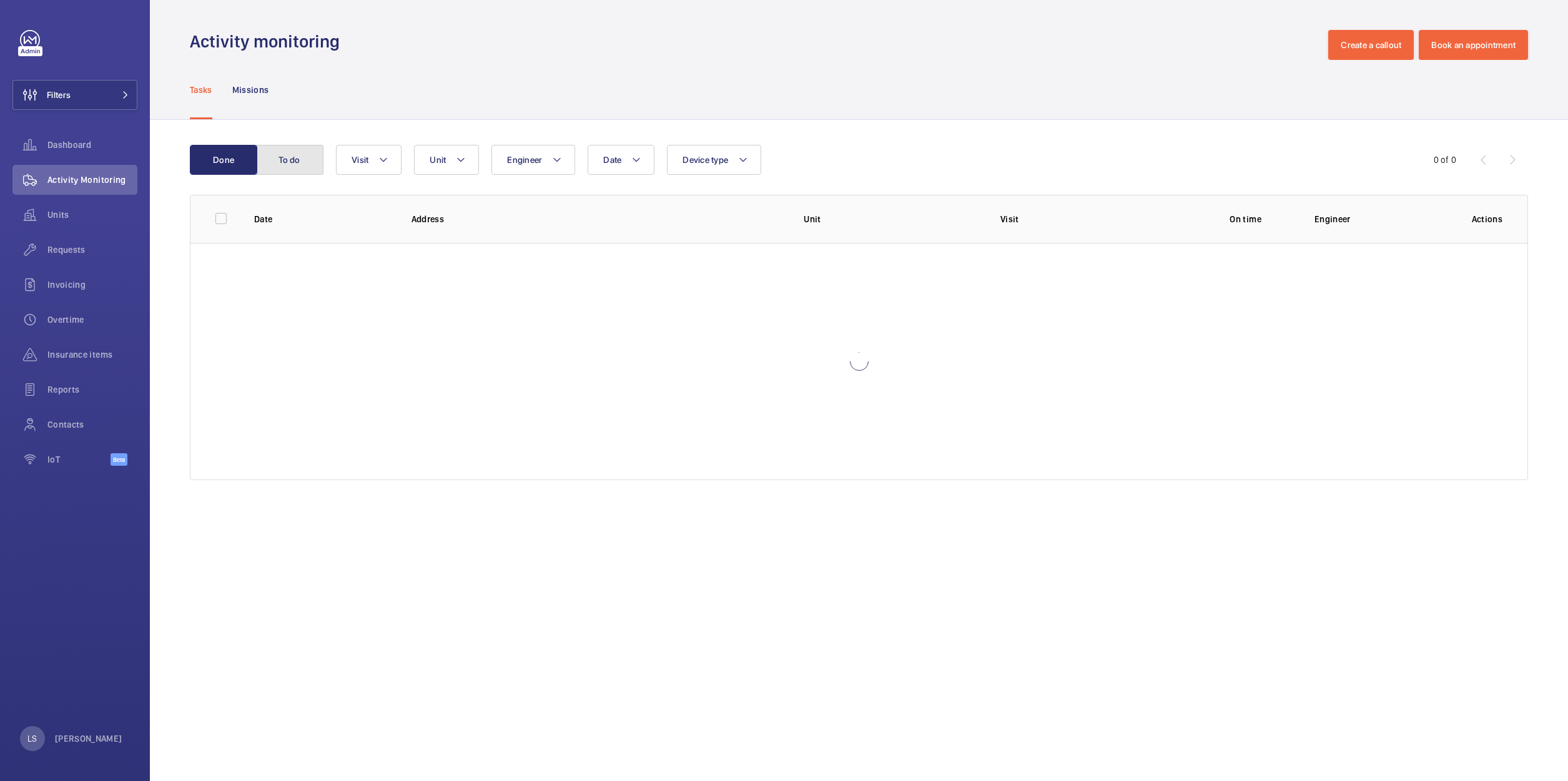
click at [286, 167] on button "To do" at bounding box center [290, 160] width 67 height 30
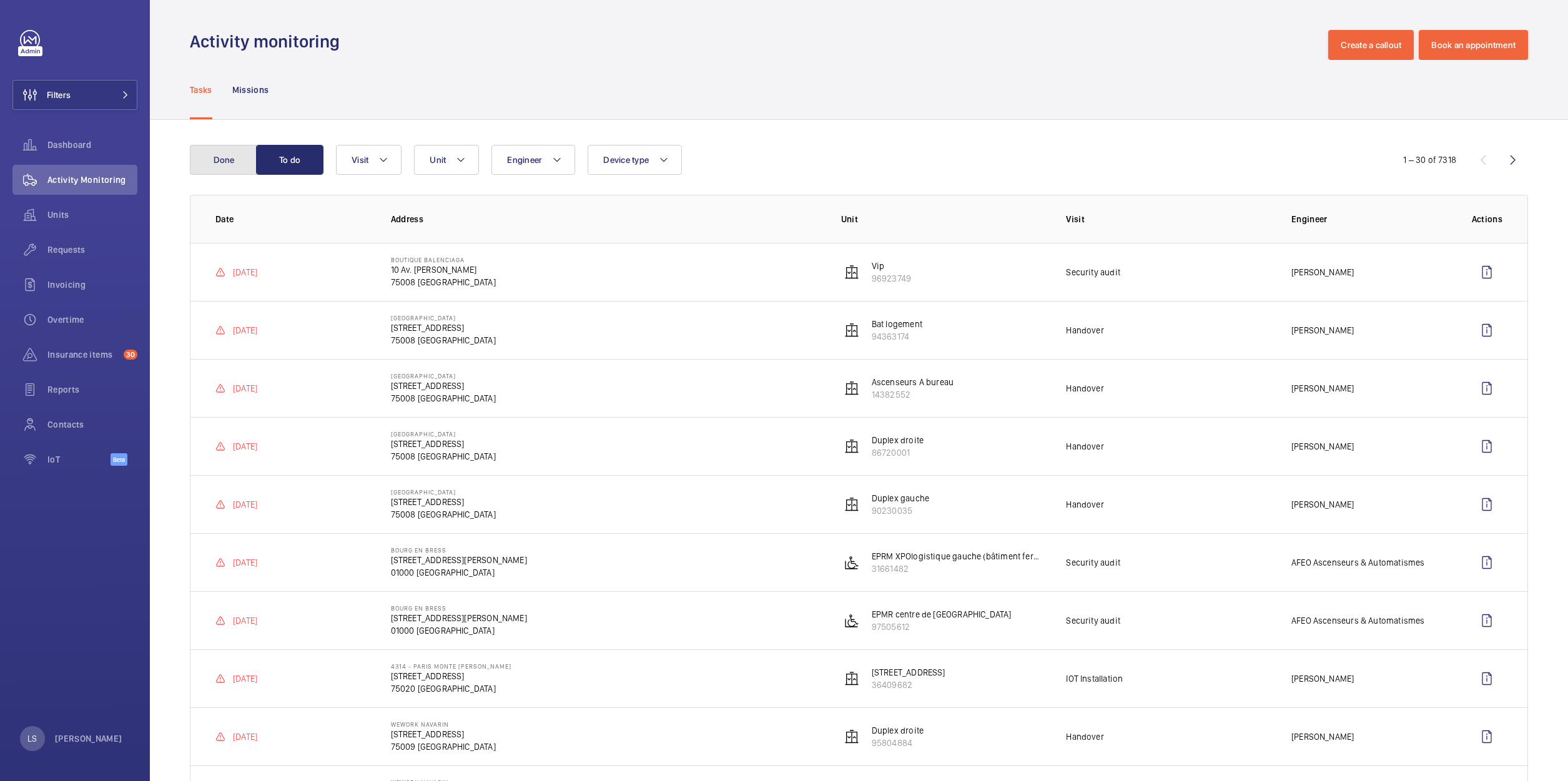
click at [253, 159] on button "Done" at bounding box center [223, 160] width 67 height 30
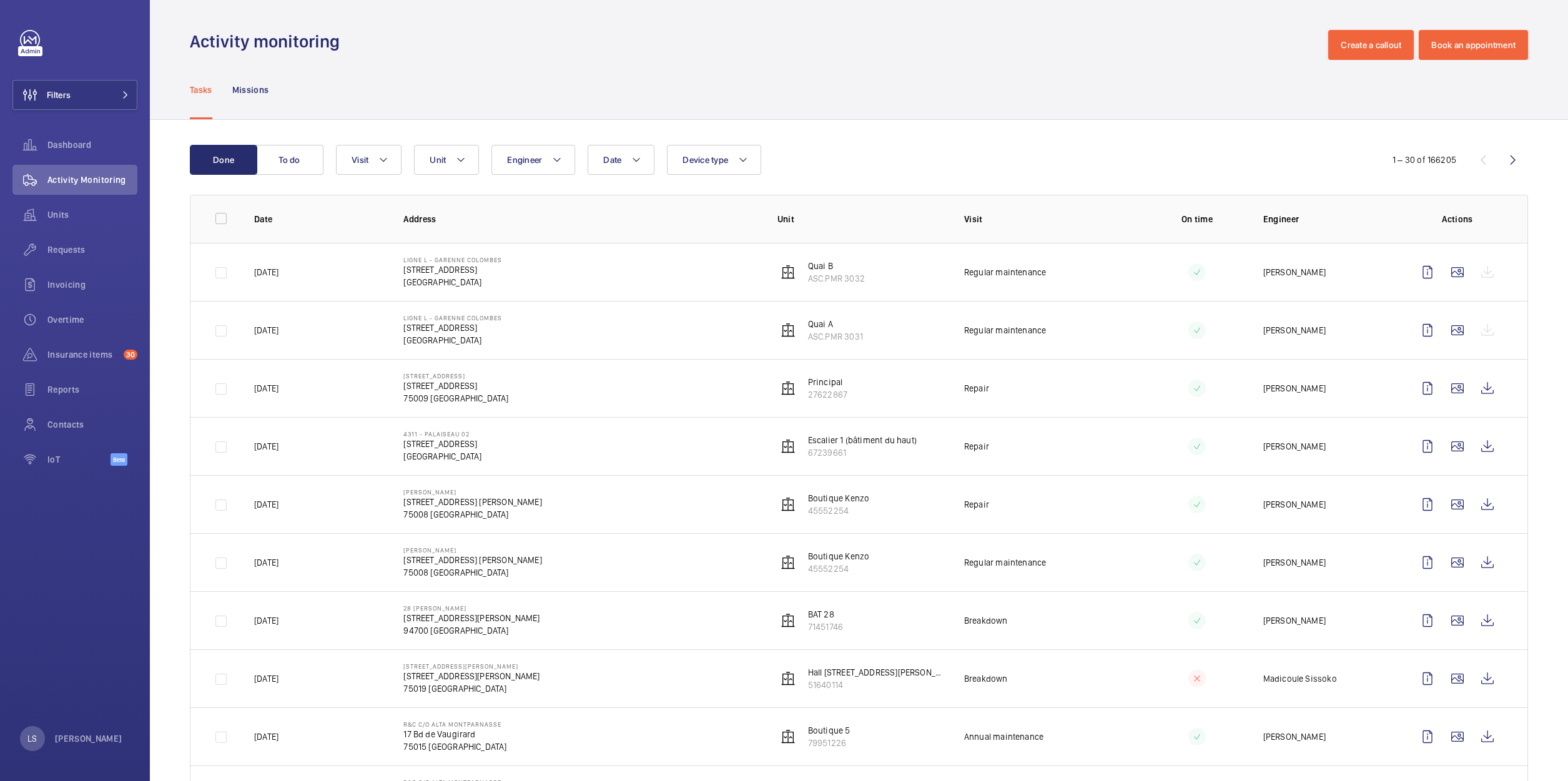
click at [1305, 155] on div "Date Engineer Unit Device type Visit" at bounding box center [854, 160] width 1036 height 30
click at [1100, 155] on div "Date Engineer Unit Device type Visit" at bounding box center [854, 160] width 1036 height 30
click at [308, 163] on button "To do" at bounding box center [290, 160] width 67 height 30
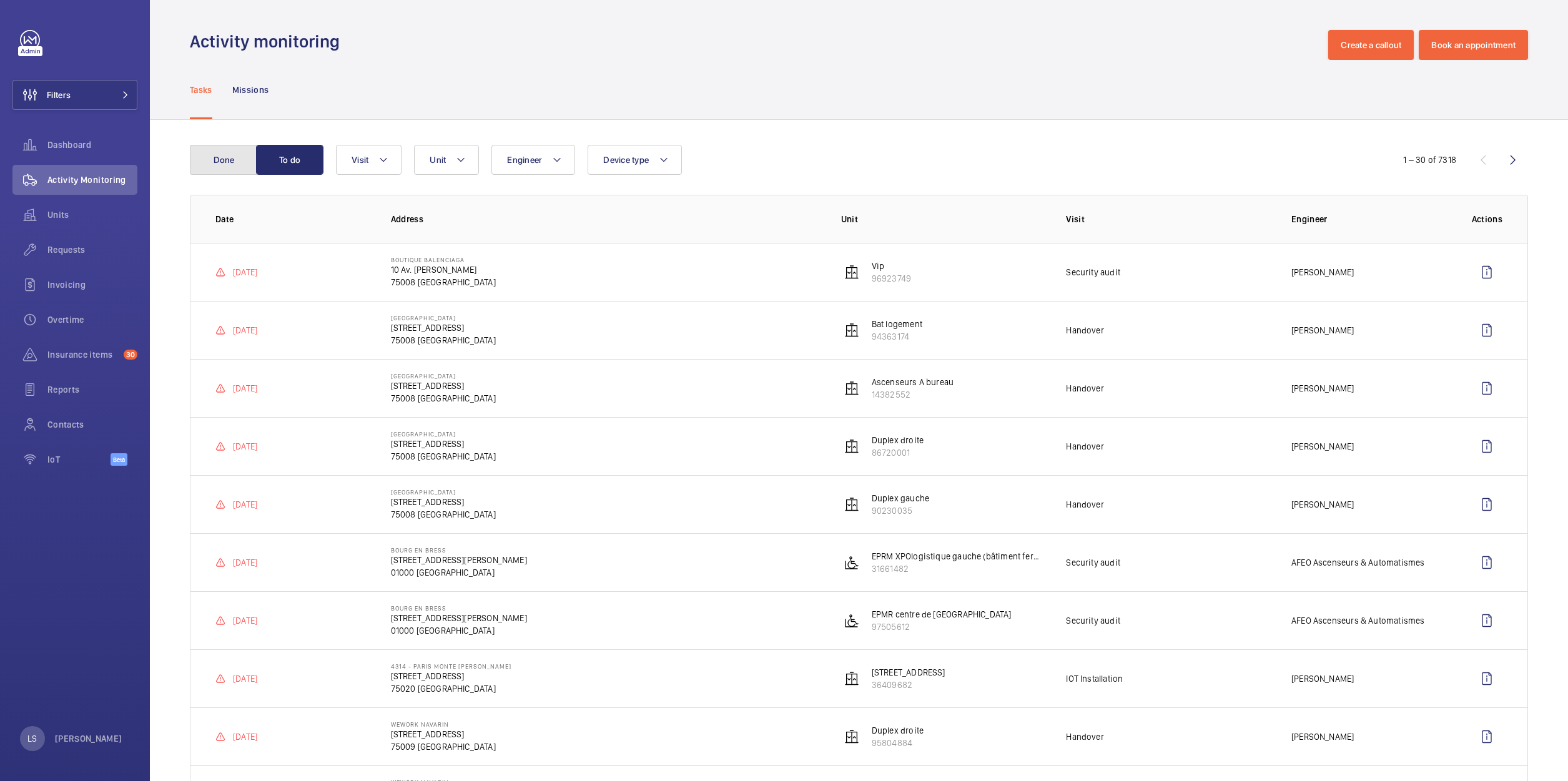
click at [233, 169] on button "Done" at bounding box center [223, 160] width 67 height 30
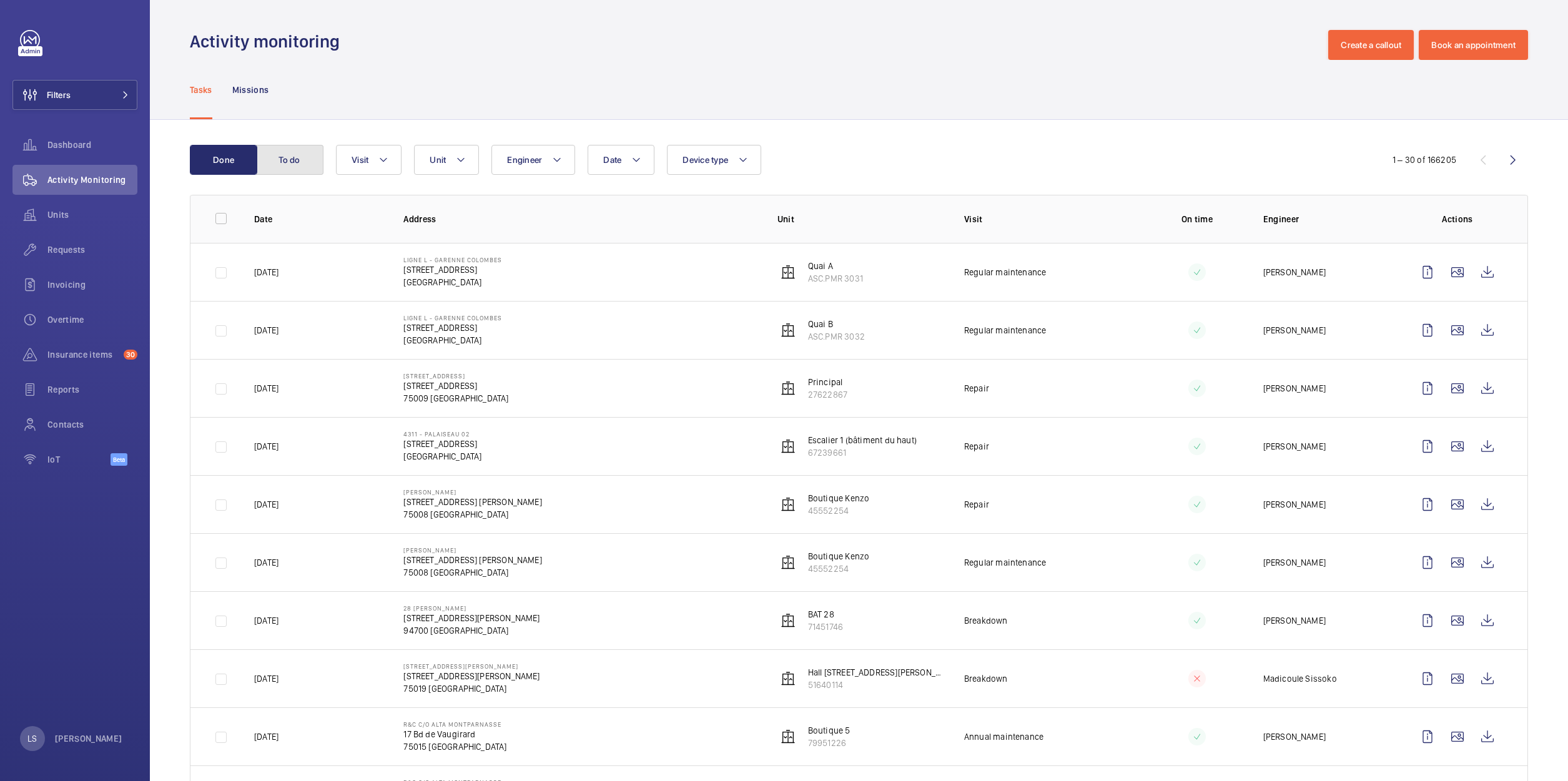
click at [290, 166] on button "To do" at bounding box center [290, 160] width 67 height 30
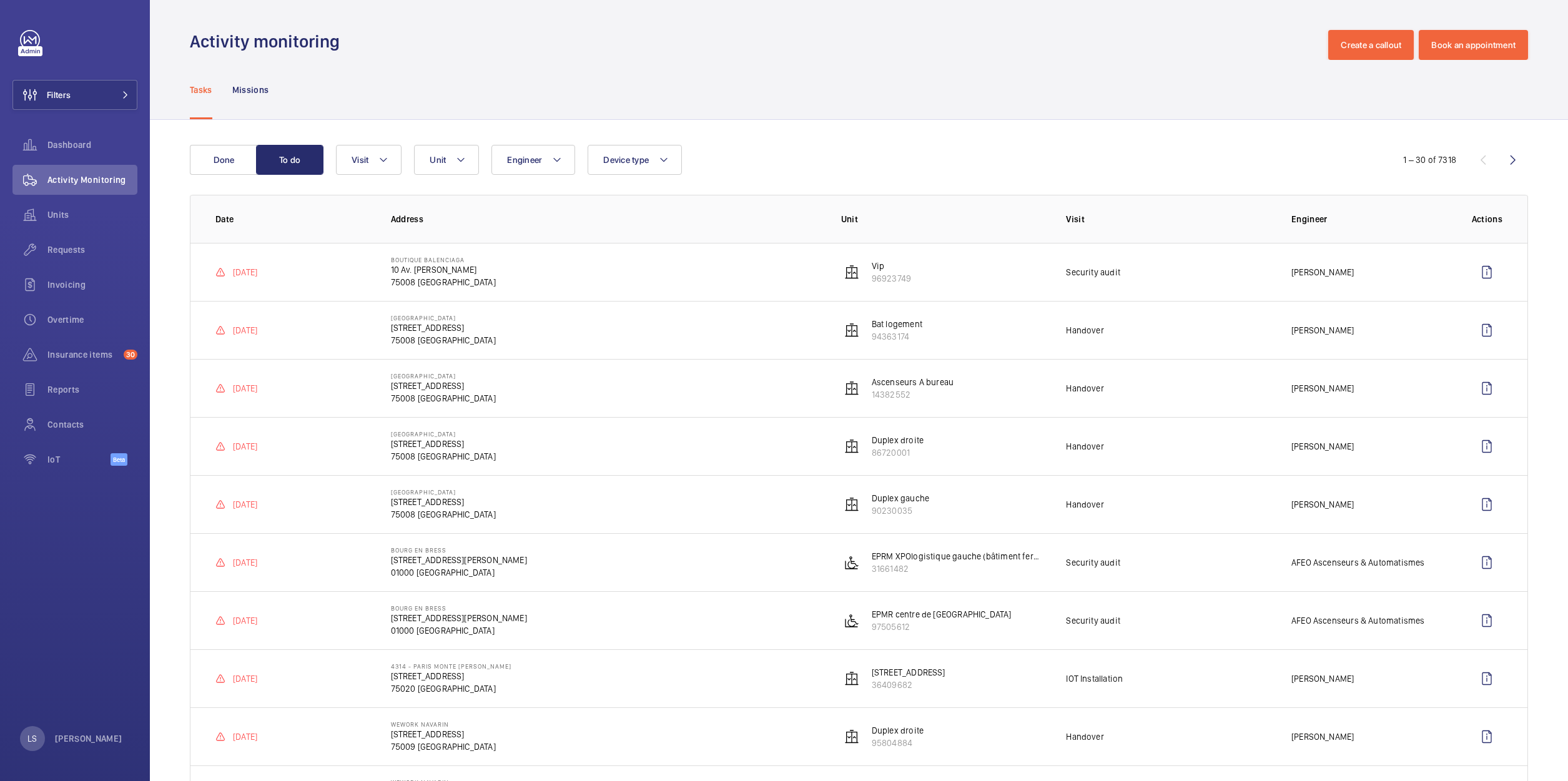
click at [1180, 155] on div "Engineer Unit Device type Visit" at bounding box center [857, 160] width 1042 height 30
click at [1055, 116] on div "Tasks Missions" at bounding box center [858, 89] width 1338 height 59
click at [209, 158] on button "Done" at bounding box center [223, 160] width 67 height 30
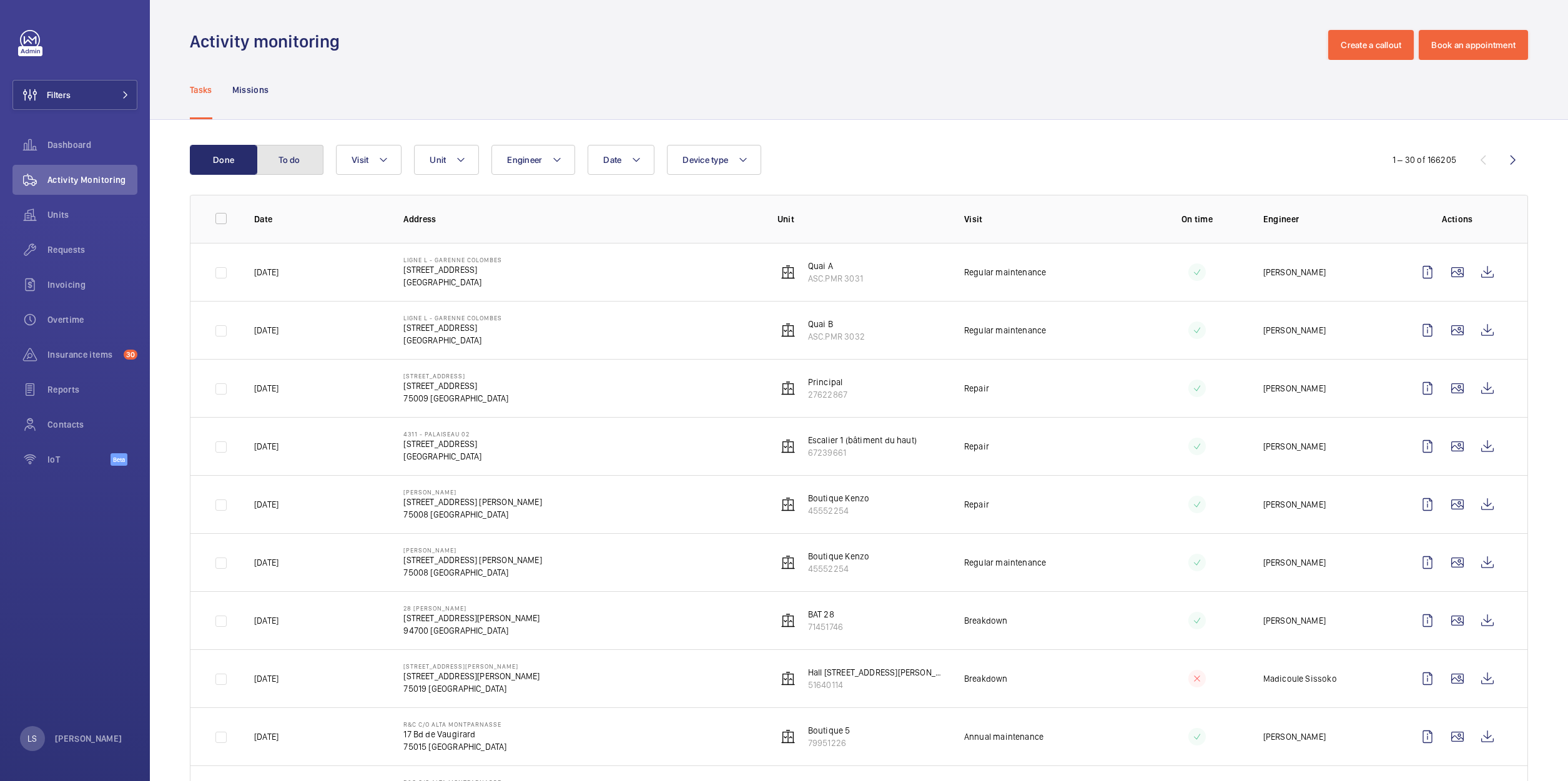
click at [290, 156] on button "To do" at bounding box center [290, 160] width 67 height 30
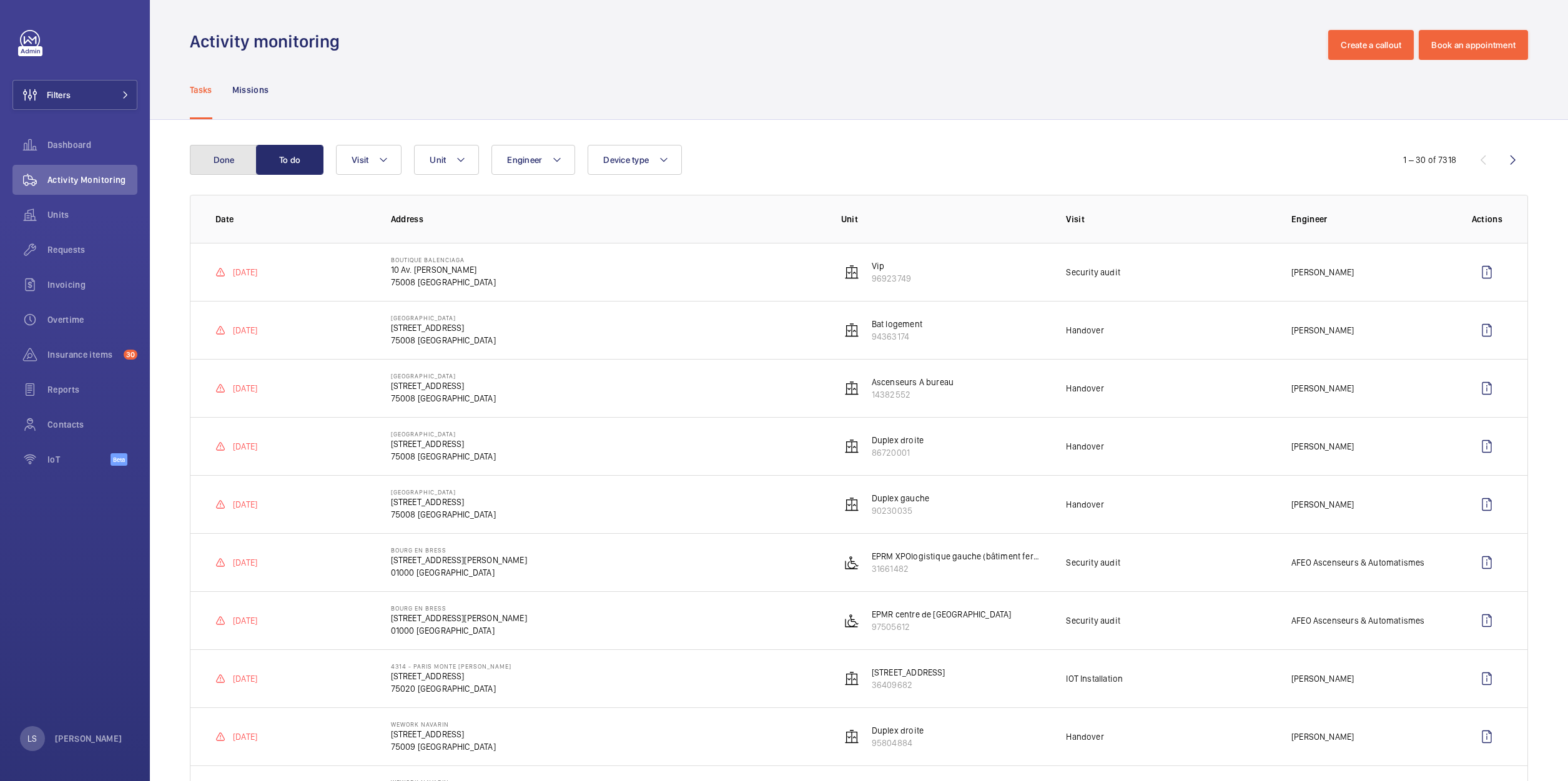
click at [228, 173] on button "Done" at bounding box center [223, 160] width 67 height 30
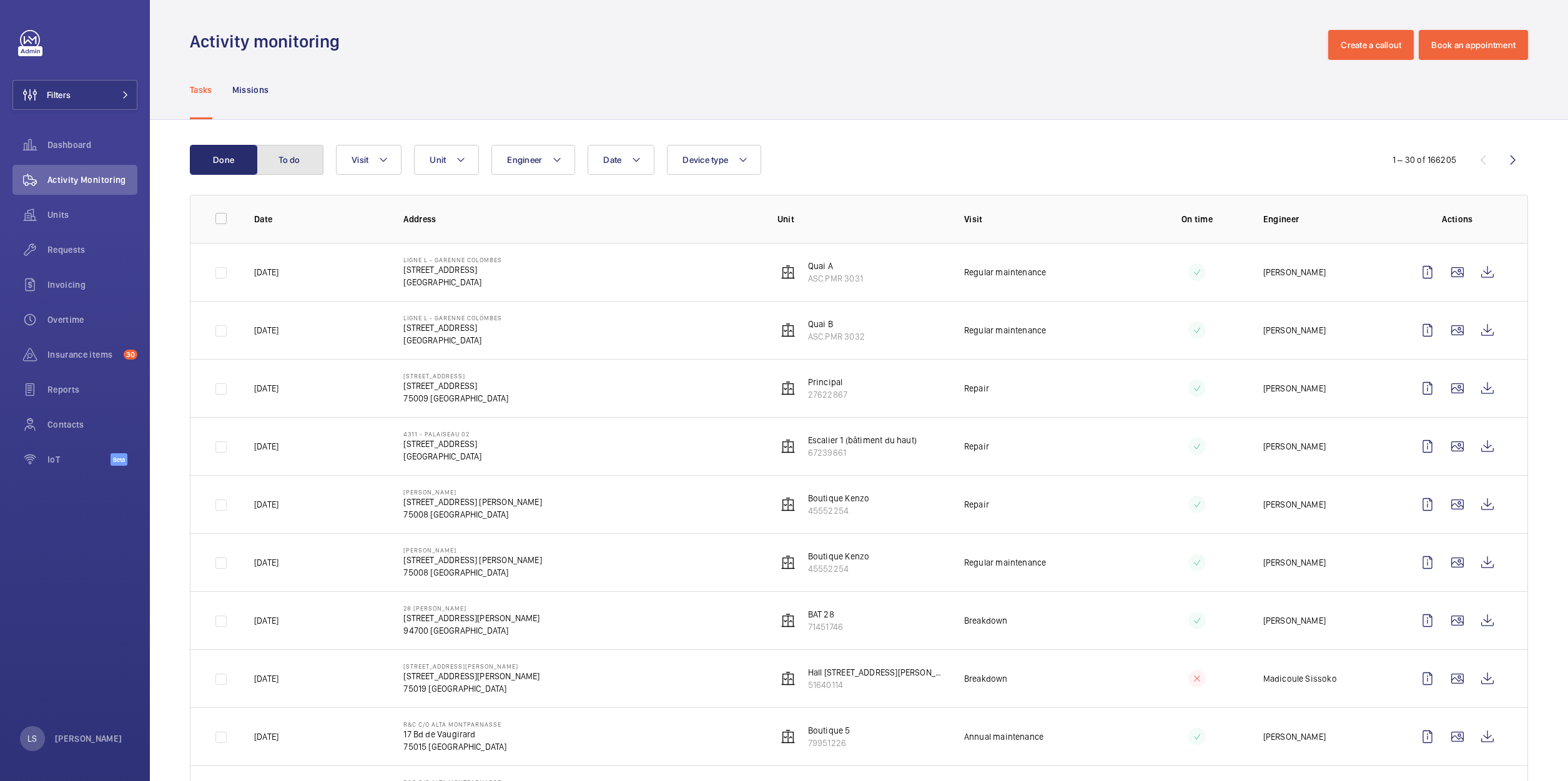
click at [294, 158] on button "To do" at bounding box center [290, 160] width 67 height 30
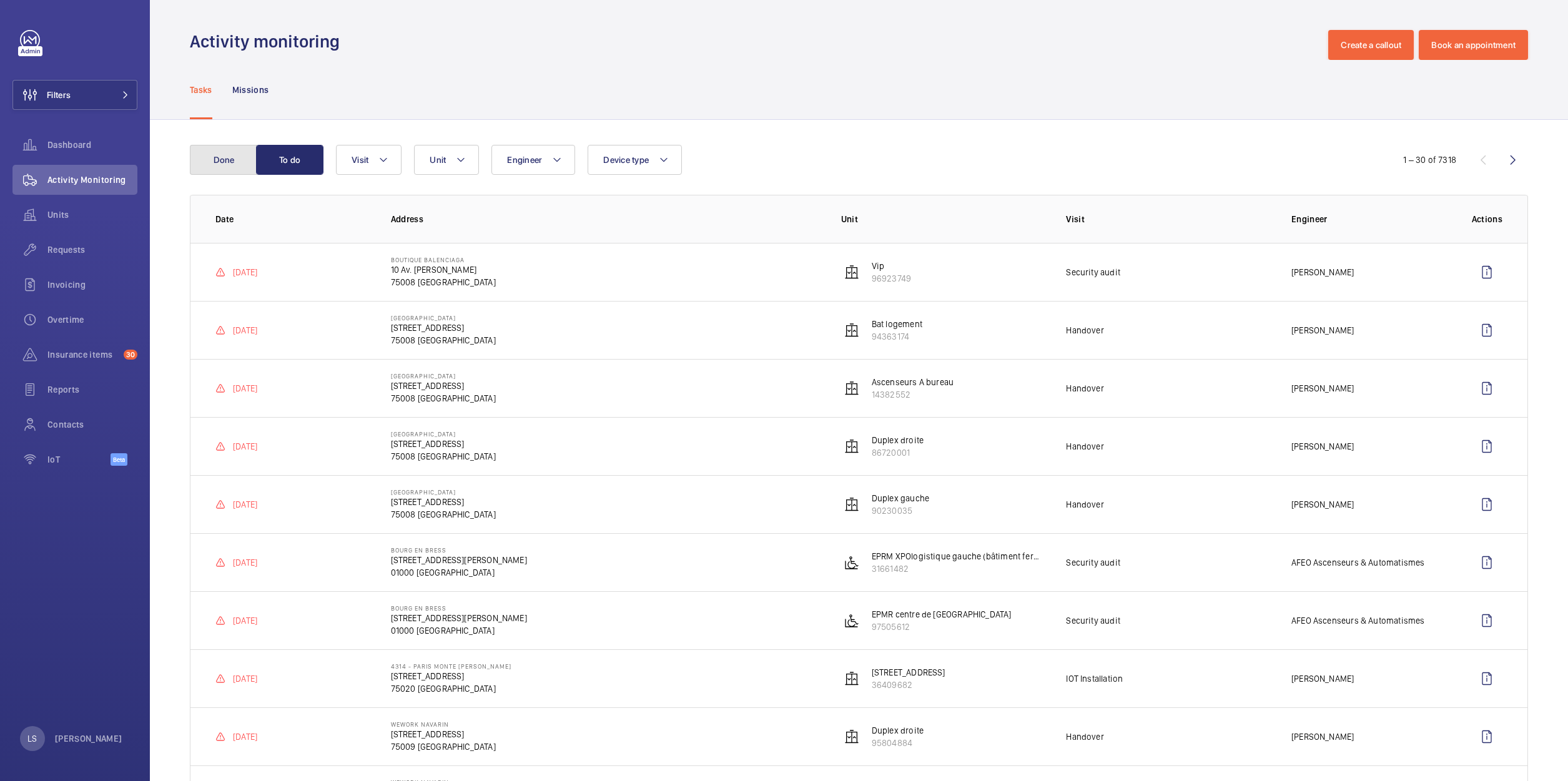
drag, startPoint x: 245, startPoint y: 168, endPoint x: 224, endPoint y: 193, distance: 32.6
click at [211, 168] on button "Done" at bounding box center [223, 160] width 67 height 30
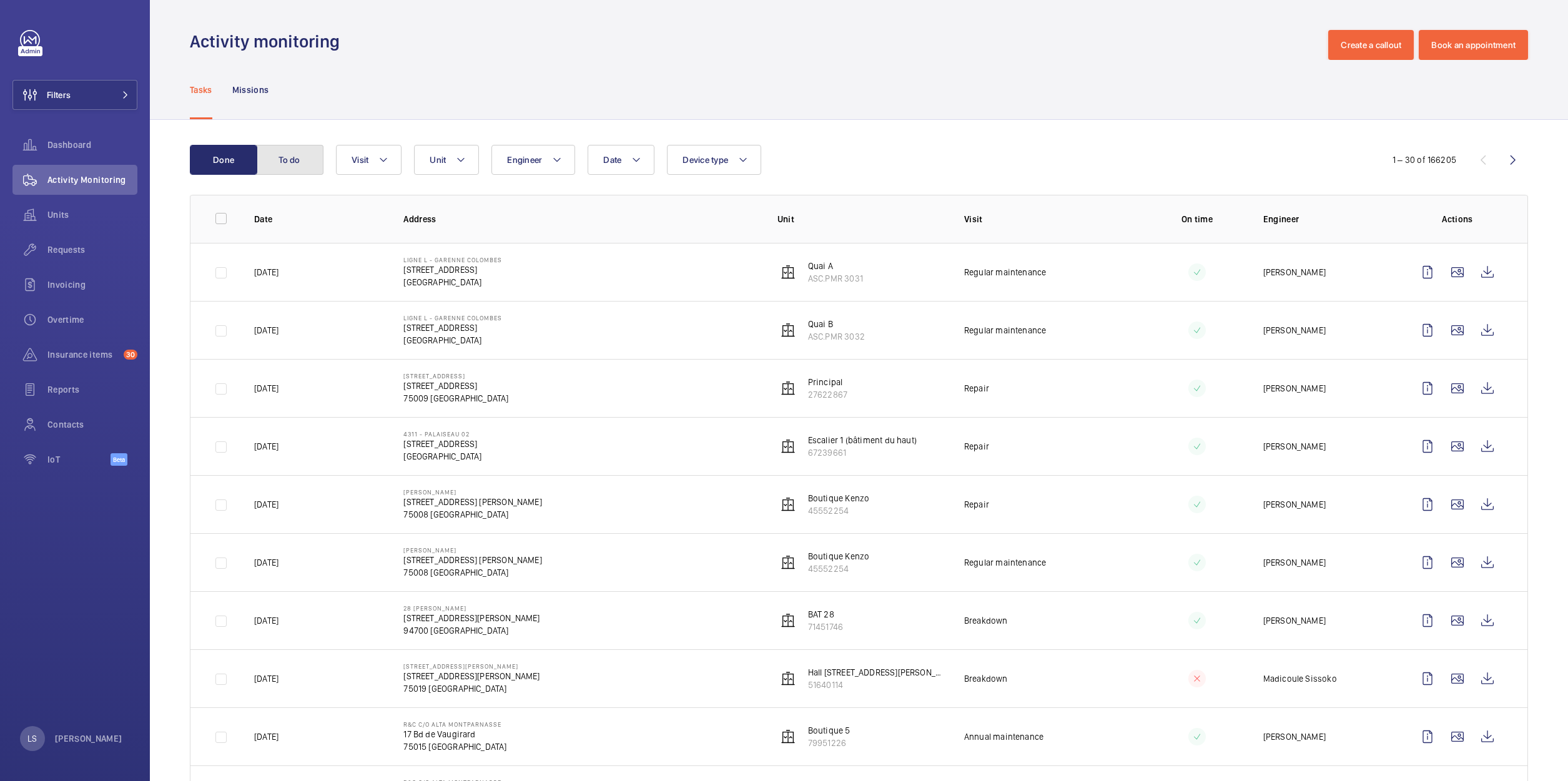
click at [285, 166] on button "To do" at bounding box center [290, 160] width 67 height 30
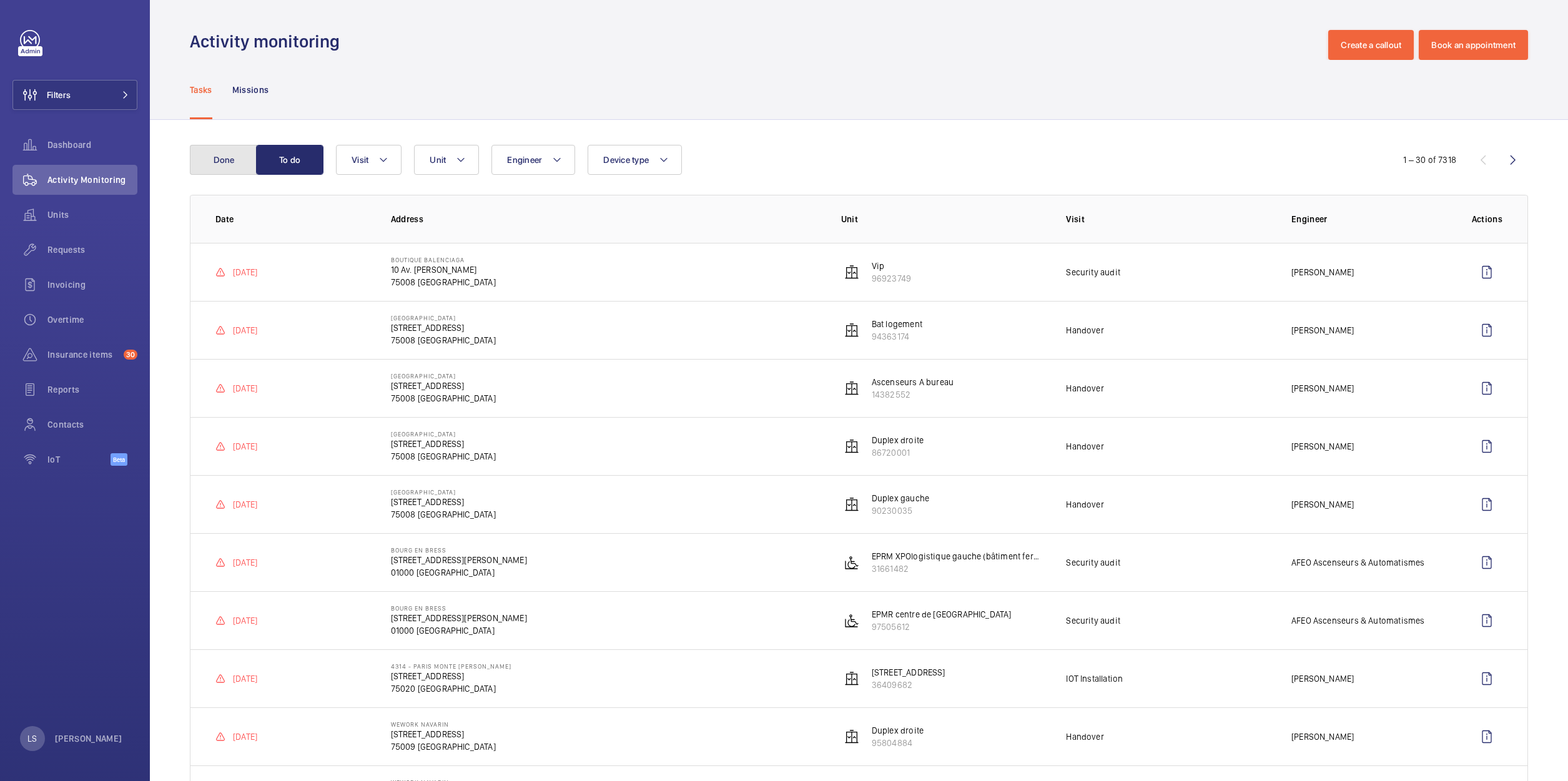
click at [237, 163] on button "Done" at bounding box center [223, 160] width 67 height 30
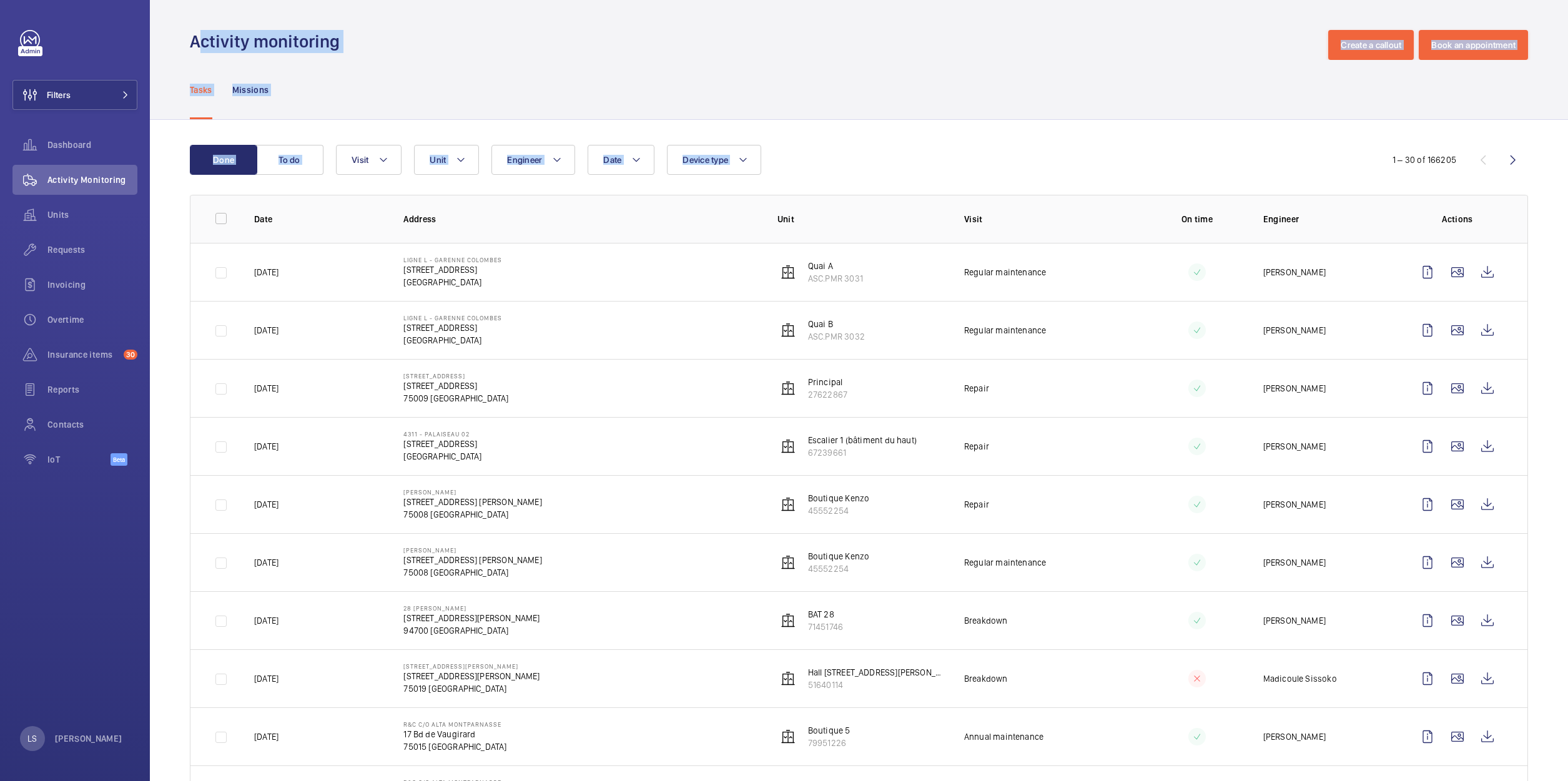
drag, startPoint x: 959, startPoint y: 161, endPoint x: 183, endPoint y: 40, distance: 785.4
click at [183, 40] on wm-front-admin-header "Activity monitoring Create a callout Book an appointment" at bounding box center [859, 30] width 1418 height 60
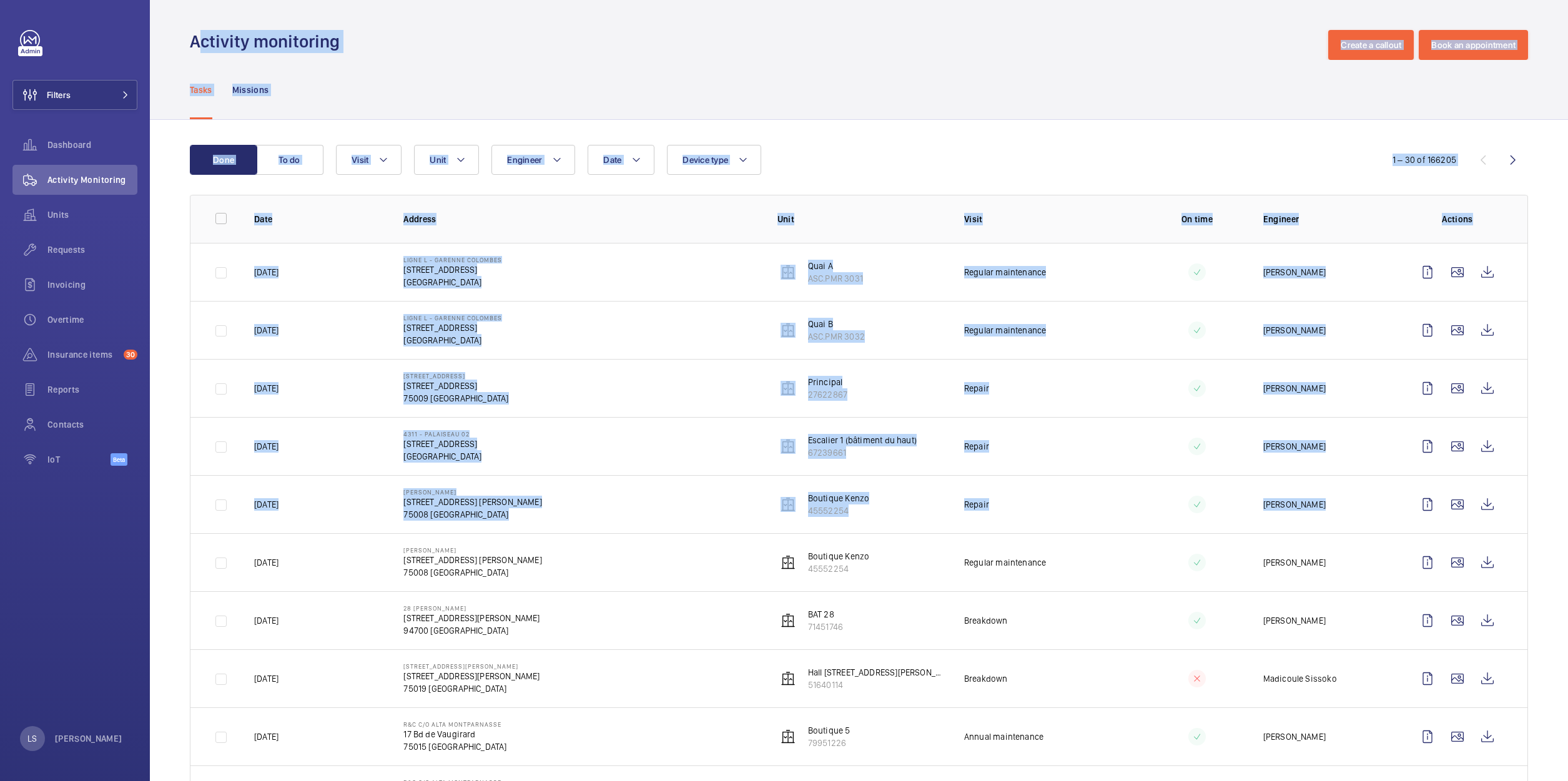
drag, startPoint x: 176, startPoint y: 34, endPoint x: 1504, endPoint y: 516, distance: 1412.8
click at [1504, 516] on td at bounding box center [1460, 504] width 135 height 58
drag, startPoint x: 1504, startPoint y: 516, endPoint x: 183, endPoint y: 34, distance: 1406.2
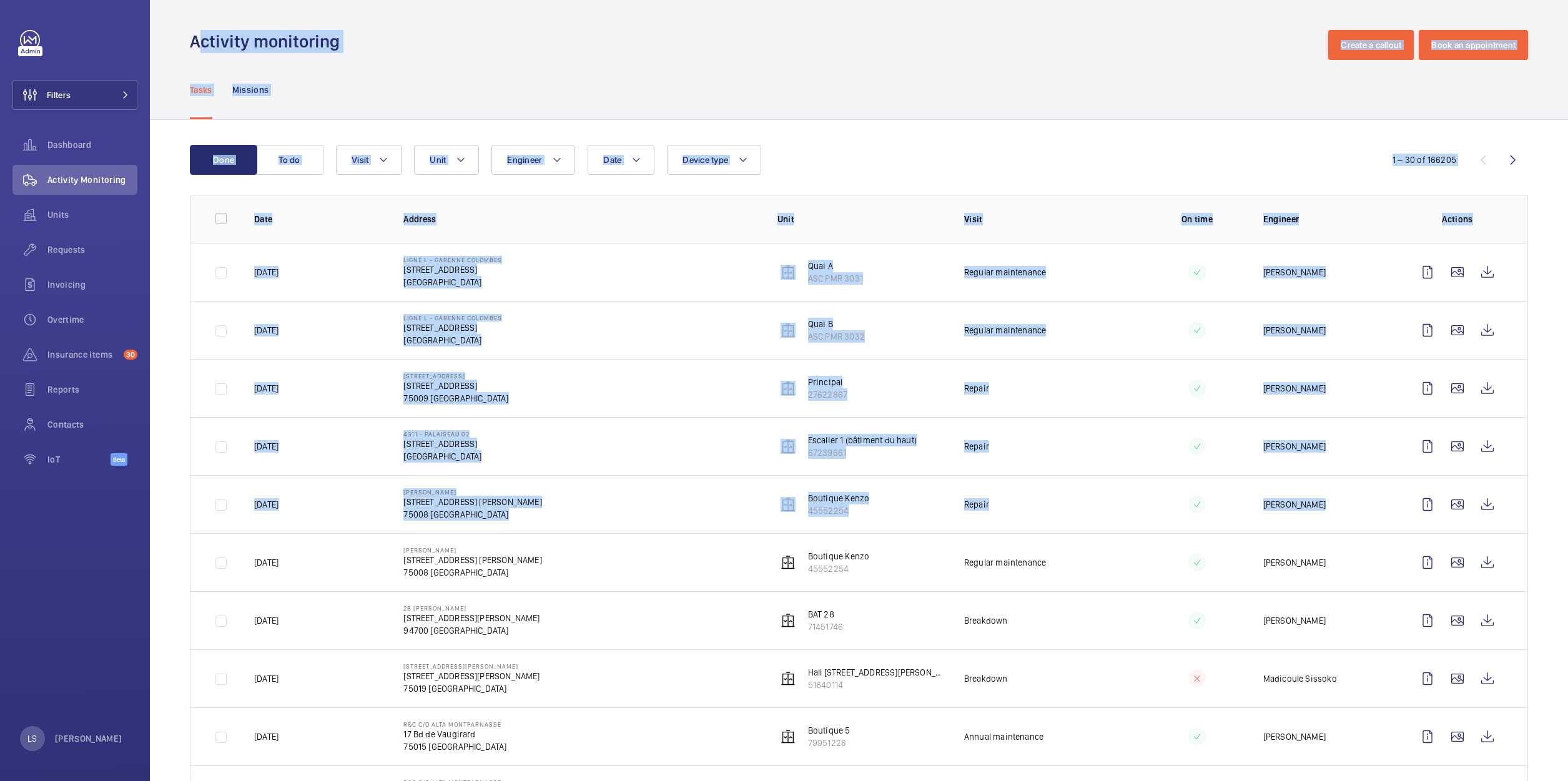
click at [183, 34] on wm-front-admin-header "Activity monitoring Create a callout Book an appointment" at bounding box center [859, 30] width 1418 height 60
drag, startPoint x: 181, startPoint y: 34, endPoint x: 1518, endPoint y: 444, distance: 1398.5
click at [449, 109] on div "Tasks Missions" at bounding box center [858, 89] width 1338 height 59
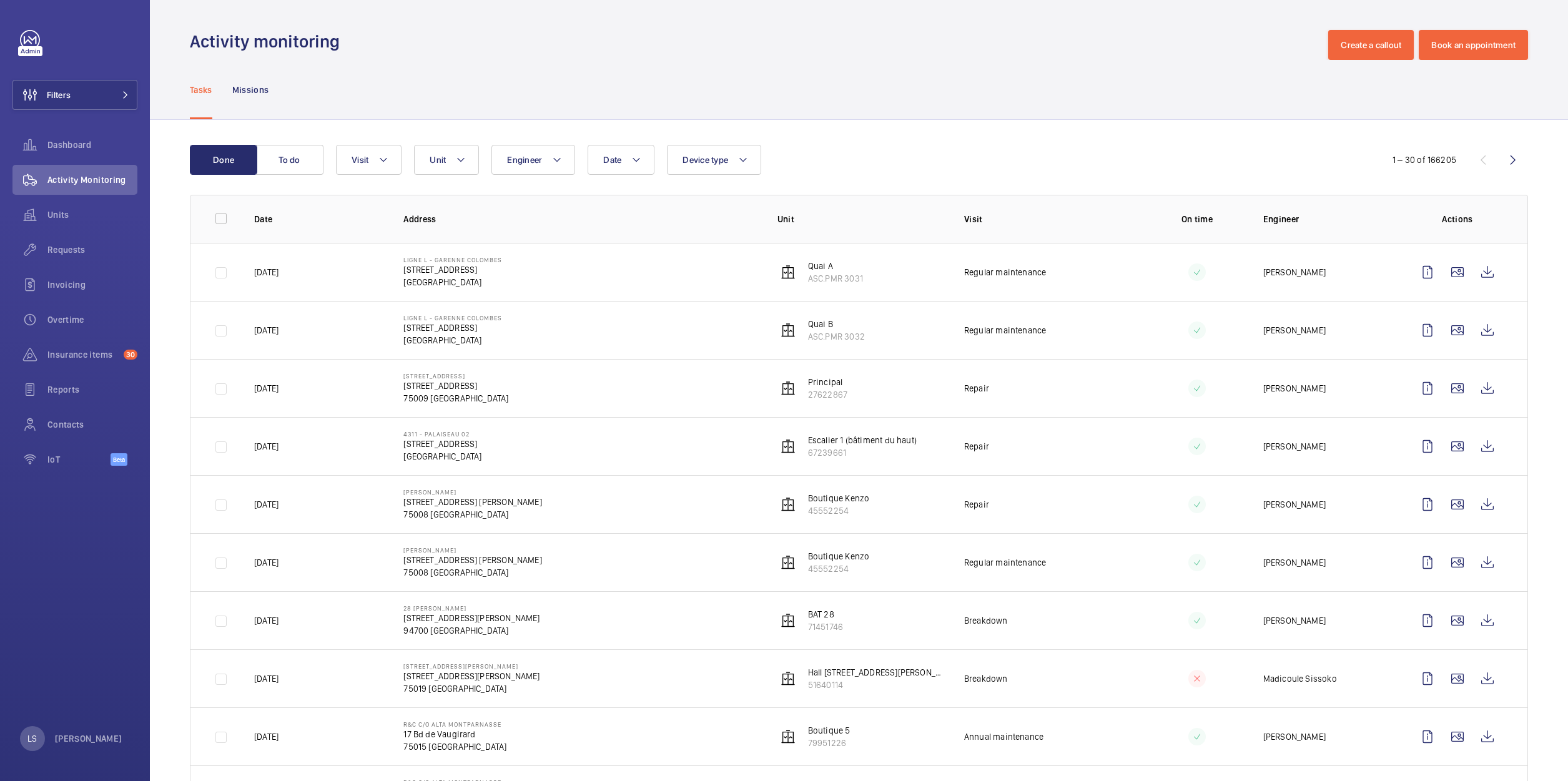
click at [277, 145] on button "To do" at bounding box center [290, 160] width 67 height 30
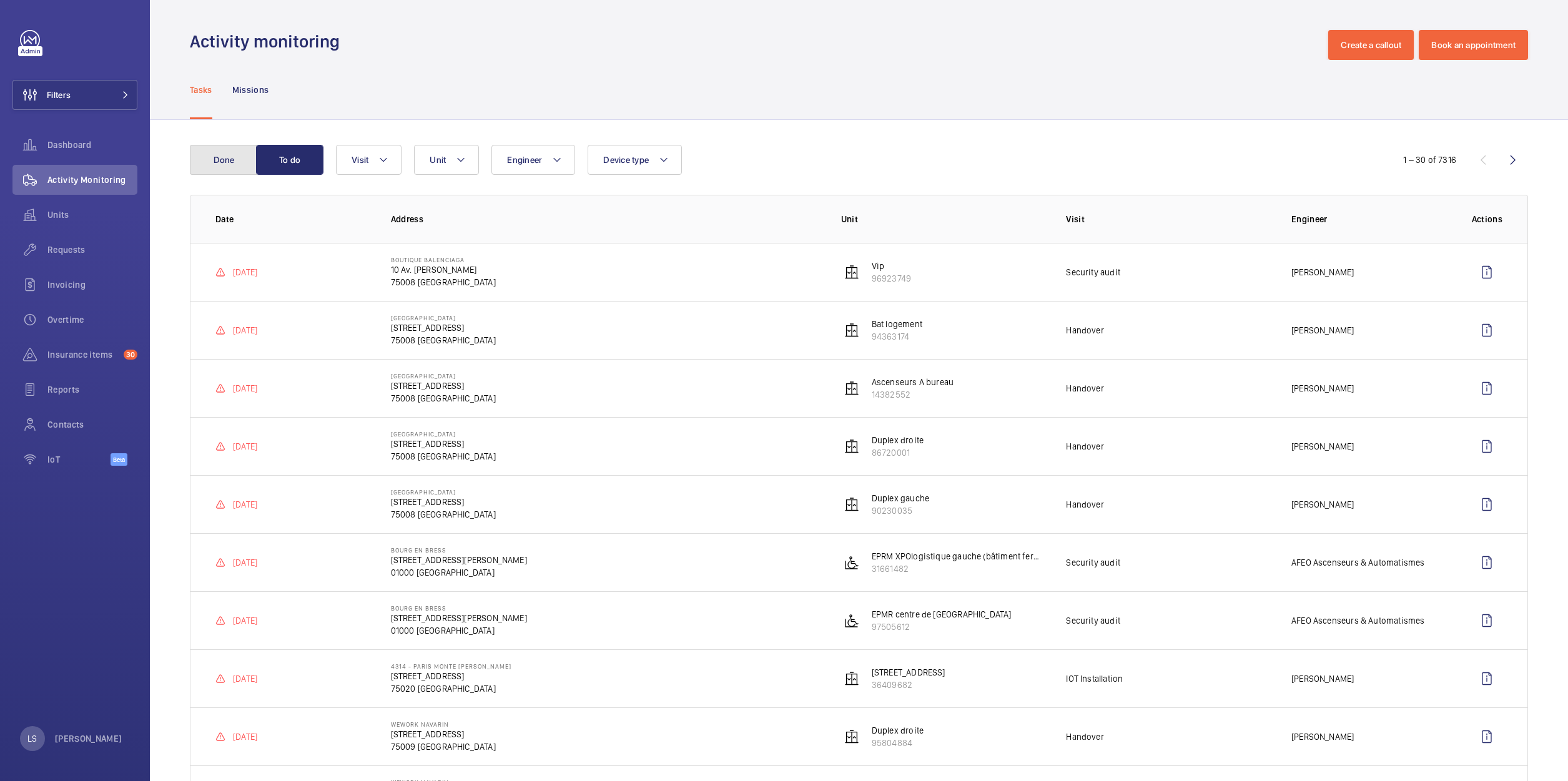
click at [249, 161] on button "Done" at bounding box center [223, 160] width 67 height 30
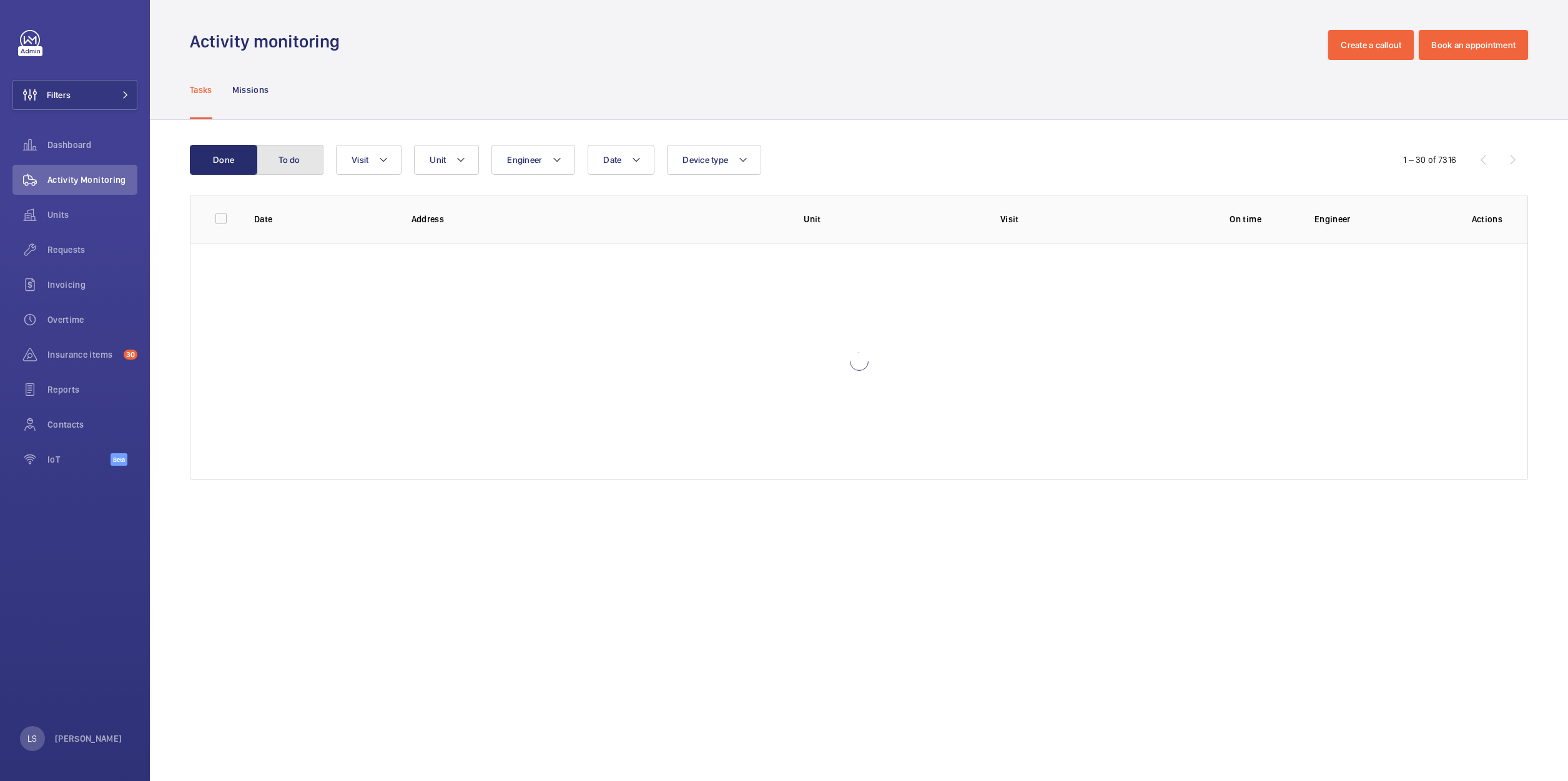
click at [282, 161] on button "To do" at bounding box center [290, 160] width 67 height 30
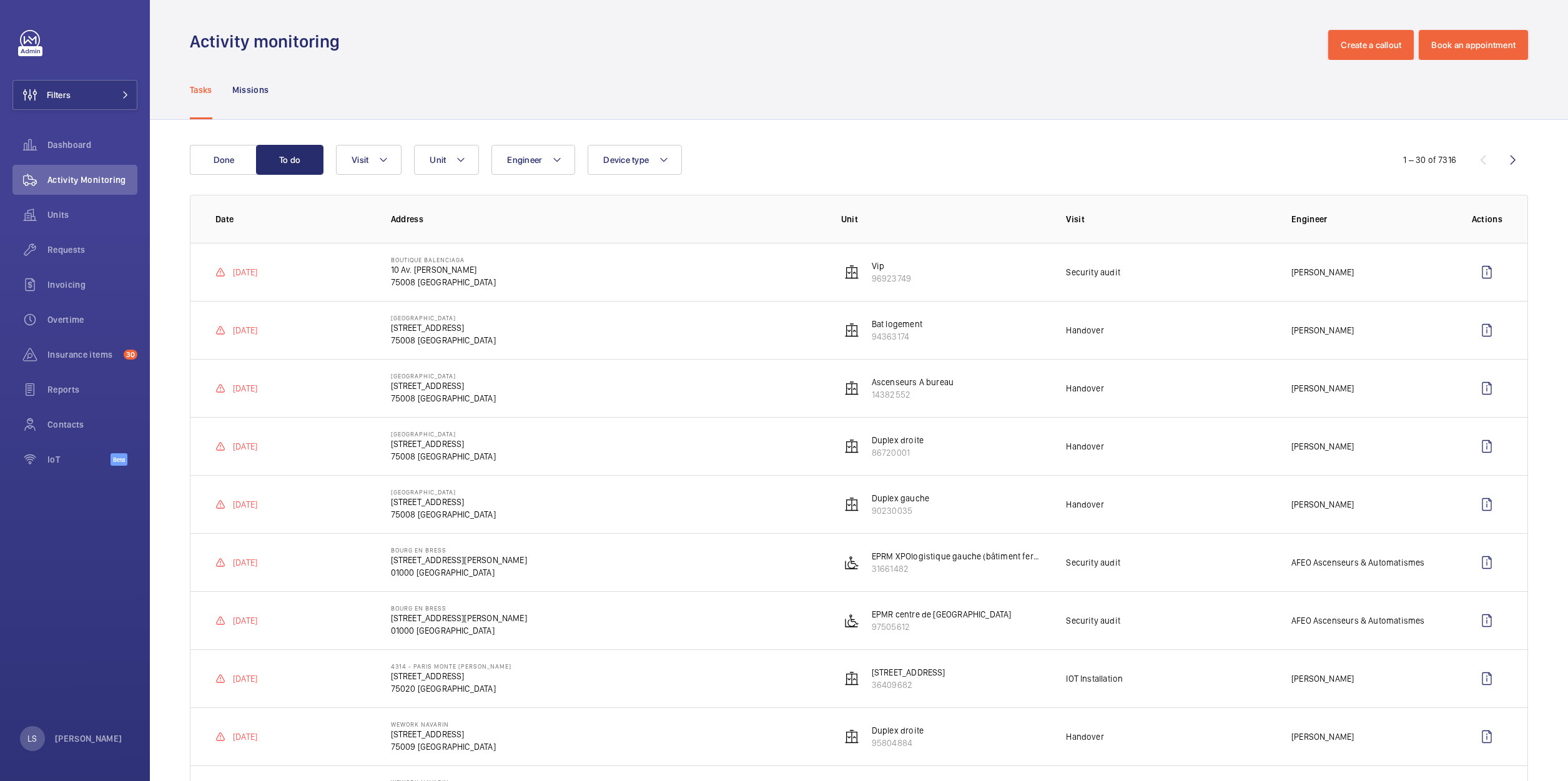
click at [239, 266] on p "[DATE]" at bounding box center [245, 272] width 24 height 13
click at [237, 266] on p "[DATE]" at bounding box center [245, 272] width 24 height 13
click at [226, 173] on button "Done" at bounding box center [223, 160] width 67 height 30
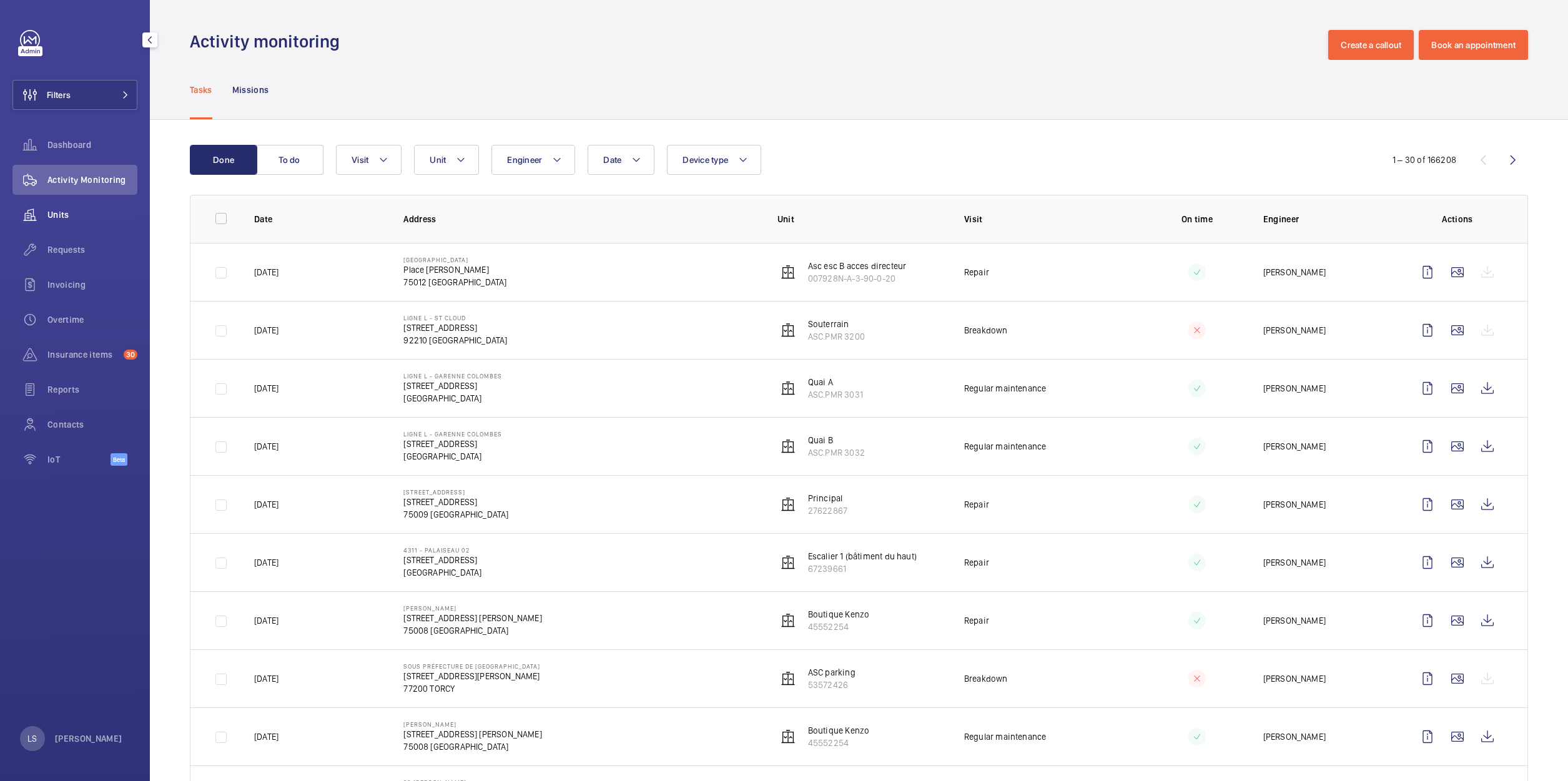
click at [73, 213] on span "Units" at bounding box center [93, 214] width 90 height 13
